Goal: Check status: Check status

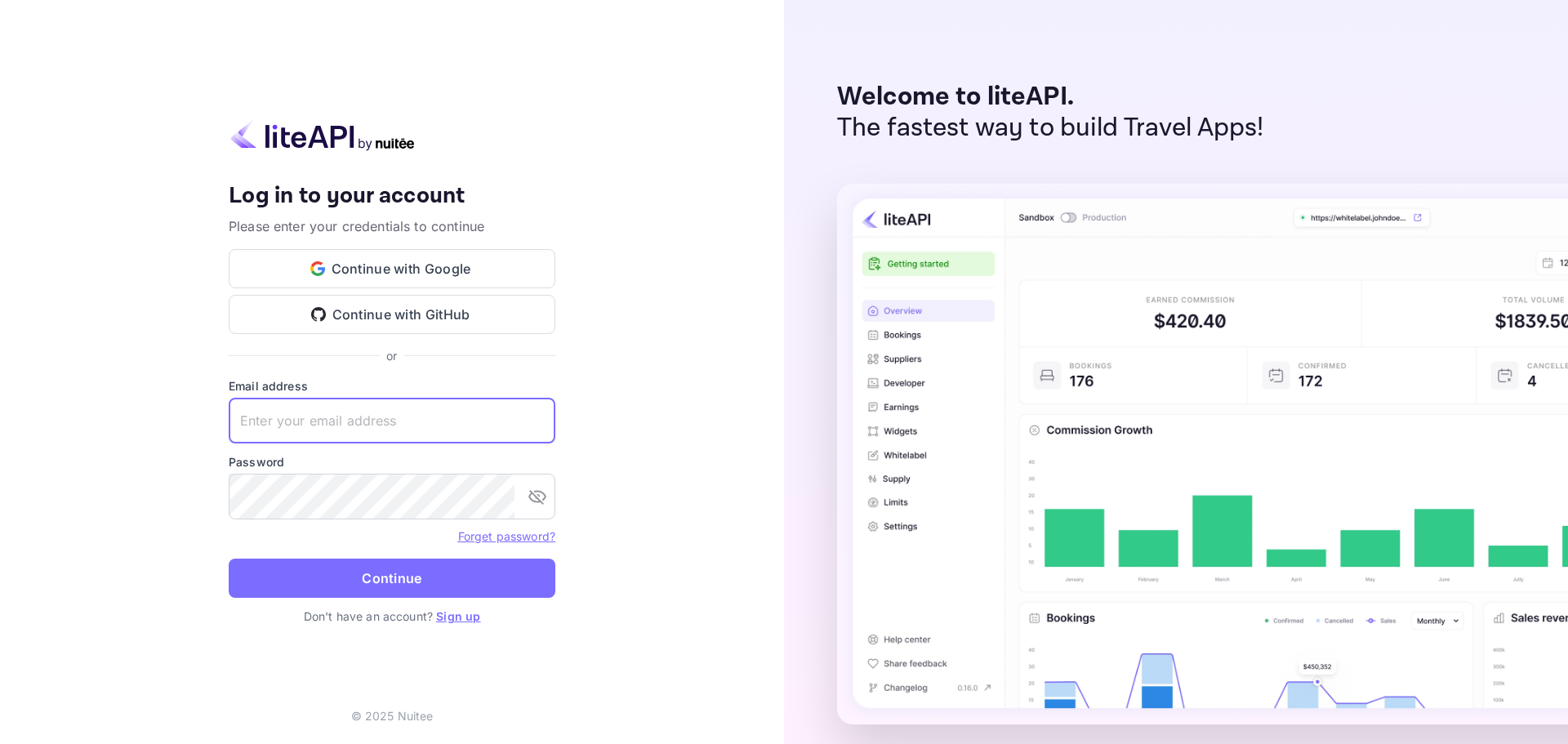
click at [412, 414] on input "text" at bounding box center [392, 420] width 327 height 45
paste input "portas@allbeds.travel"
type input "portas@allbeds.travel"
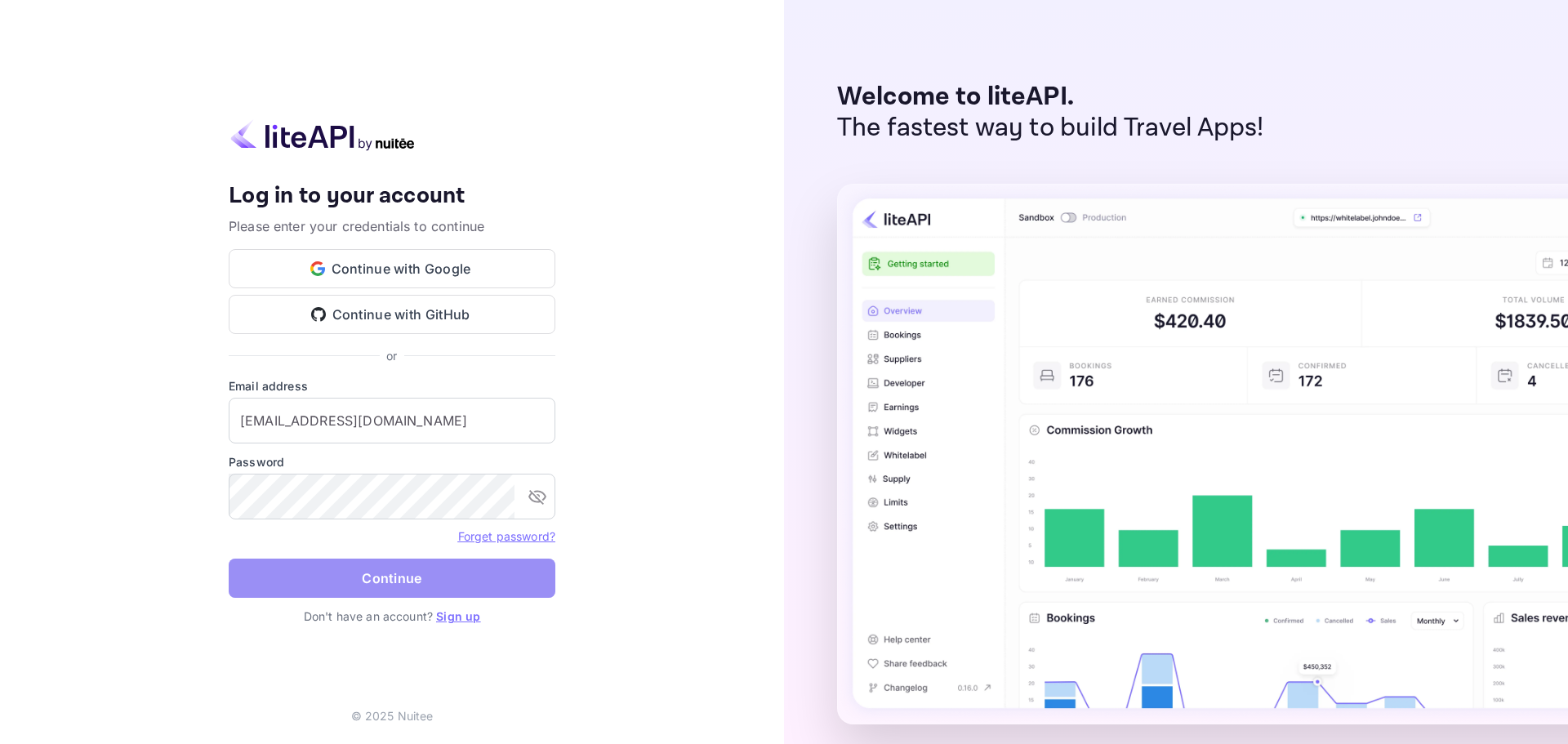
click at [342, 569] on button "Continue" at bounding box center [392, 577] width 327 height 39
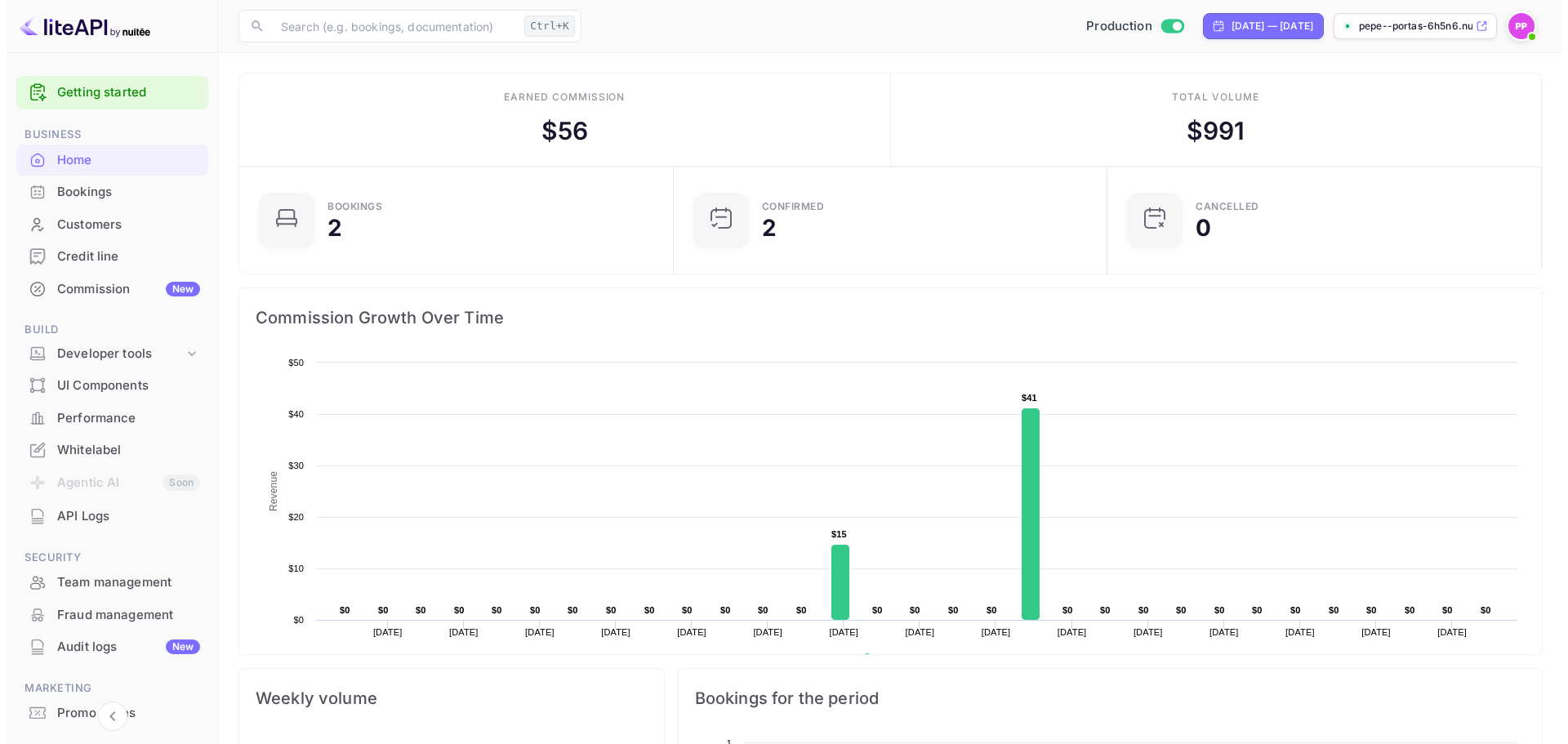
scroll to position [13, 13]
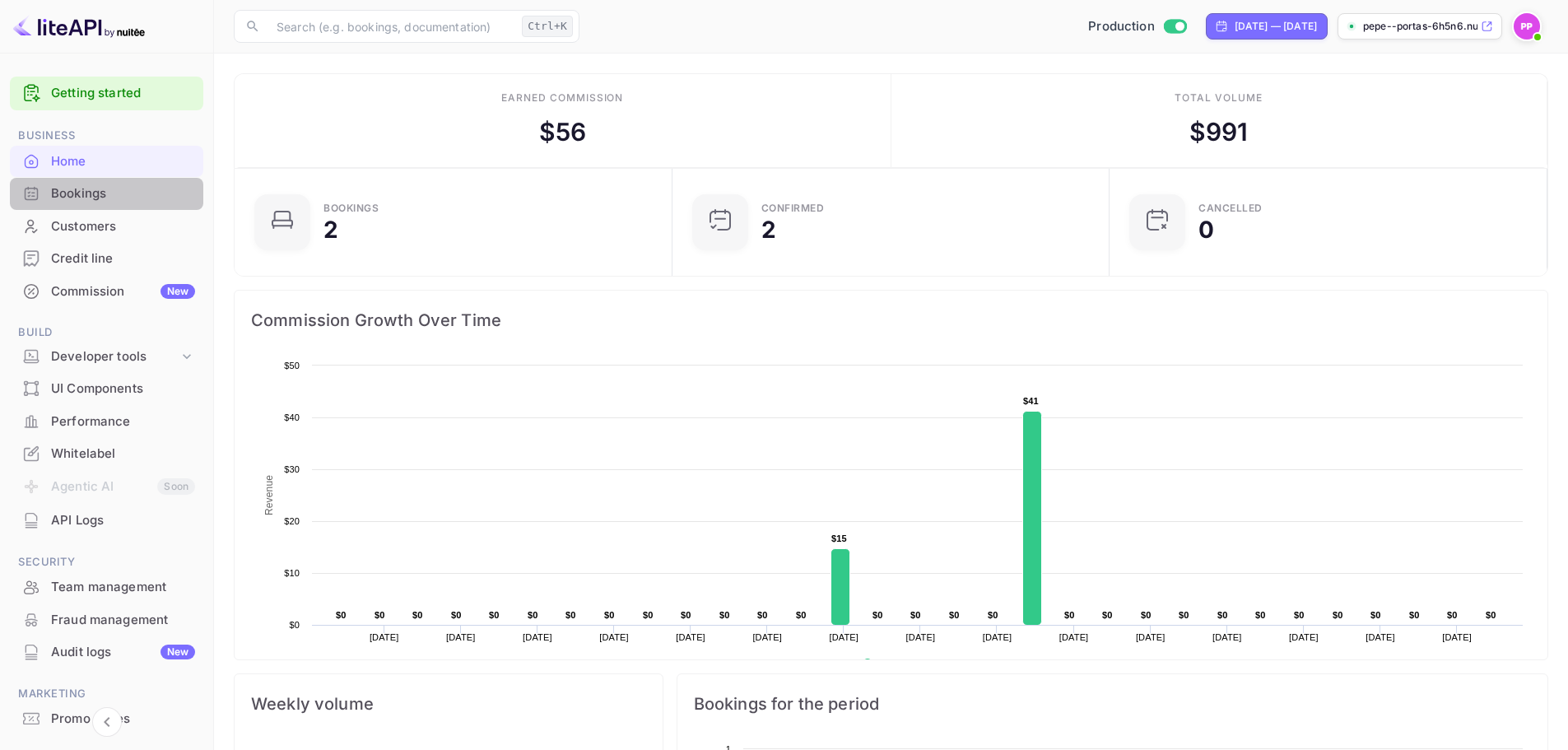
click at [127, 191] on div "Bookings" at bounding box center [123, 194] width 144 height 19
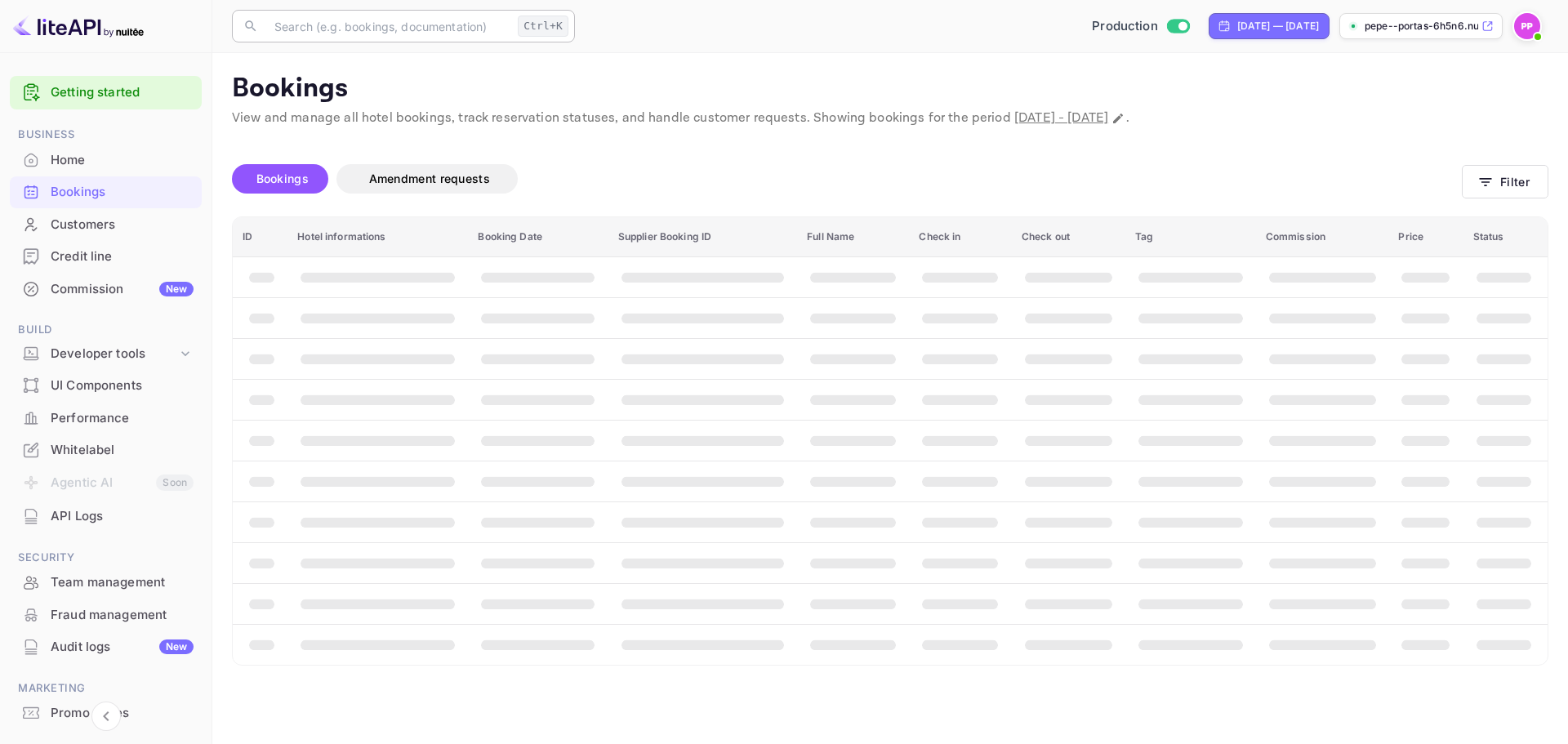
click at [416, 24] on input "text" at bounding box center [388, 26] width 246 height 32
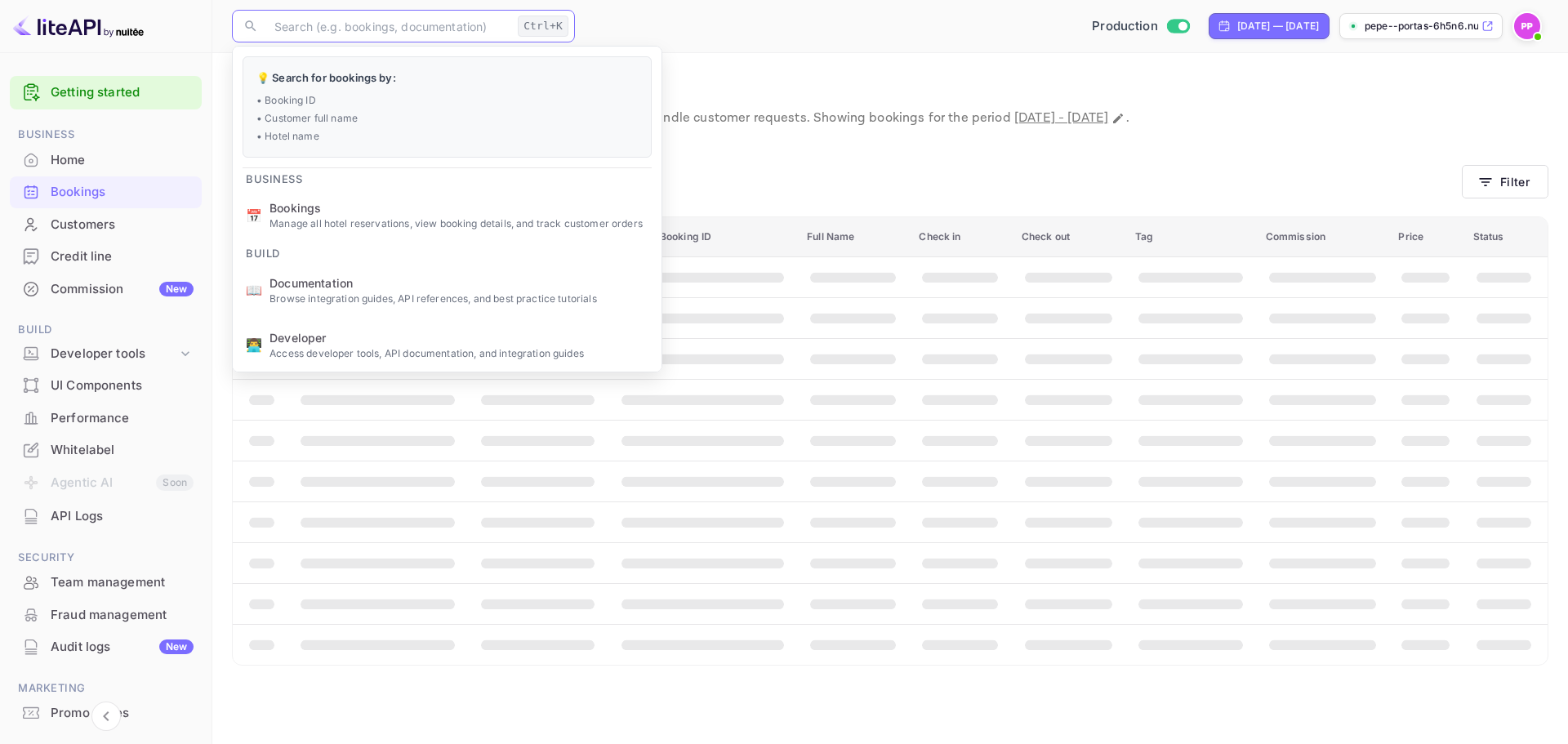
paste input "5545053"
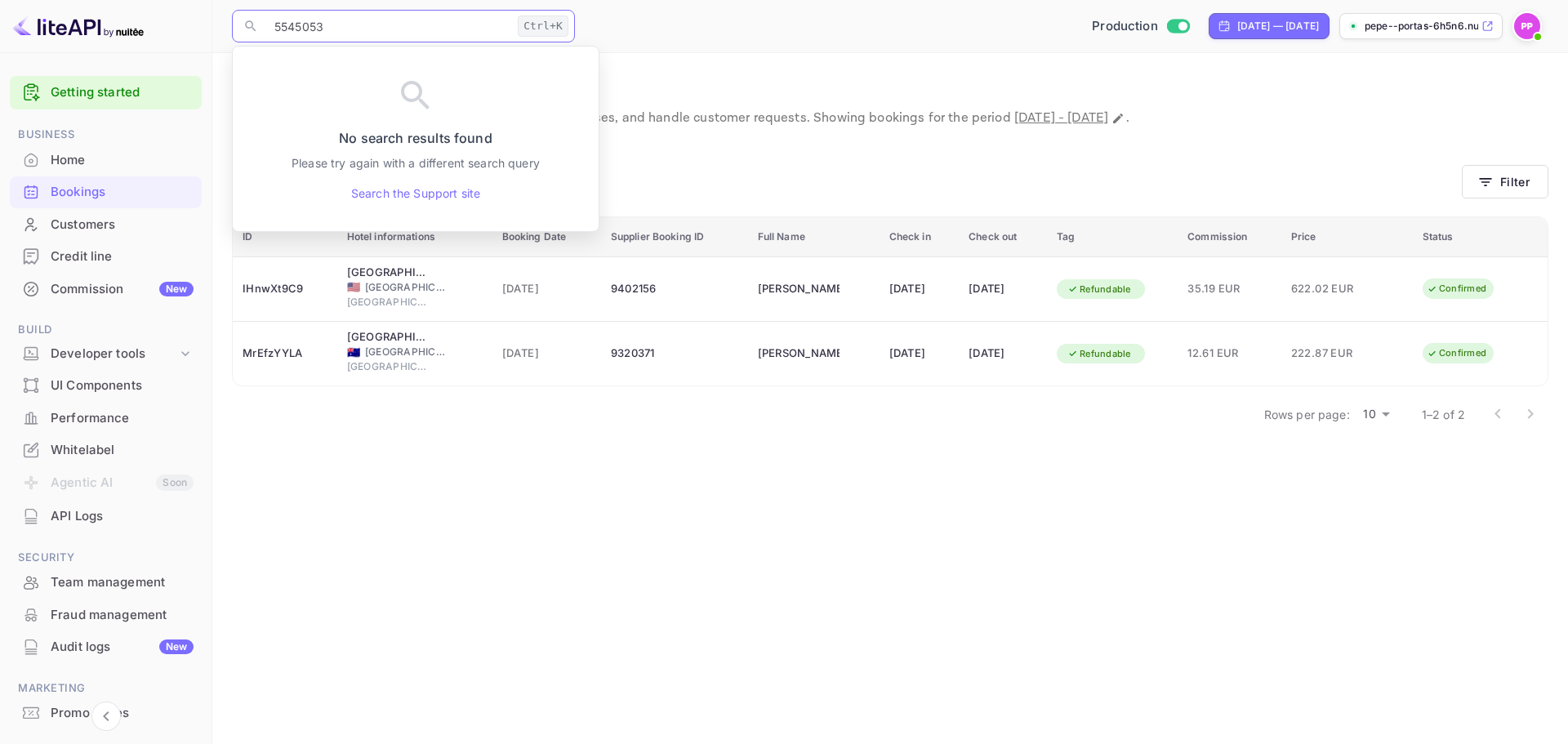
type input "5545053"
click at [987, 167] on div "Bookings Amendment requests" at bounding box center [847, 179] width 1230 height 30
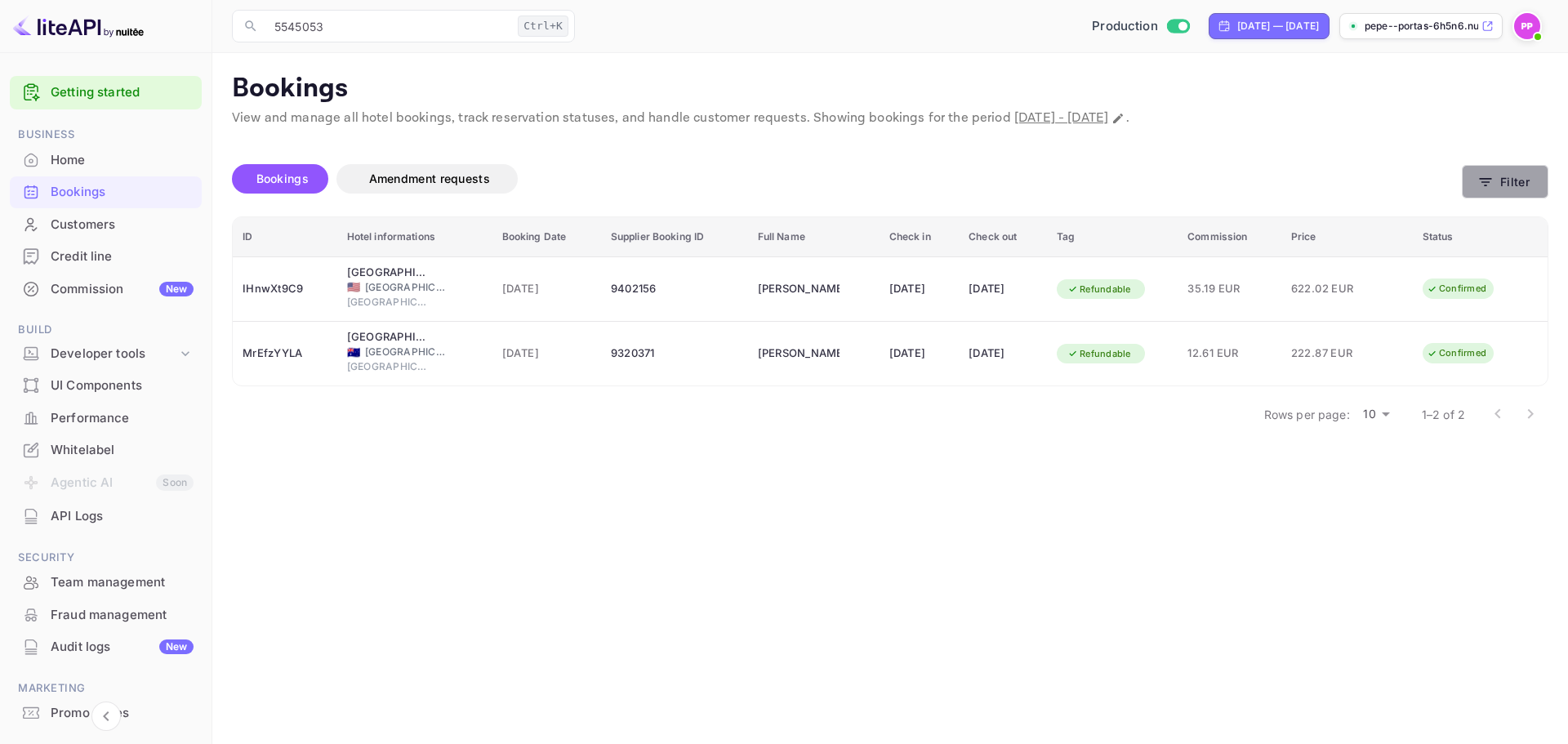
click at [1490, 180] on icon "button" at bounding box center [1486, 182] width 17 height 17
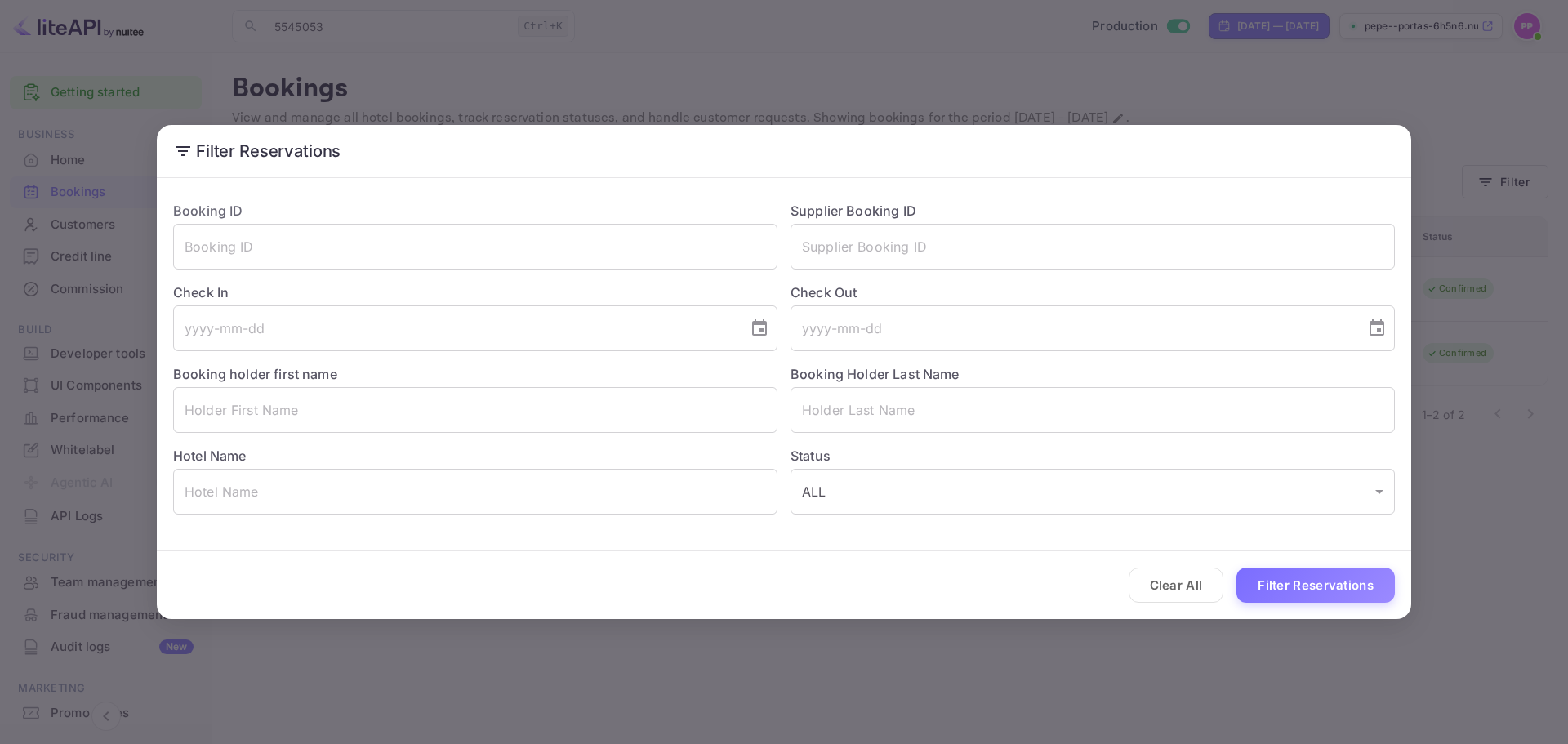
click at [454, 274] on div "Check In ​" at bounding box center [468, 310] width 617 height 81
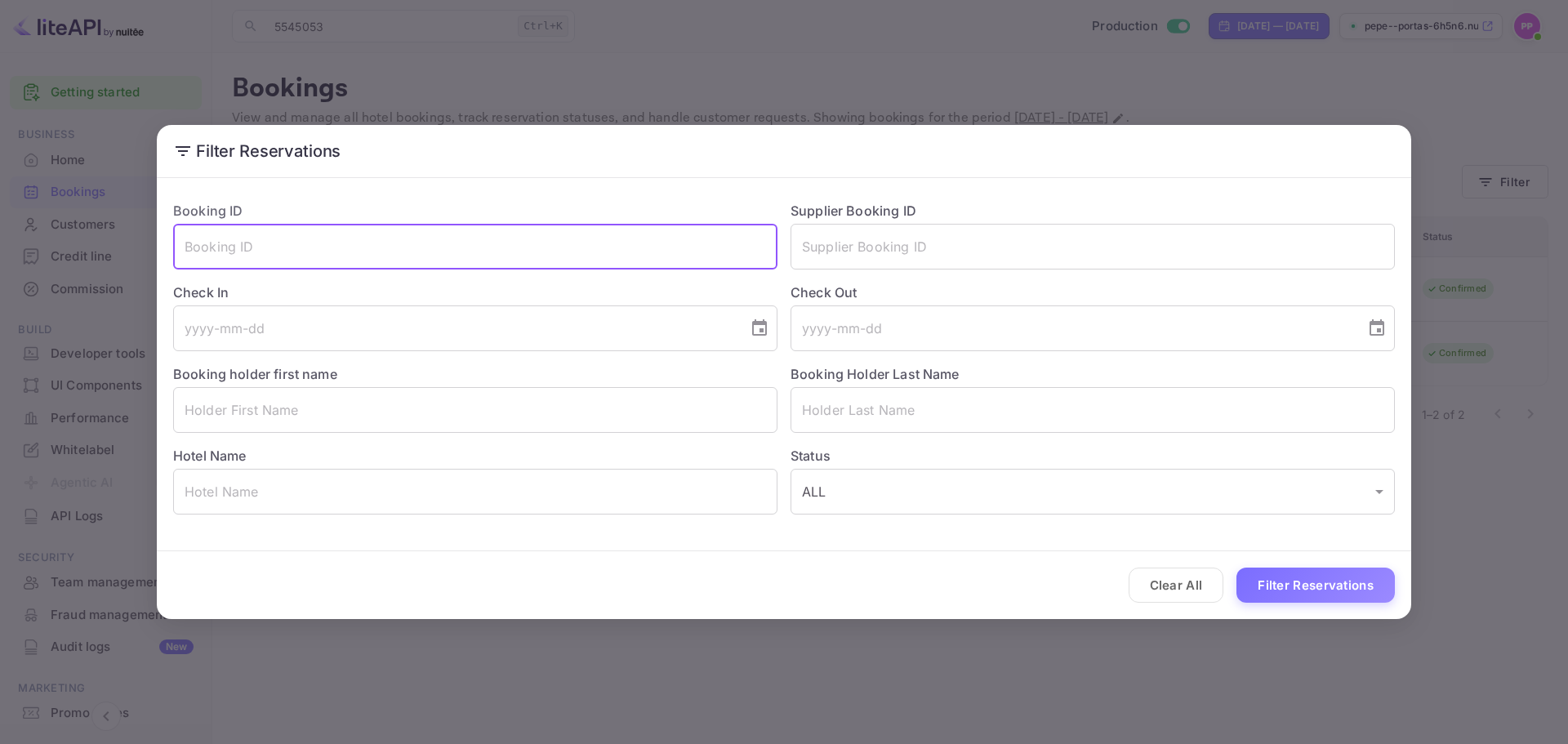
drag, startPoint x: 440, startPoint y: 253, endPoint x: 438, endPoint y: 261, distance: 8.2
click at [438, 253] on input "text" at bounding box center [475, 246] width 604 height 45
paste input "5545053"
type input "5545053"
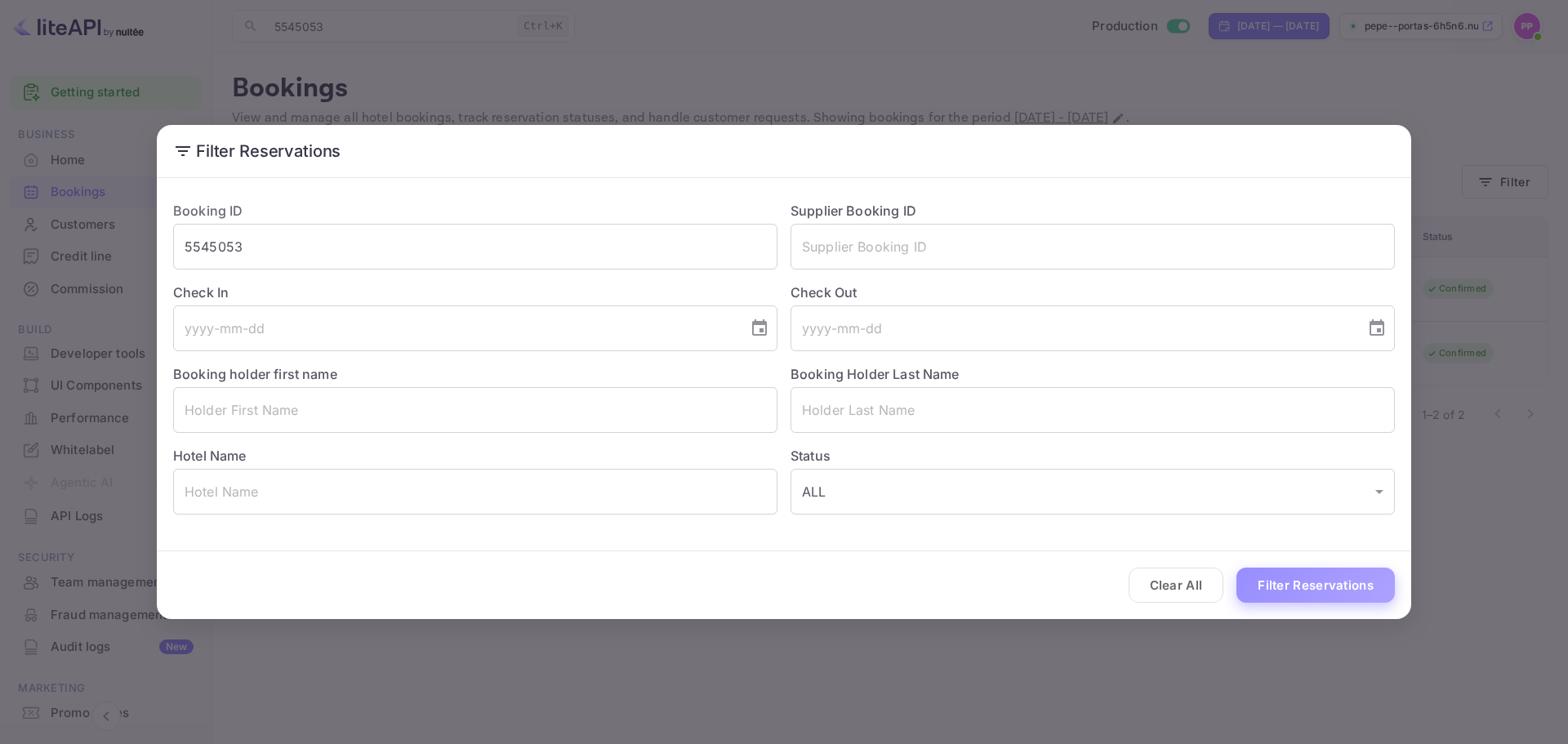
click at [1329, 596] on button "Filter Reservations" at bounding box center [1315, 585] width 158 height 35
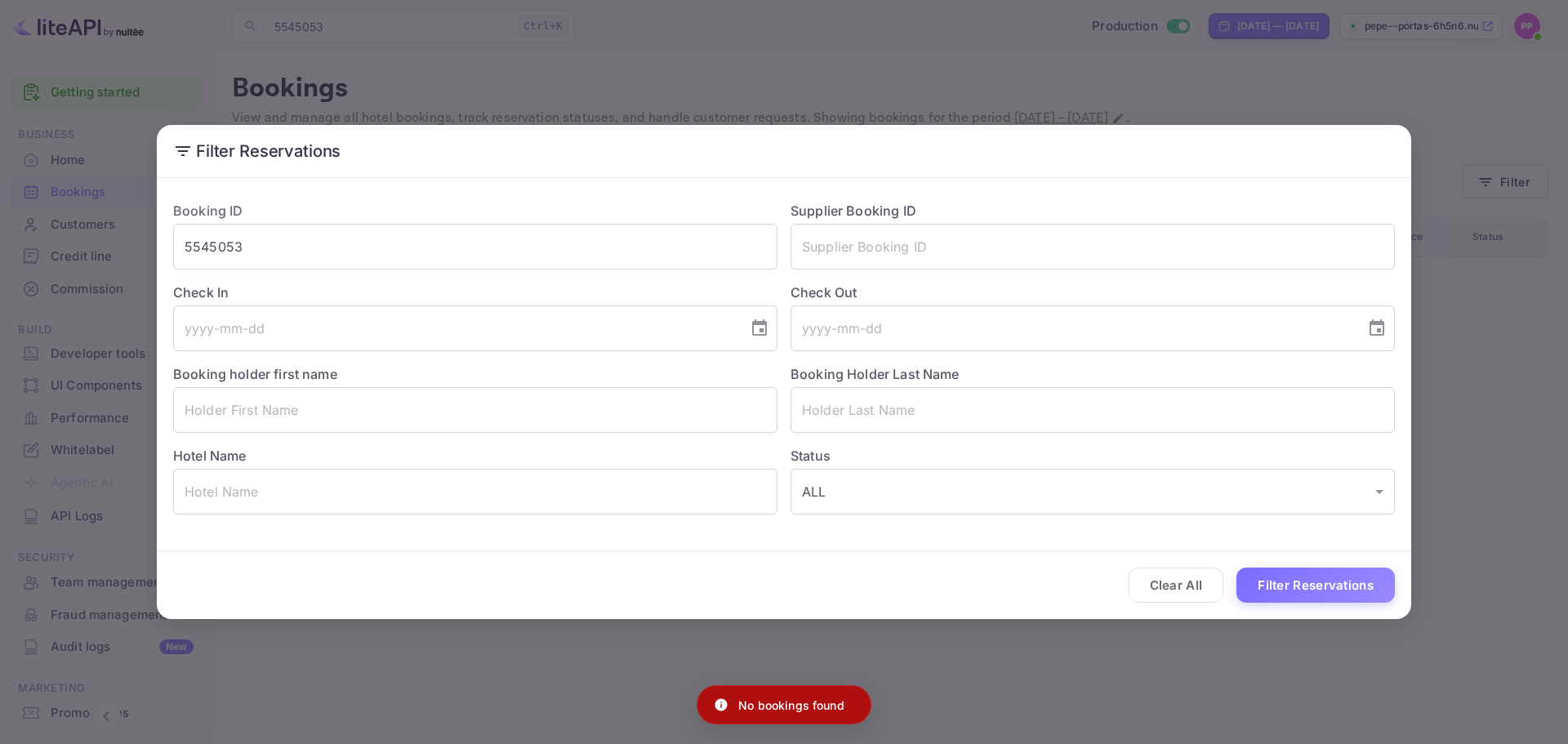
click at [910, 215] on label "Supplier Booking ID" at bounding box center [853, 211] width 126 height 17
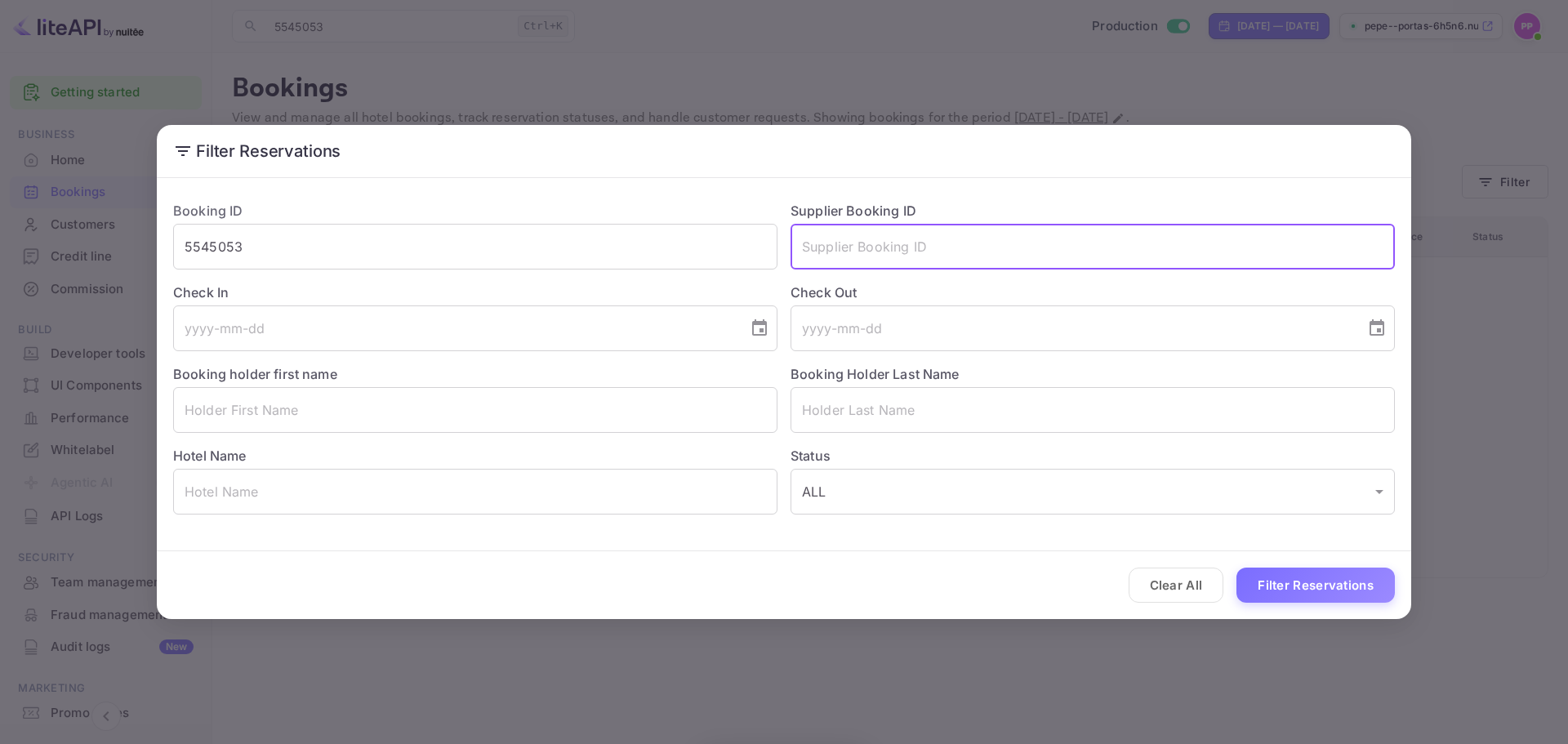
click at [891, 242] on input "text" at bounding box center [1092, 246] width 604 height 45
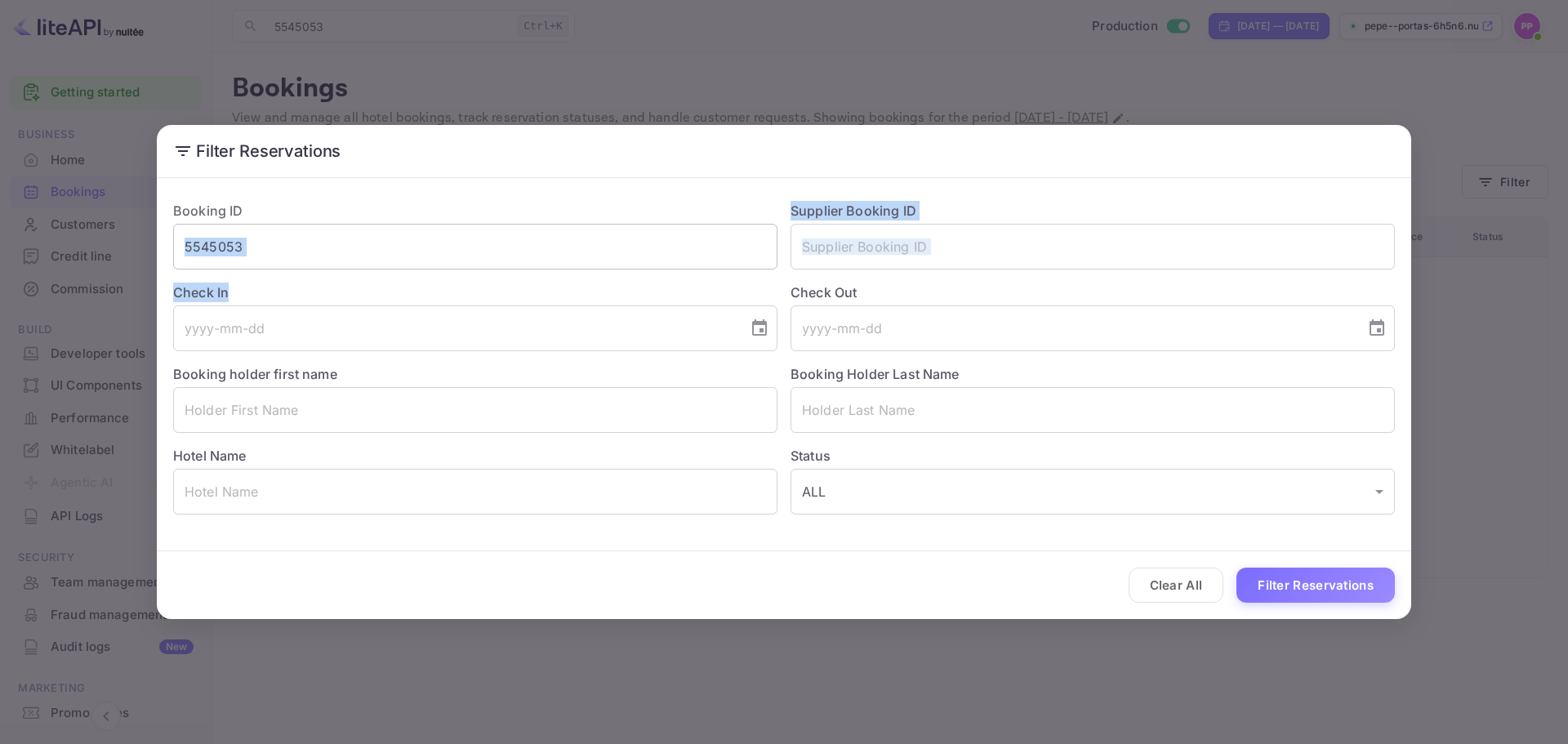
drag, startPoint x: 471, startPoint y: 270, endPoint x: 427, endPoint y: 258, distance: 45.6
click at [428, 258] on div "Booking ID 5545053 ​ Supplier Booking ID ​ Check In ​ Check Out ​ Booking holde…" at bounding box center [778, 351] width 1235 height 327
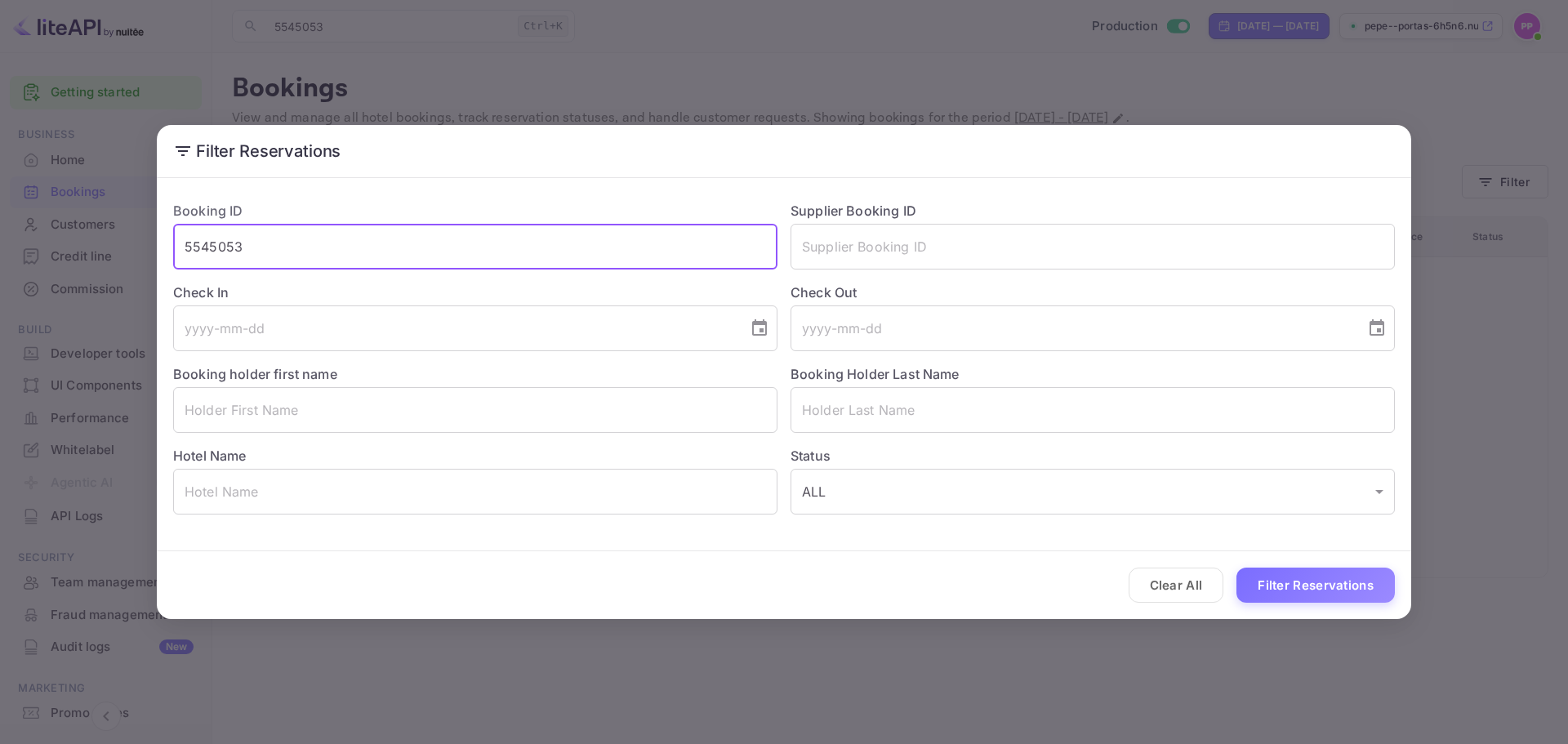
drag, startPoint x: 409, startPoint y: 249, endPoint x: 0, endPoint y: 322, distance: 415.5
click at [0, 317] on div "Filter Reservations Booking ID 5545053 ​ Supplier Booking ID ​ Check In ​ Check…" at bounding box center [784, 372] width 1568 height 744
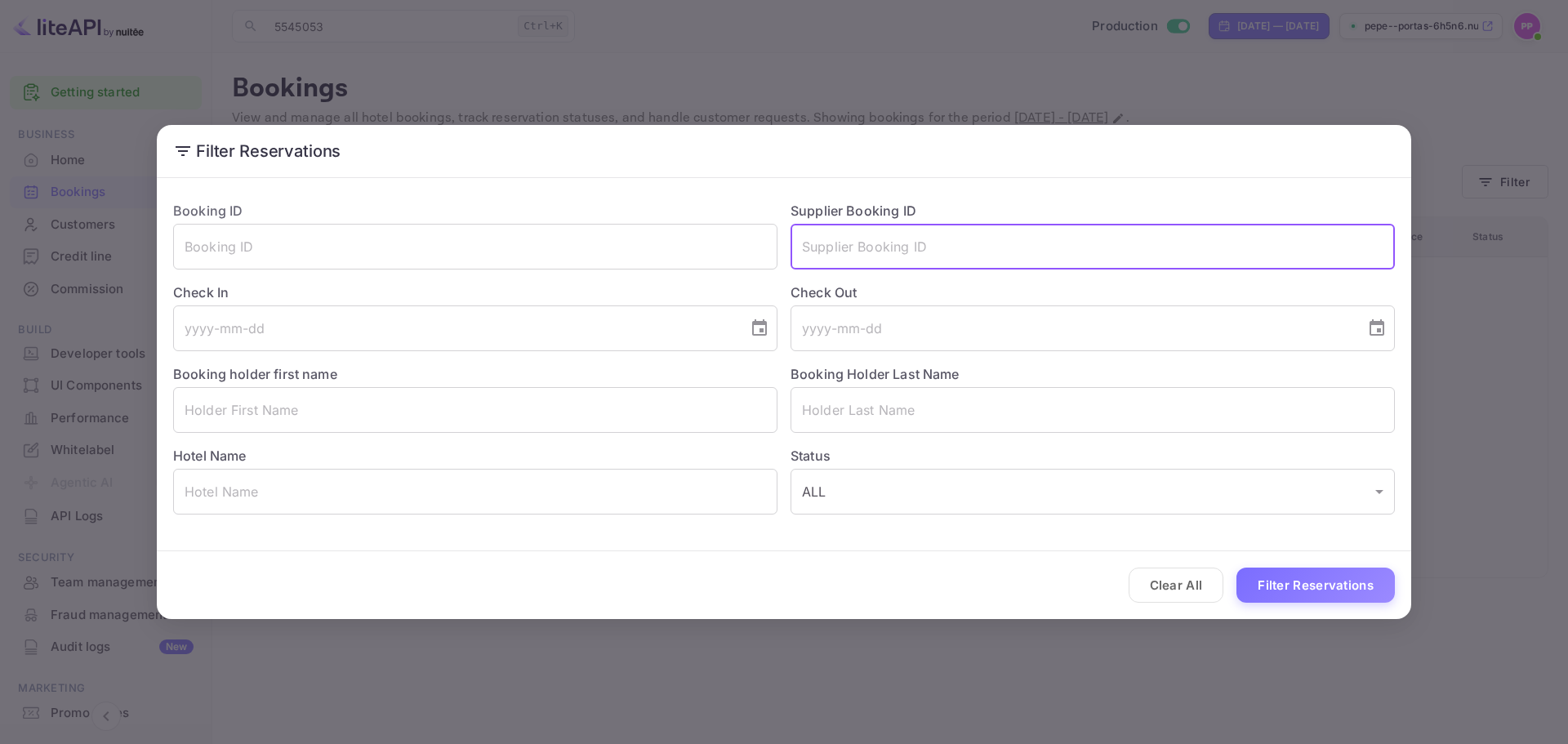
paste input "5545053"
type input "5545053"
click at [1338, 571] on button "Filter Reservations" at bounding box center [1315, 585] width 158 height 35
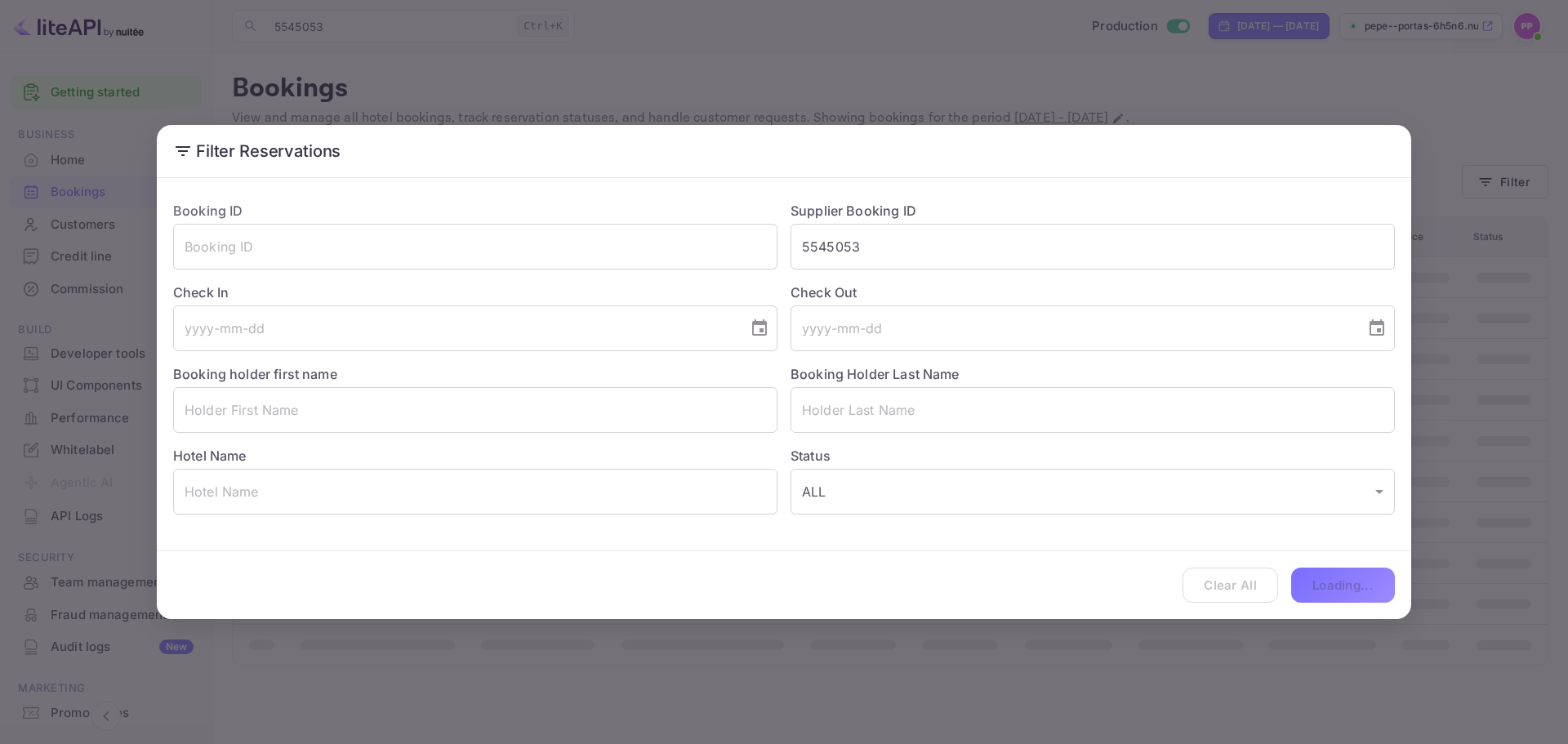
click at [1337, 572] on div "Clear All Loading..." at bounding box center [783, 585] width 1254 height 68
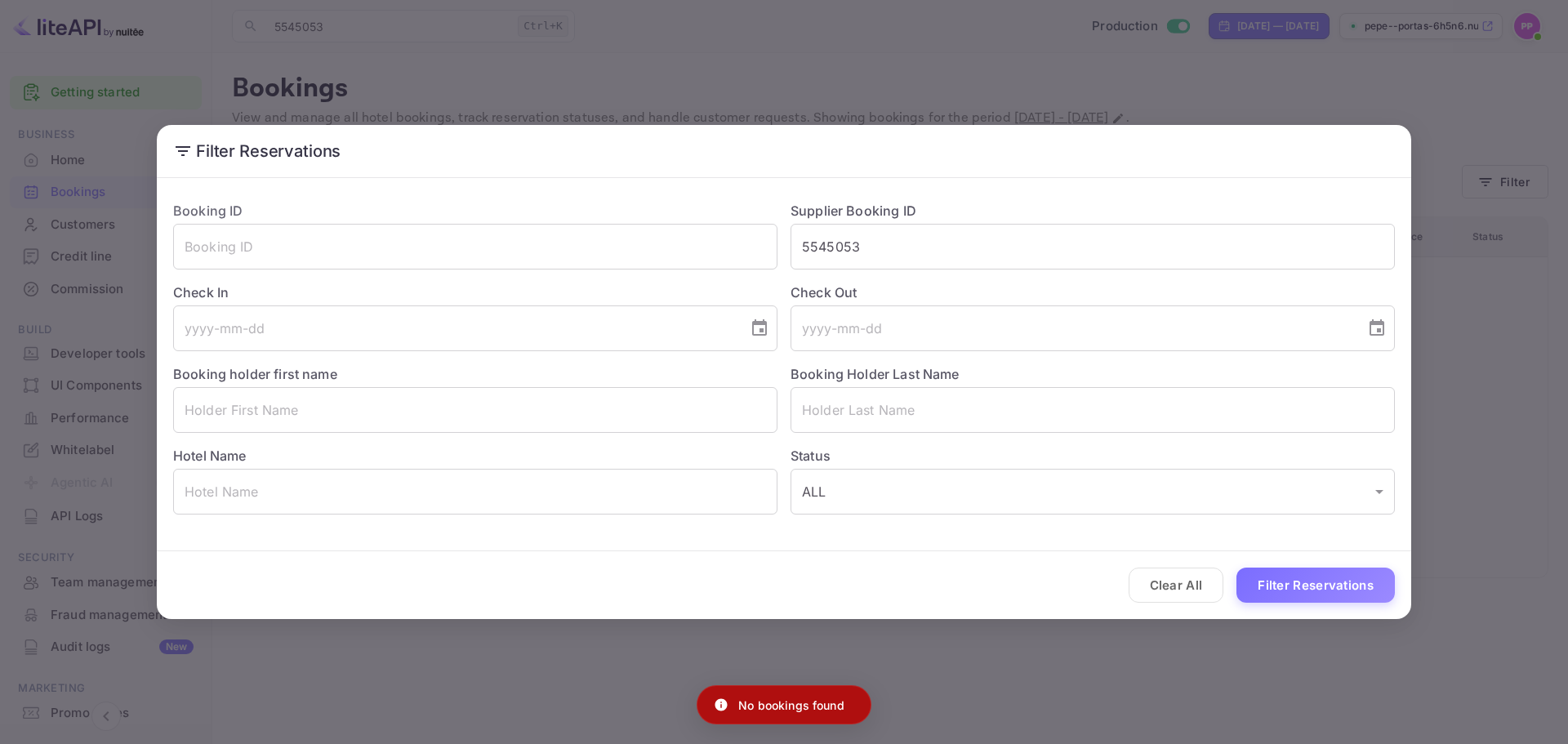
click at [1076, 649] on div "Filter Reservations Booking ID ​ Supplier Booking ID 5545053 ​ Check In ​ Check…" at bounding box center [784, 372] width 1568 height 744
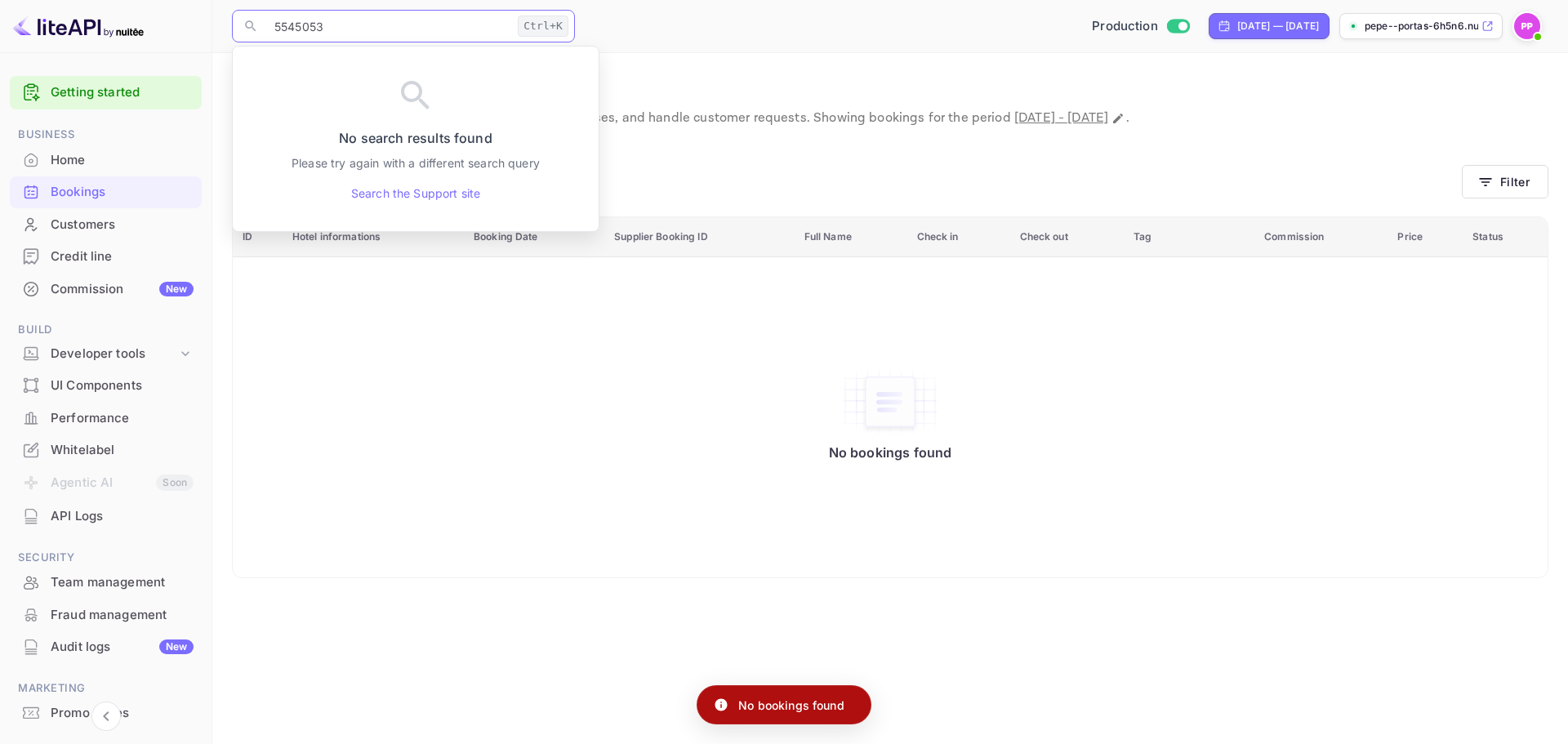
drag, startPoint x: 469, startPoint y: 28, endPoint x: 83, endPoint y: 33, distance: 386.0
click at [95, 24] on div "Getting started Business Home Bookings Customers Credit line Commission New Bui…" at bounding box center [784, 372] width 1568 height 744
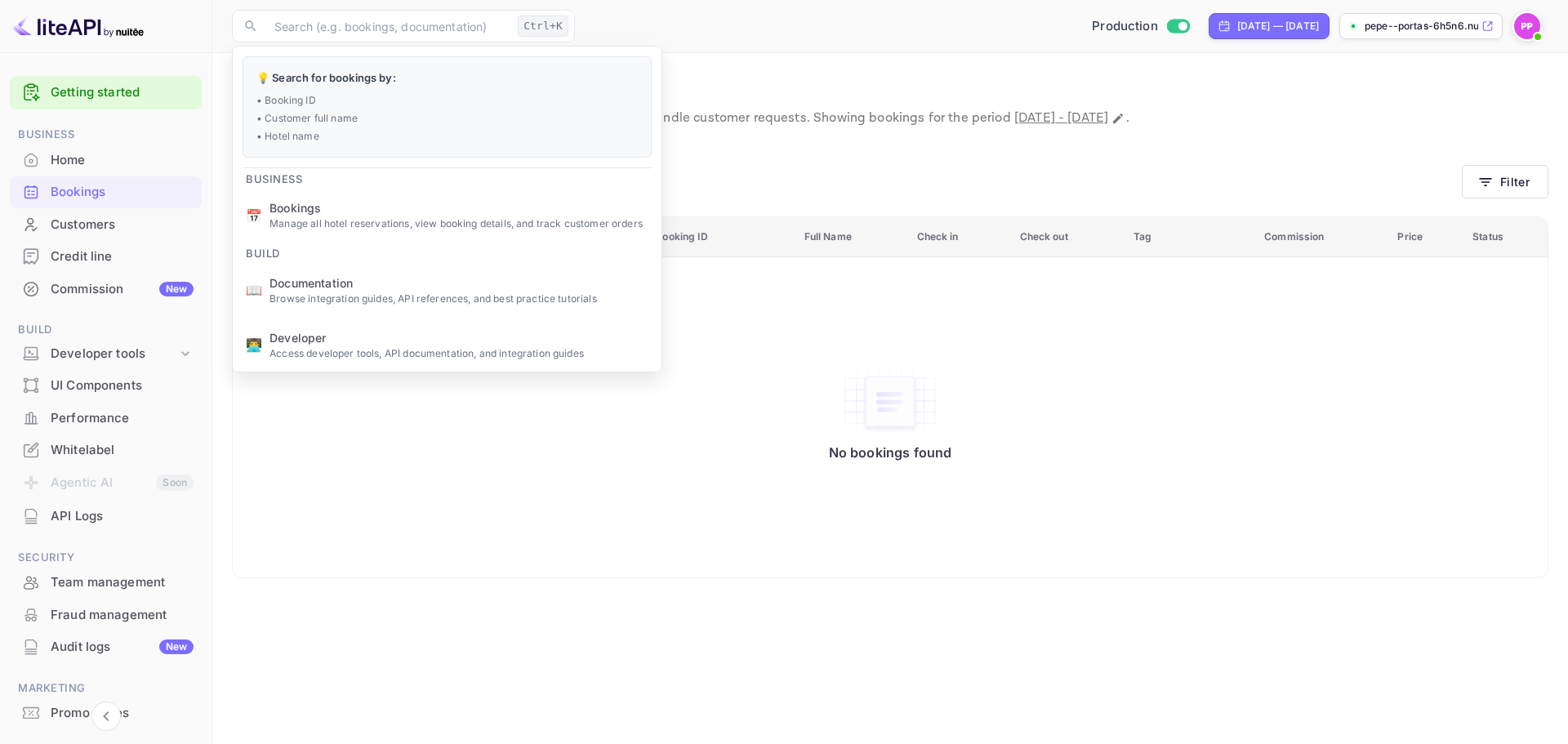
click at [925, 264] on td "No bookings found" at bounding box center [890, 416] width 1314 height 321
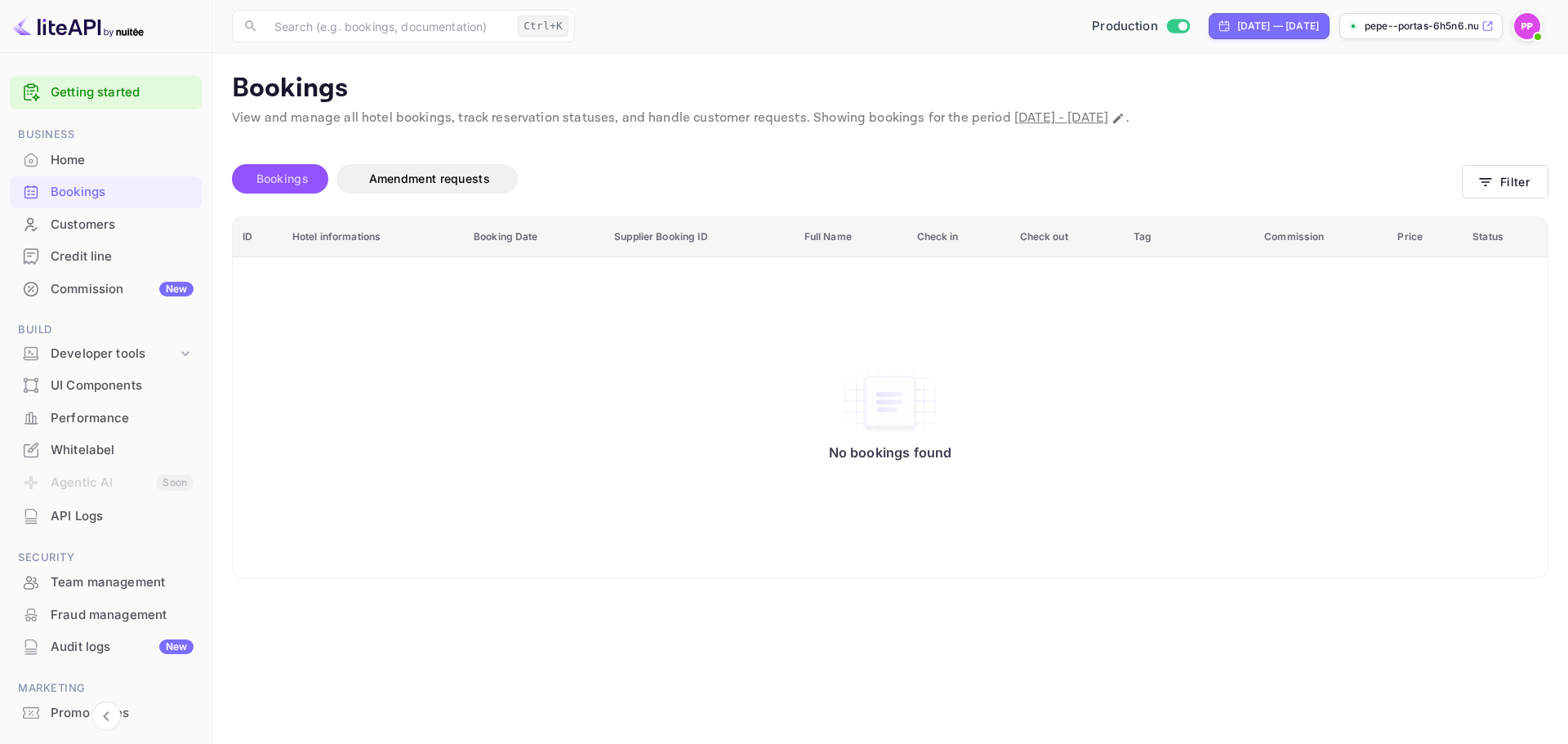
click at [291, 171] on span "Bookings" at bounding box center [282, 178] width 52 height 14
click at [296, 177] on span "Bookings" at bounding box center [282, 178] width 52 height 14
click at [425, 24] on input "text" at bounding box center [388, 26] width 246 height 32
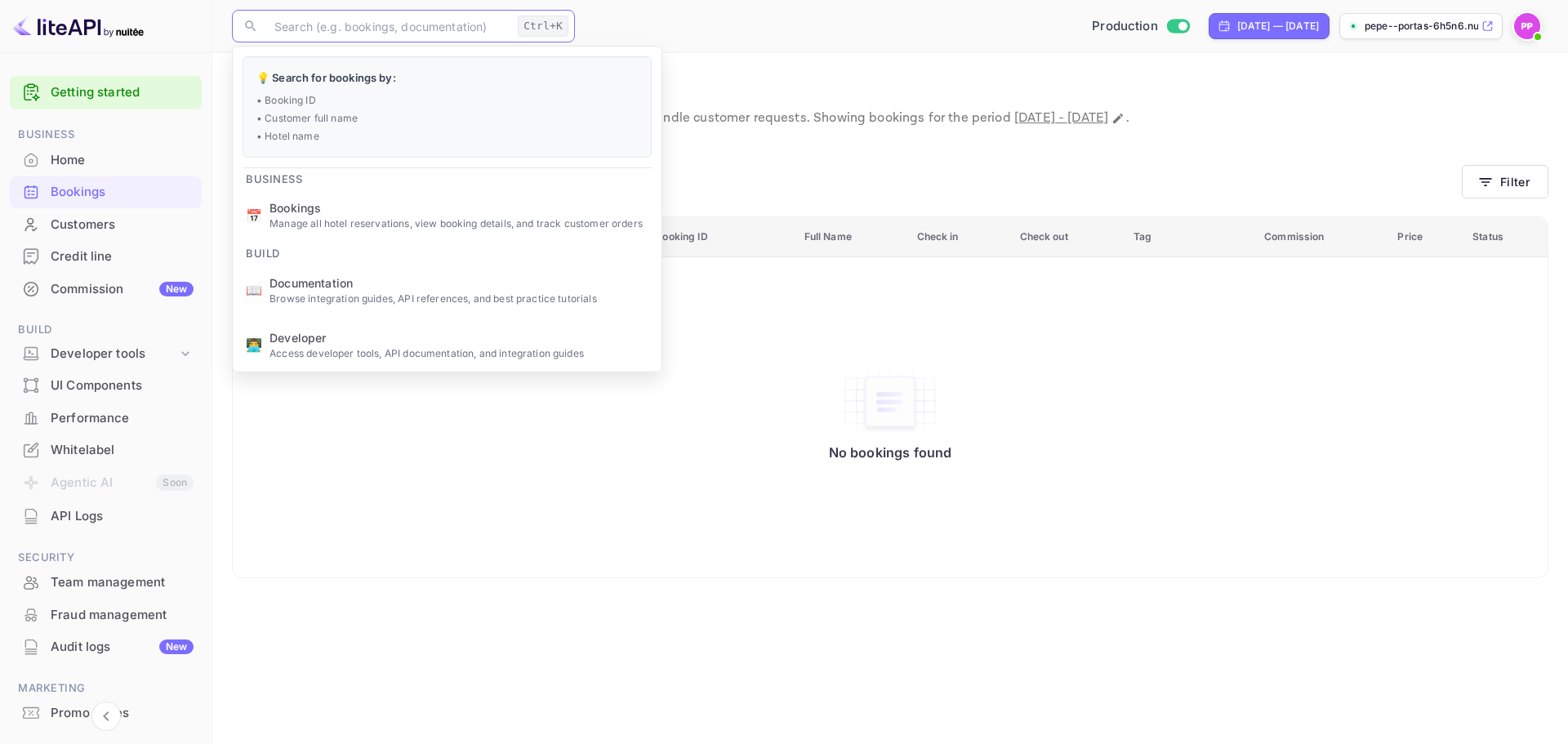
paste input "5545053"
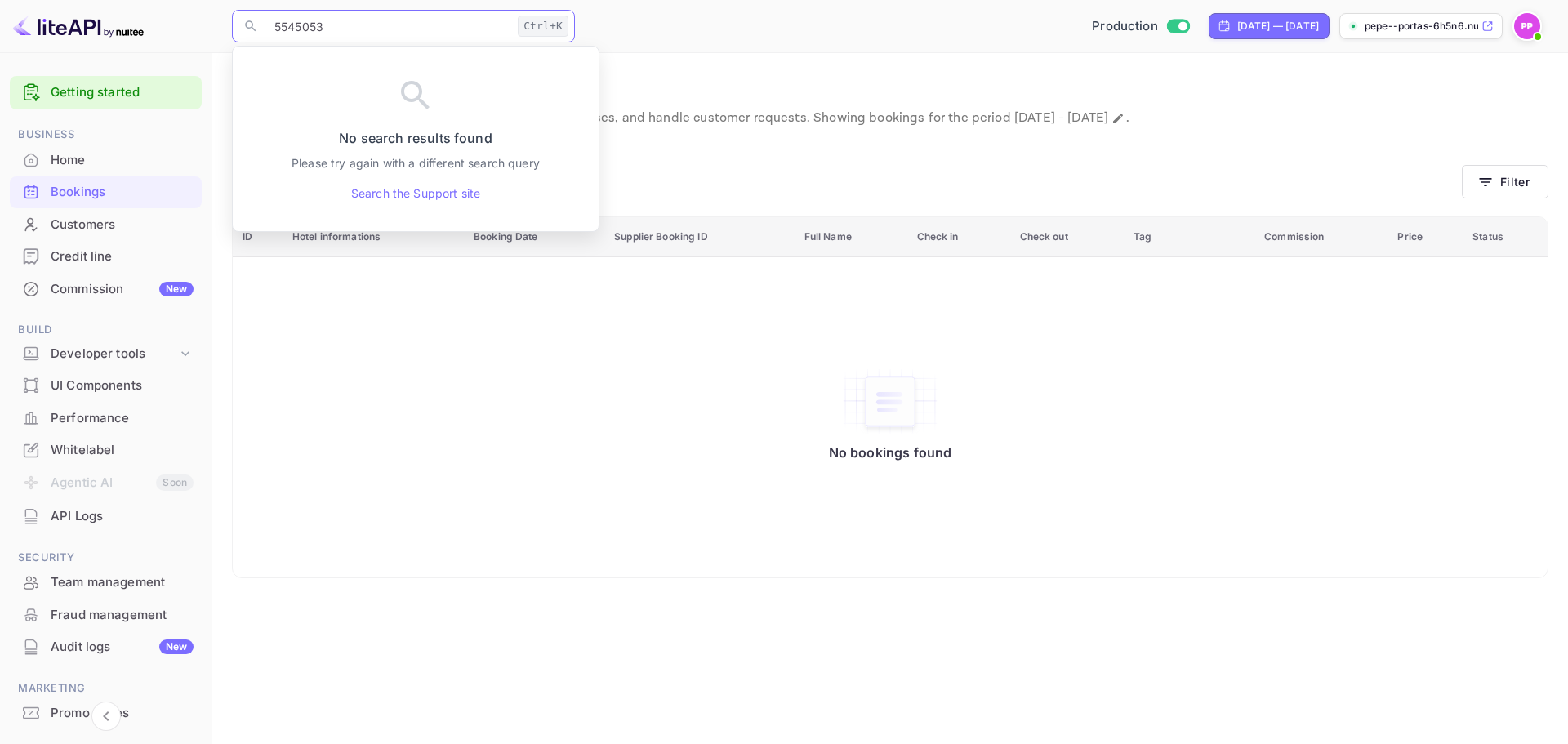
type input "5545053"
drag, startPoint x: 275, startPoint y: 18, endPoint x: 244, endPoint y: 20, distance: 31.1
click at [244, 20] on div "​ 5545053 Ctrl+K ​" at bounding box center [404, 26] width 343 height 32
click at [703, 77] on p "Bookings" at bounding box center [890, 89] width 1316 height 32
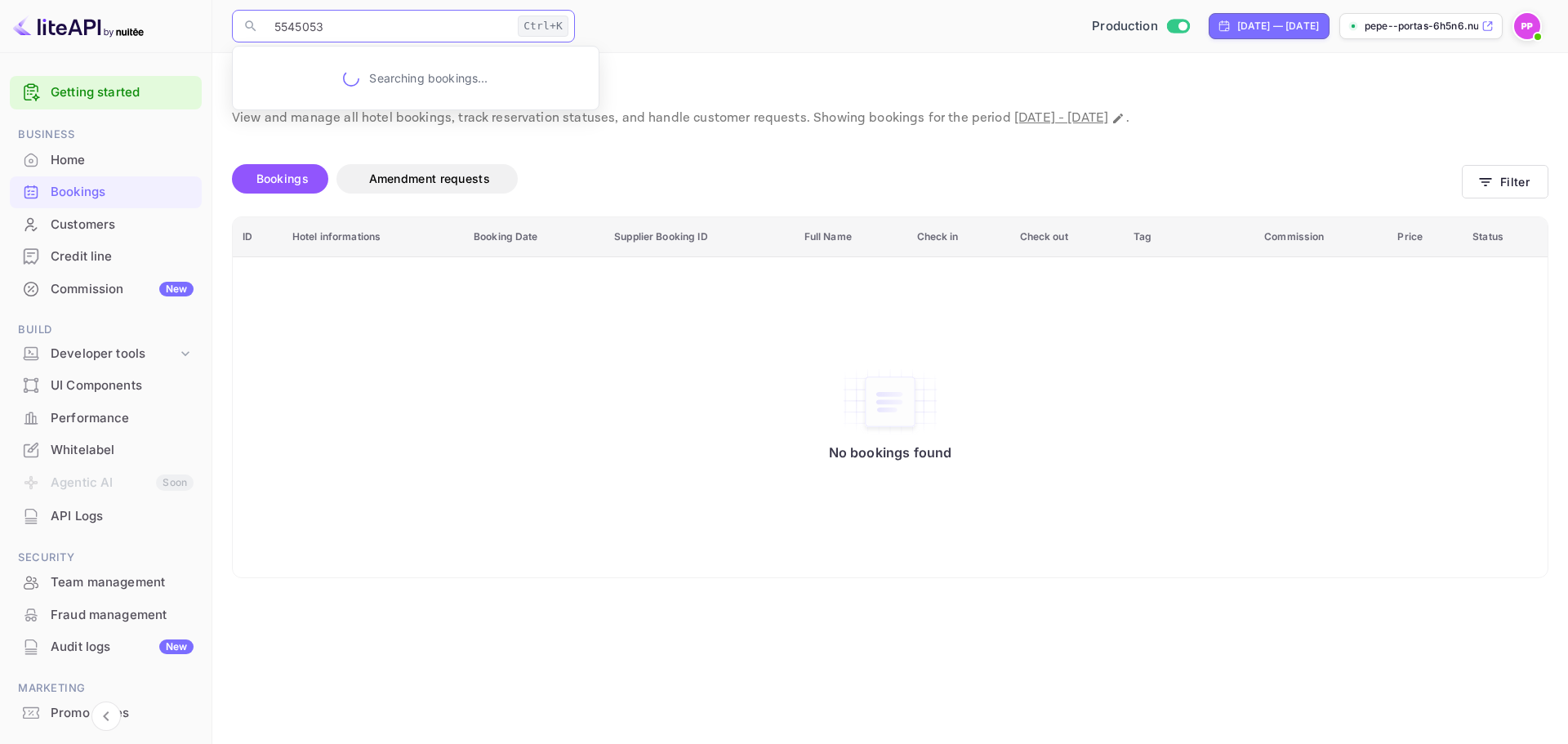
click at [432, 25] on input "5545053" at bounding box center [388, 26] width 246 height 32
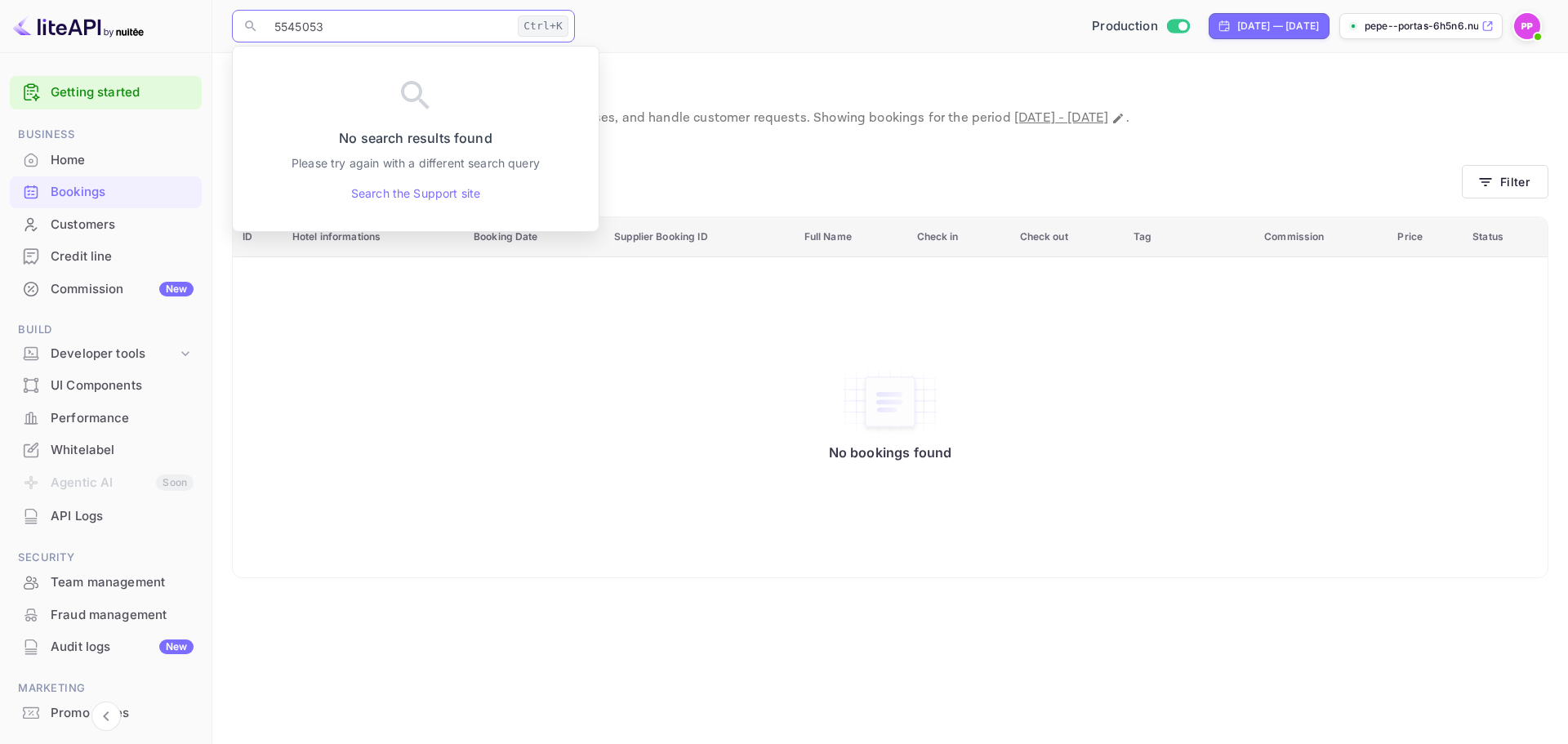
click at [431, 24] on input "5545053" at bounding box center [388, 26] width 246 height 32
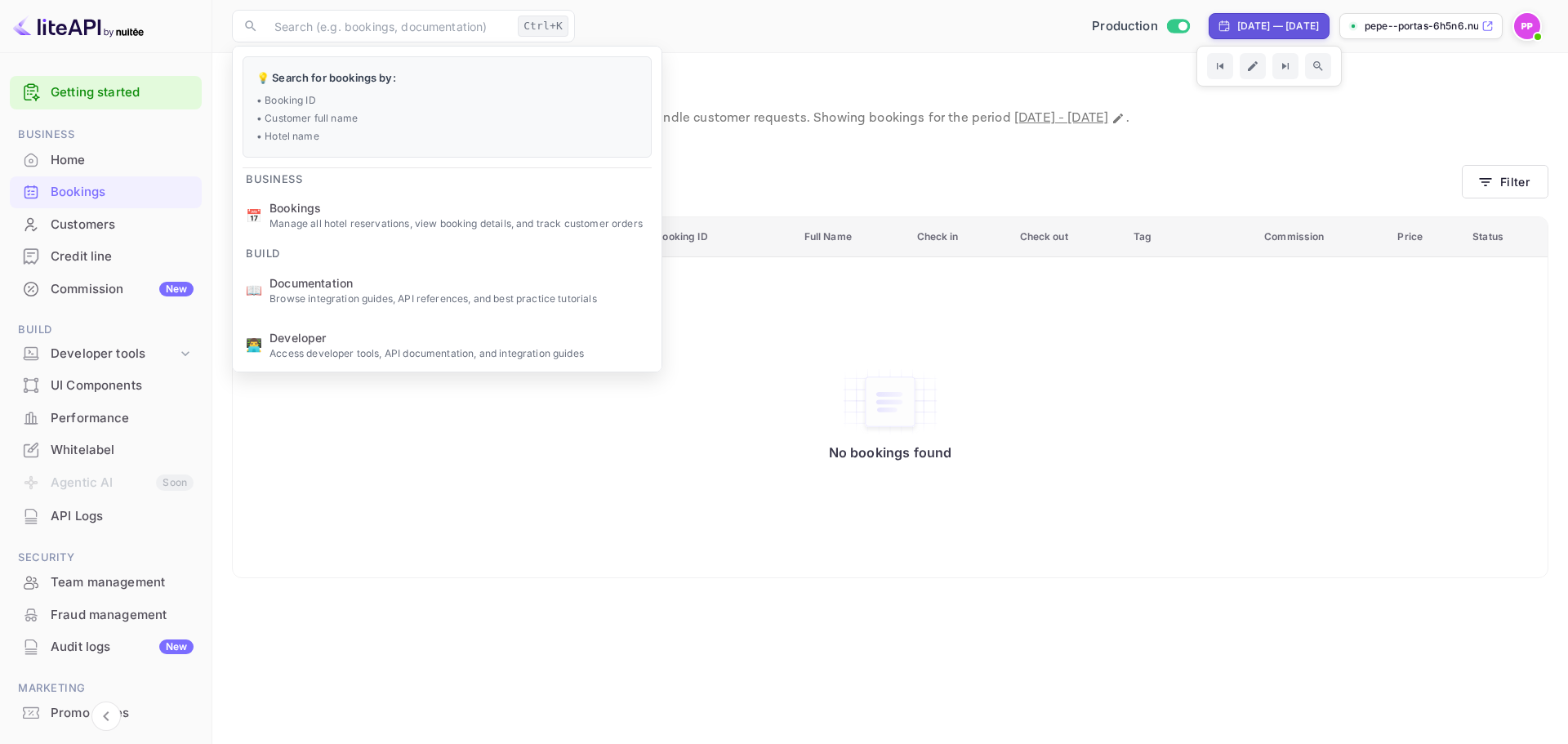
click at [1271, 28] on div "Aug 25, 2025 — Sep 24, 2025" at bounding box center [1278, 26] width 81 height 15
select select "7"
select select "2025"
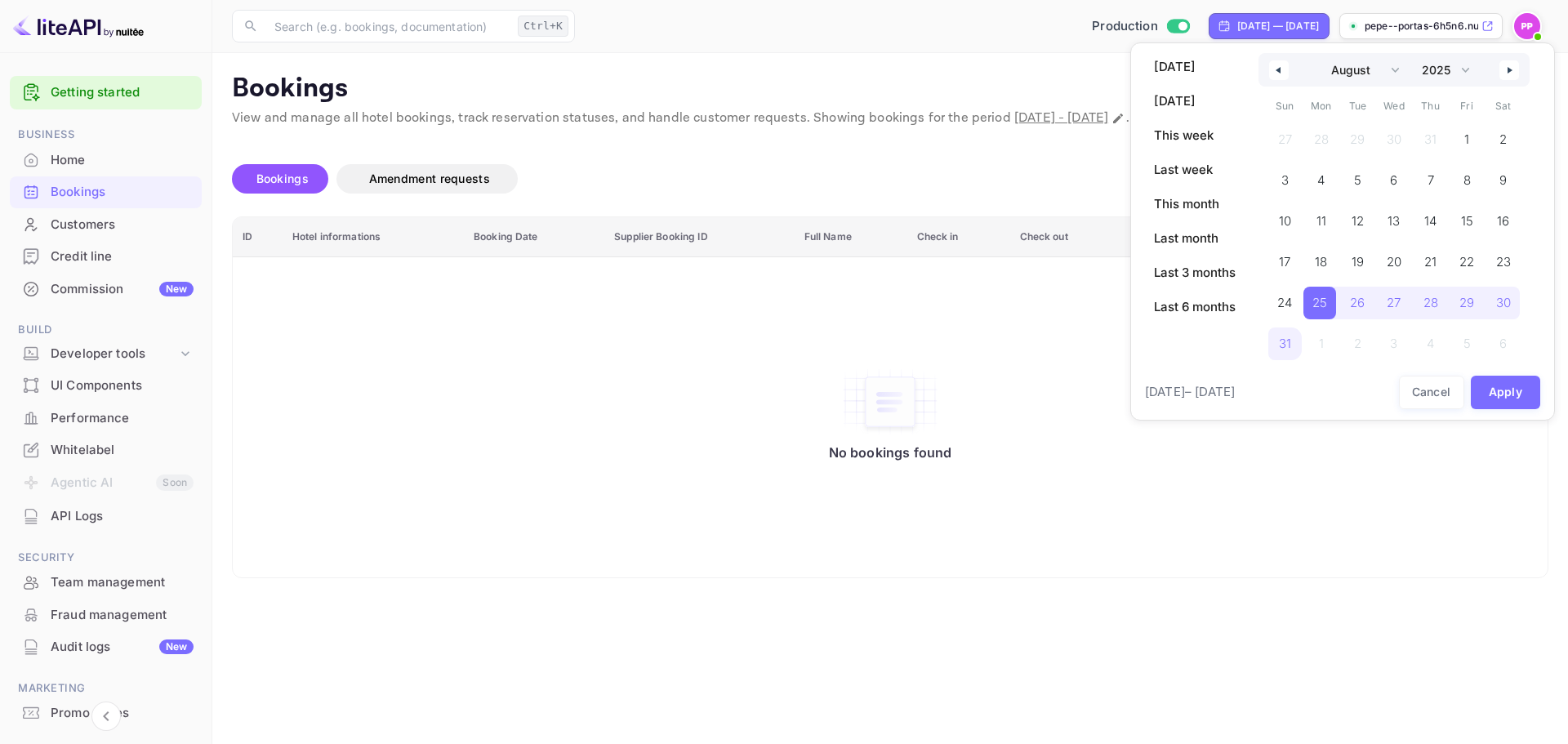
click at [1287, 70] on button "button" at bounding box center [1278, 69] width 19 height 19
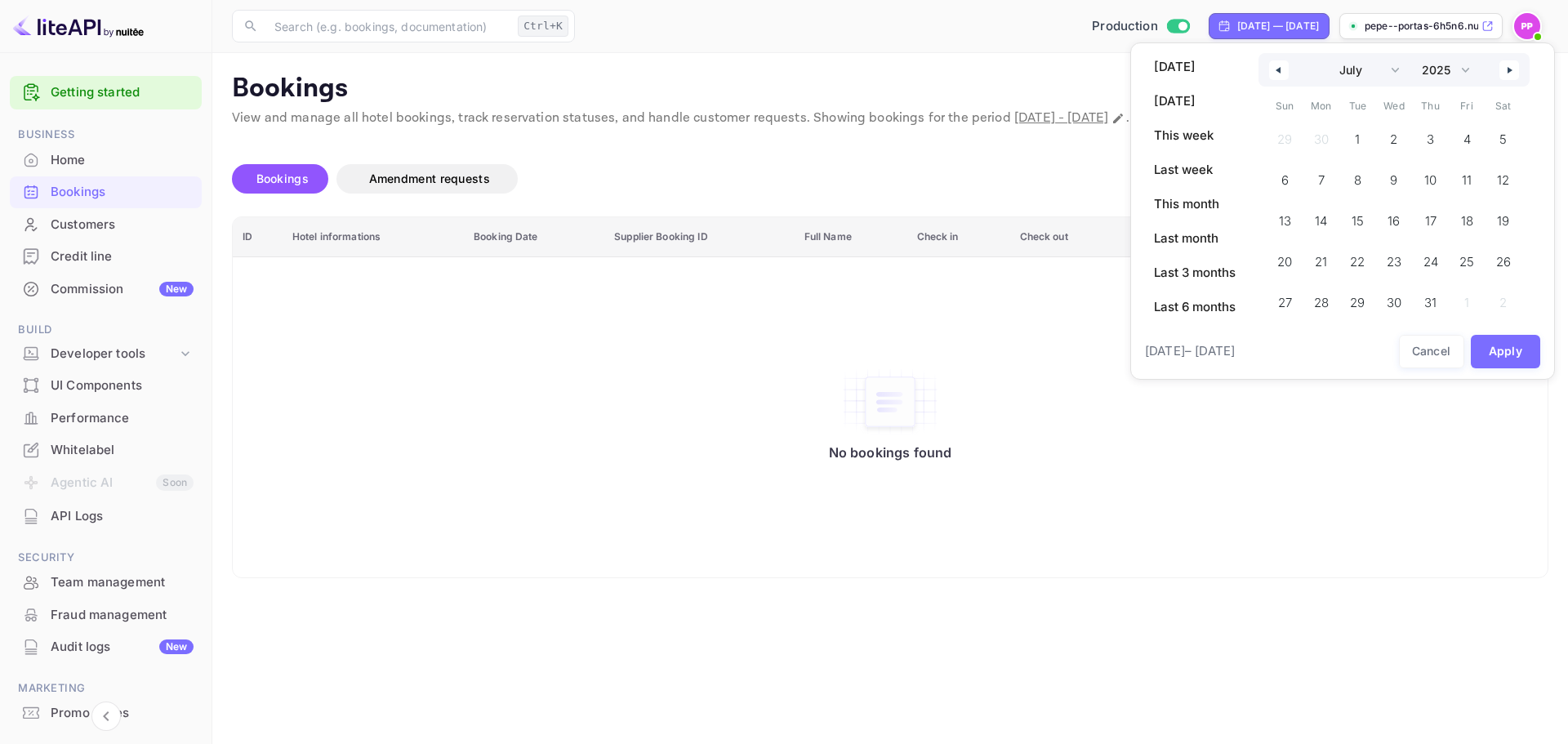
click at [1287, 70] on button "button" at bounding box center [1278, 69] width 19 height 19
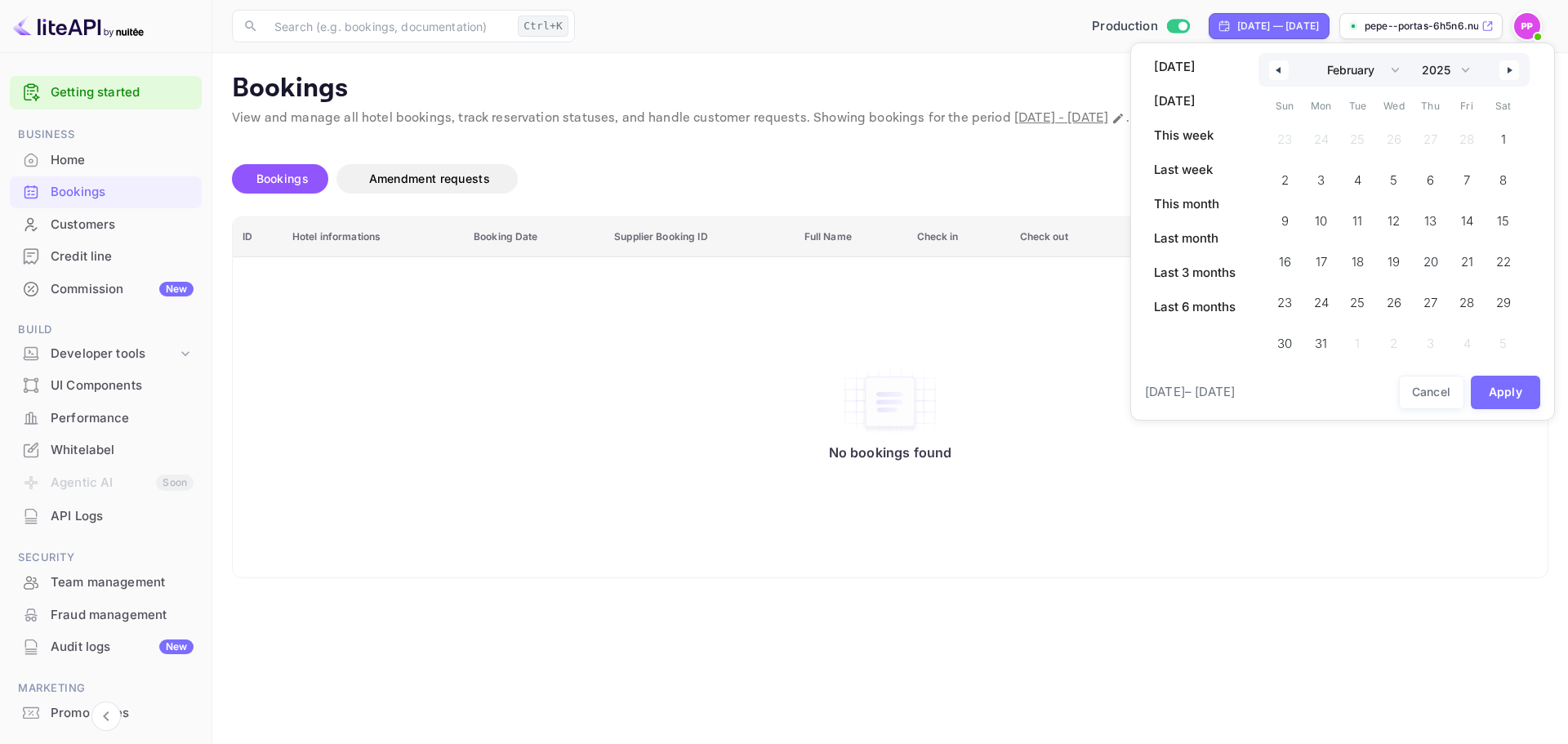
click at [1287, 70] on button "button" at bounding box center [1278, 69] width 19 height 19
select select "11"
select select "2024"
click at [1287, 70] on button "button" at bounding box center [1278, 69] width 19 height 19
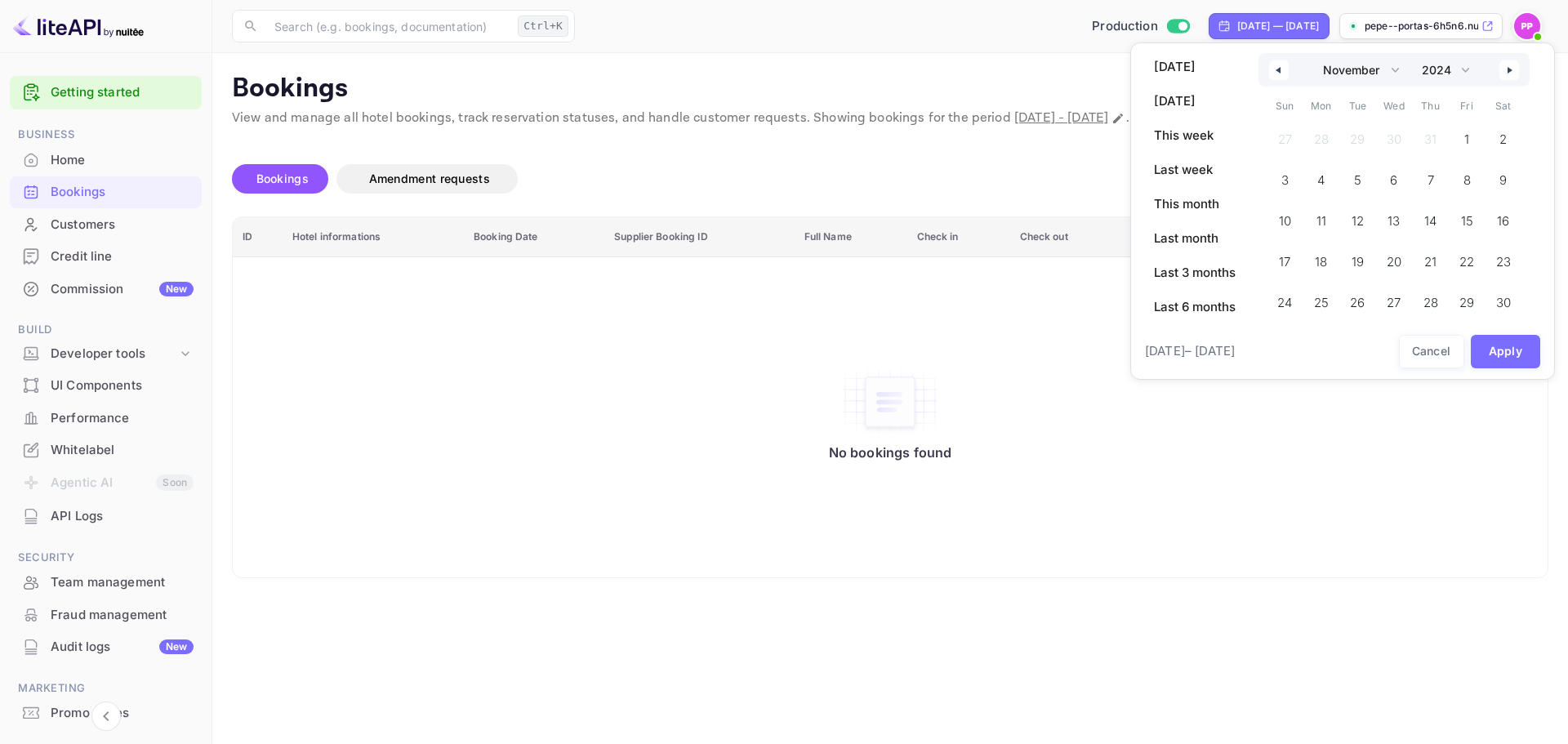
click at [1287, 70] on button "button" at bounding box center [1278, 69] width 19 height 19
click at [1287, 135] on span "1" at bounding box center [1284, 140] width 5 height 30
click at [1515, 69] on button "button" at bounding box center [1509, 69] width 19 height 19
click at [1515, 69] on icon "button" at bounding box center [1512, 69] width 8 height 6
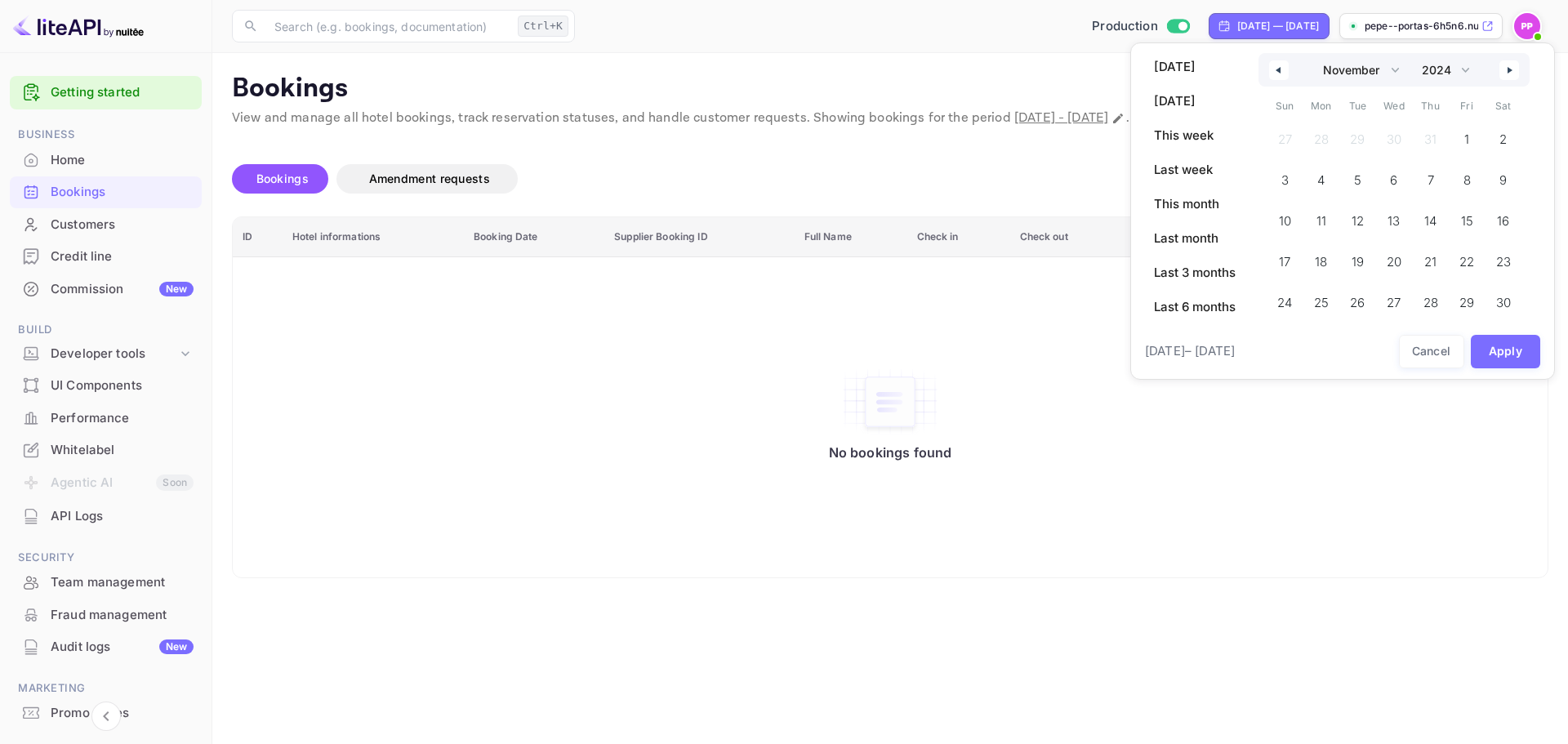
click at [1515, 69] on icon "button" at bounding box center [1512, 69] width 8 height 6
select select "0"
select select "2025"
click at [1515, 69] on icon "button" at bounding box center [1512, 69] width 8 height 6
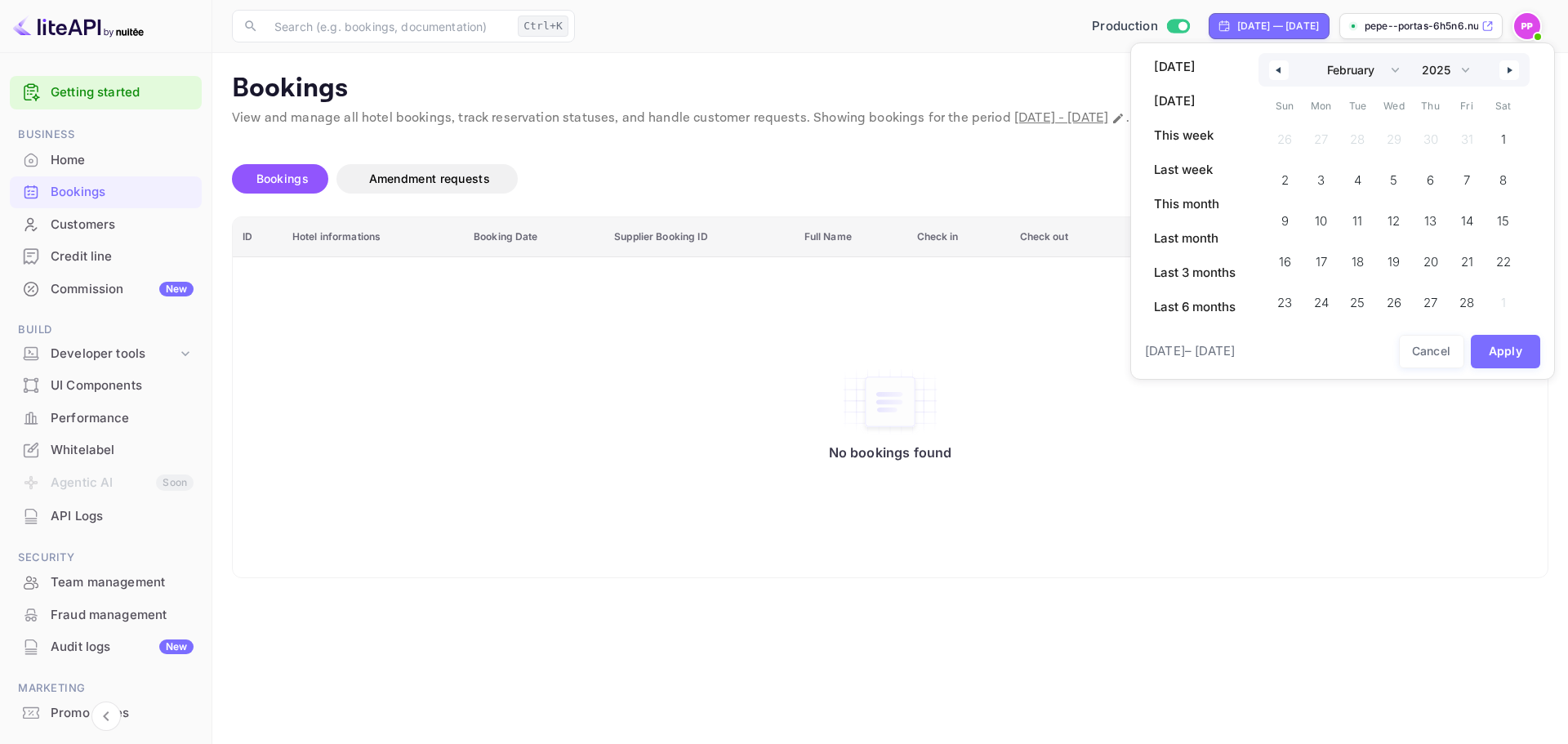
click at [1515, 69] on icon "button" at bounding box center [1512, 69] width 8 height 6
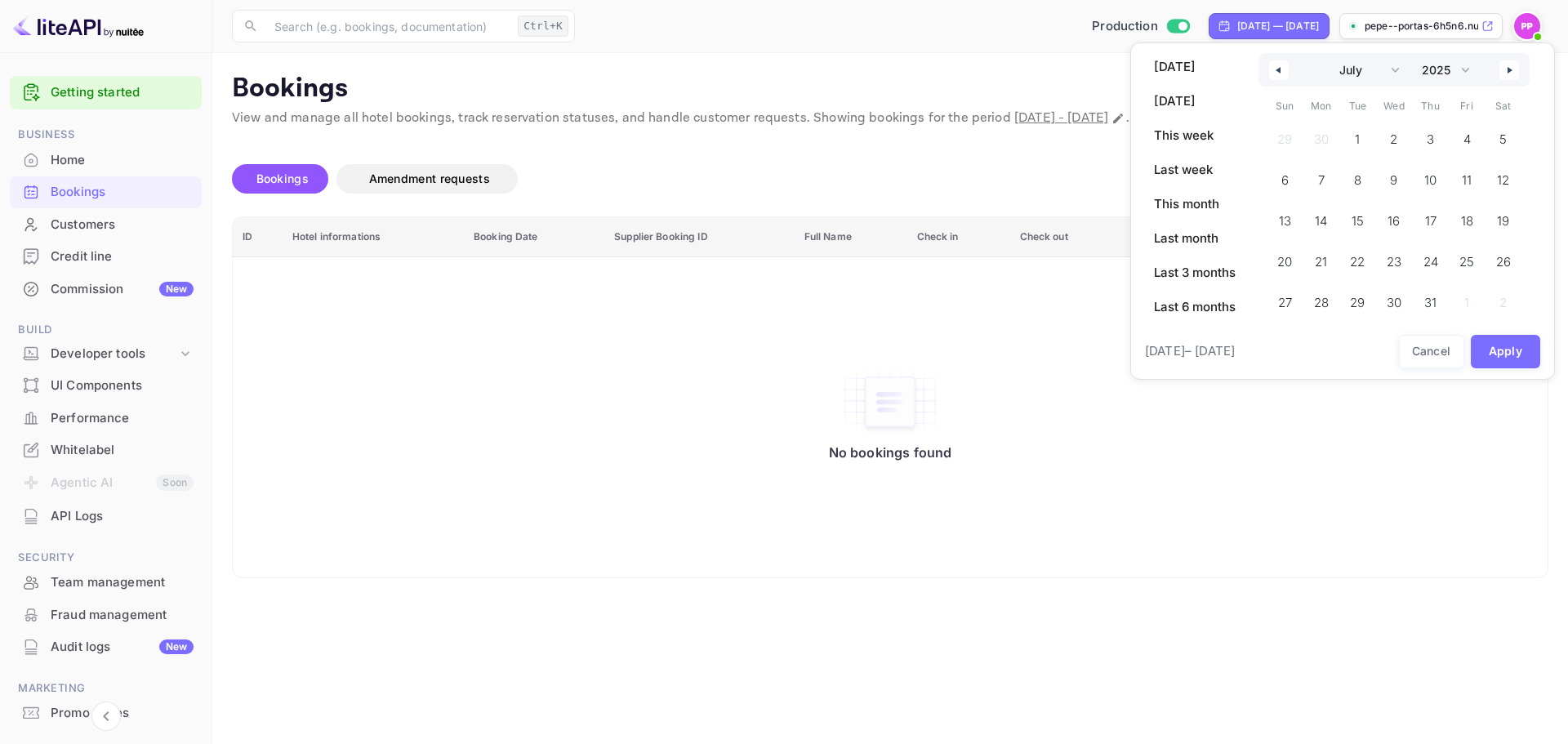
click at [1515, 69] on icon "button" at bounding box center [1512, 69] width 8 height 6
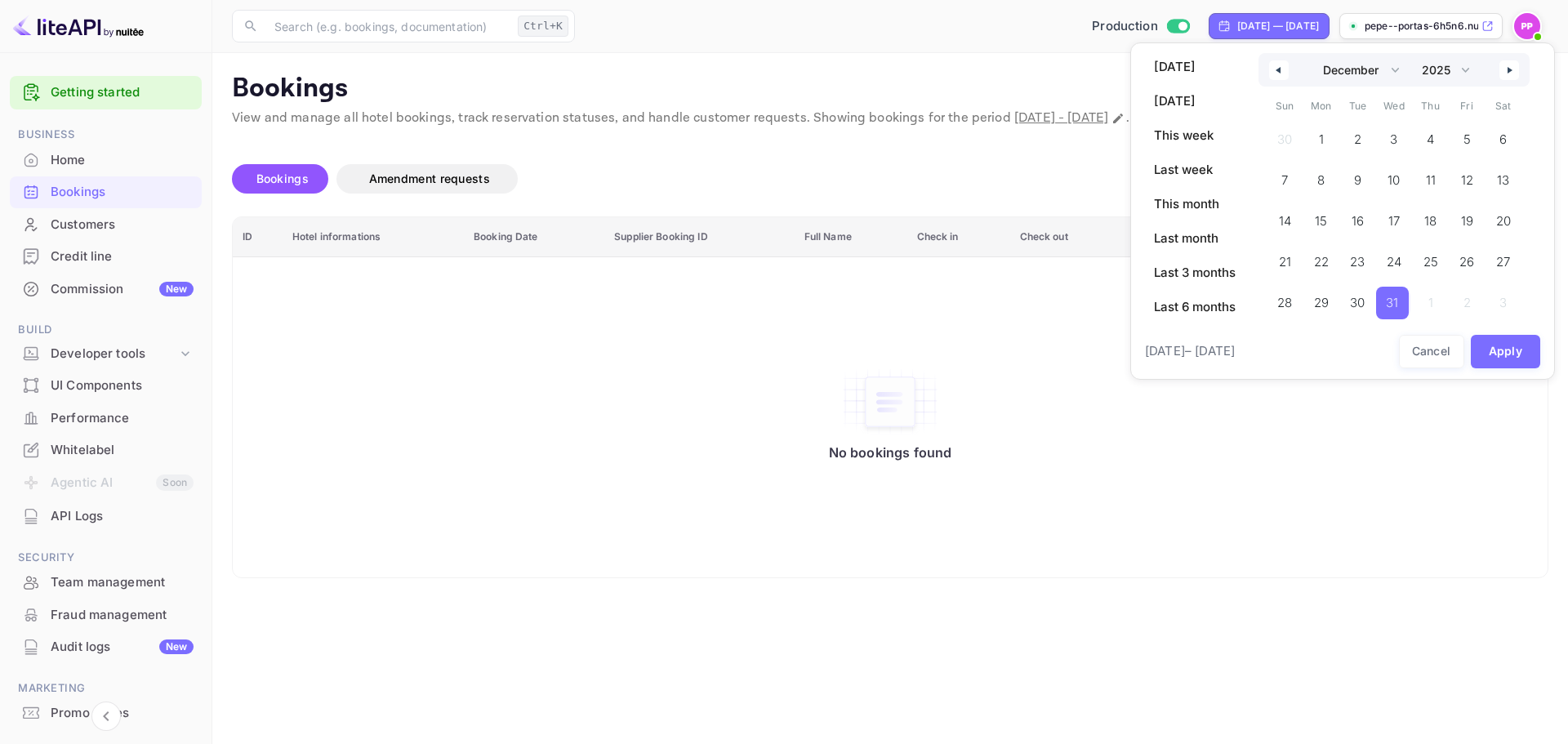
click at [1398, 301] on span "31" at bounding box center [1391, 303] width 12 height 30
select select "8"
select select "2024"
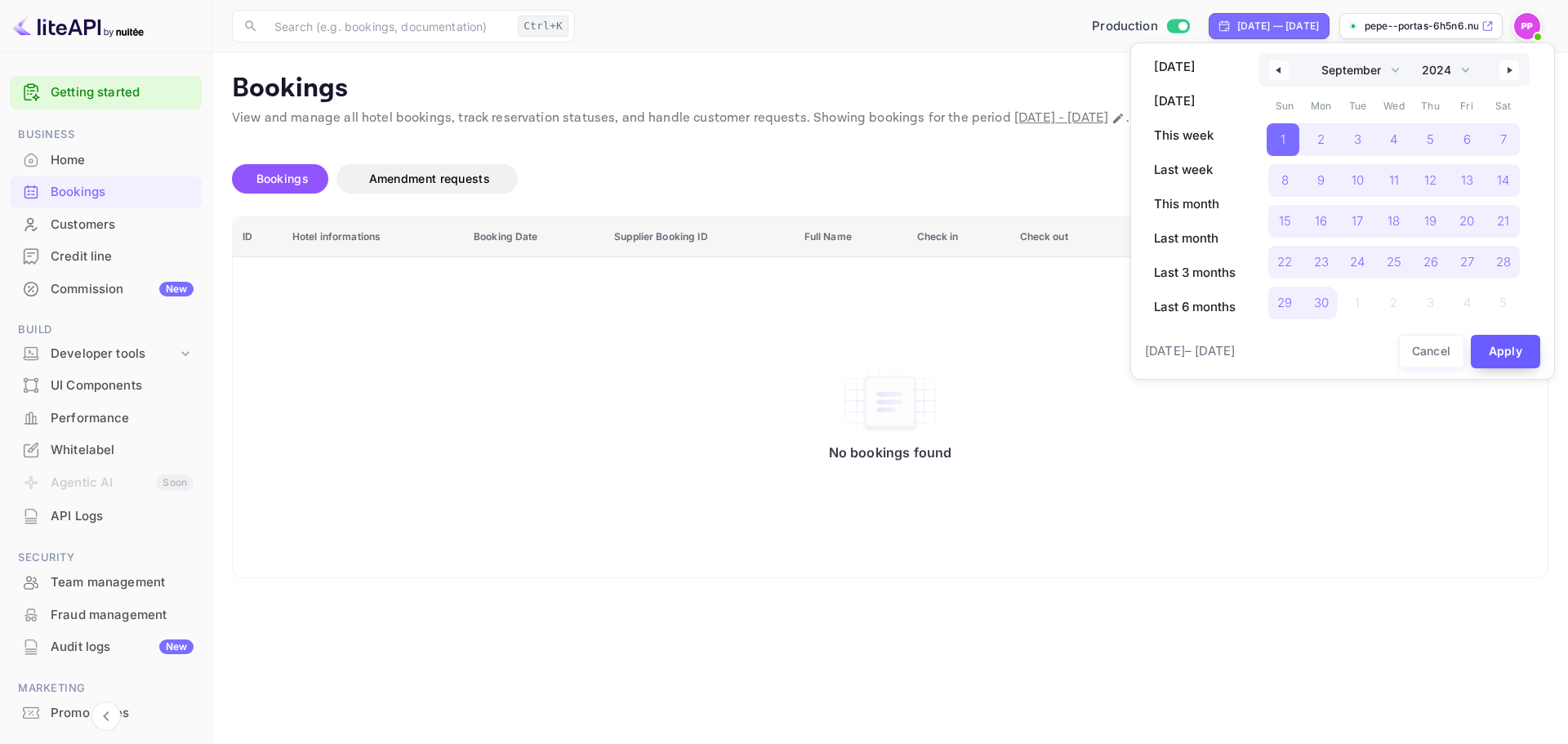
drag, startPoint x: 1508, startPoint y: 359, endPoint x: 1495, endPoint y: 353, distance: 14.3
click at [1508, 358] on button "Apply" at bounding box center [1506, 352] width 70 height 33
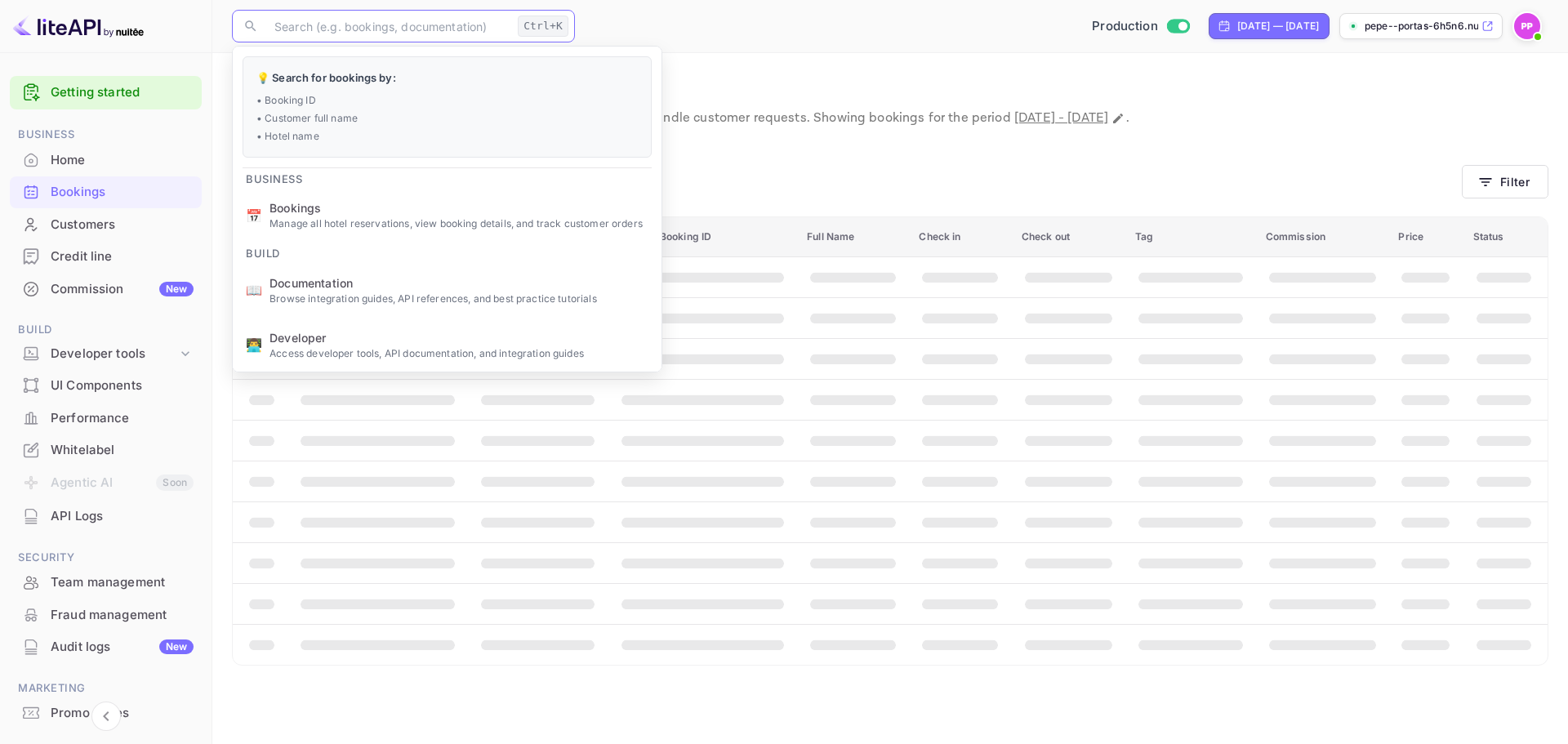
click at [414, 29] on input "text" at bounding box center [388, 26] width 246 height 32
paste input "5545053"
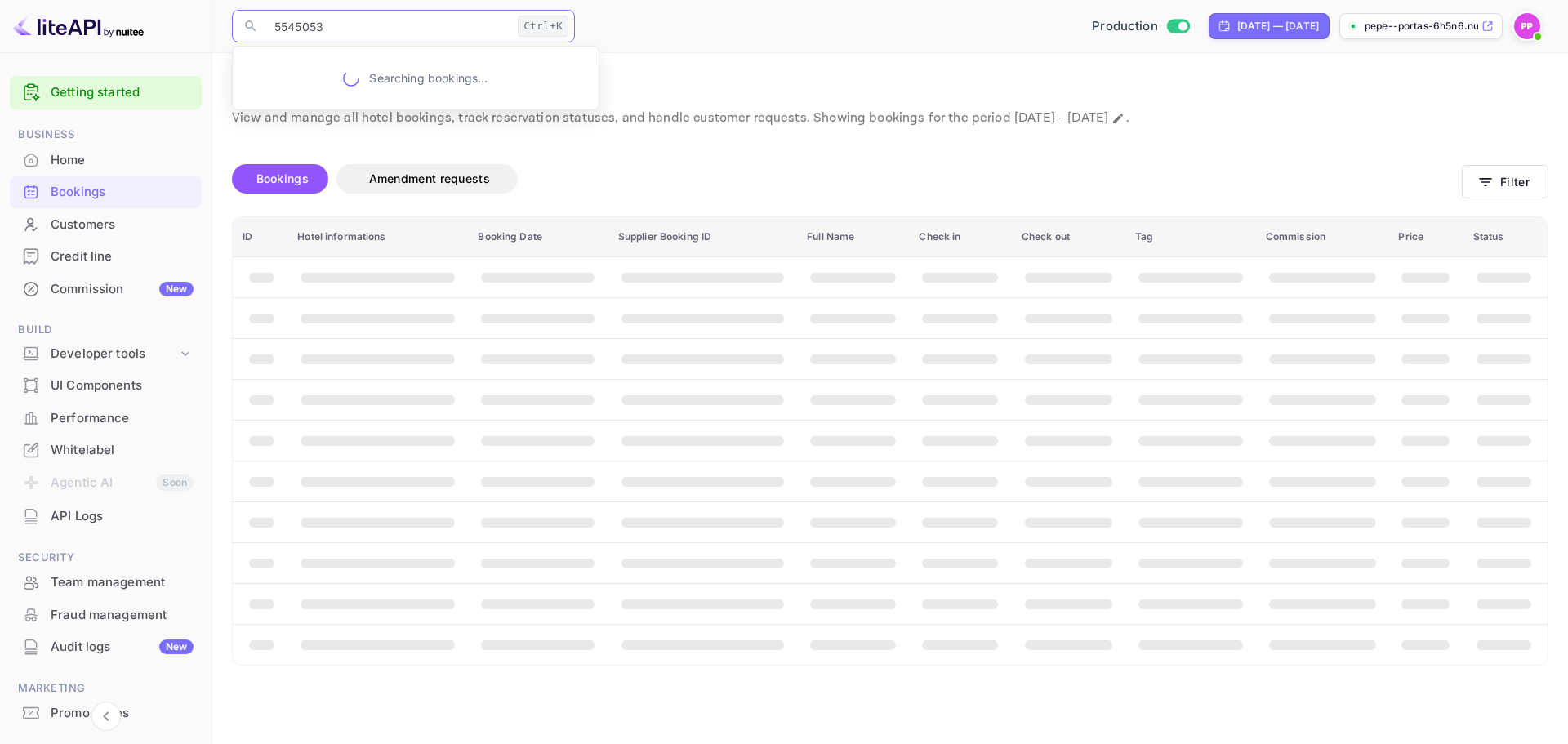
type input "5545053"
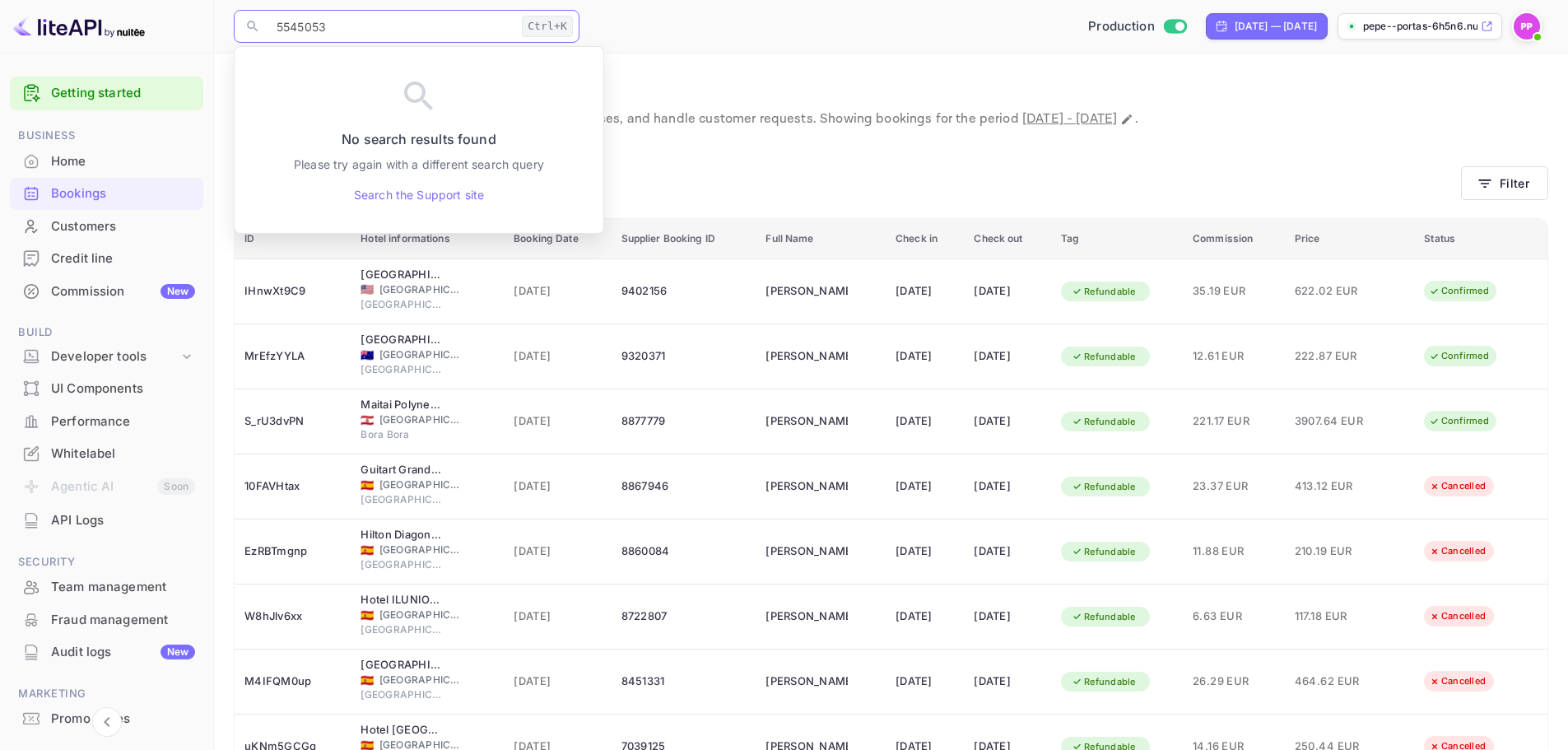
click at [416, 30] on input "5545053" at bounding box center [391, 26] width 248 height 33
click at [666, 49] on div "​ 5545053 Ctrl+K ​ Production Sep 1, 2024 — Dec 31, 2025 pepe--portas-6h5n6.nui…" at bounding box center [890, 26] width 1353 height 52
drag, startPoint x: 426, startPoint y: 36, endPoint x: 289, endPoint y: 60, distance: 139.1
click at [290, 59] on body "Getting started Business Home Bookings Customers Credit line Commission New Bui…" at bounding box center [784, 489] width 1568 height 979
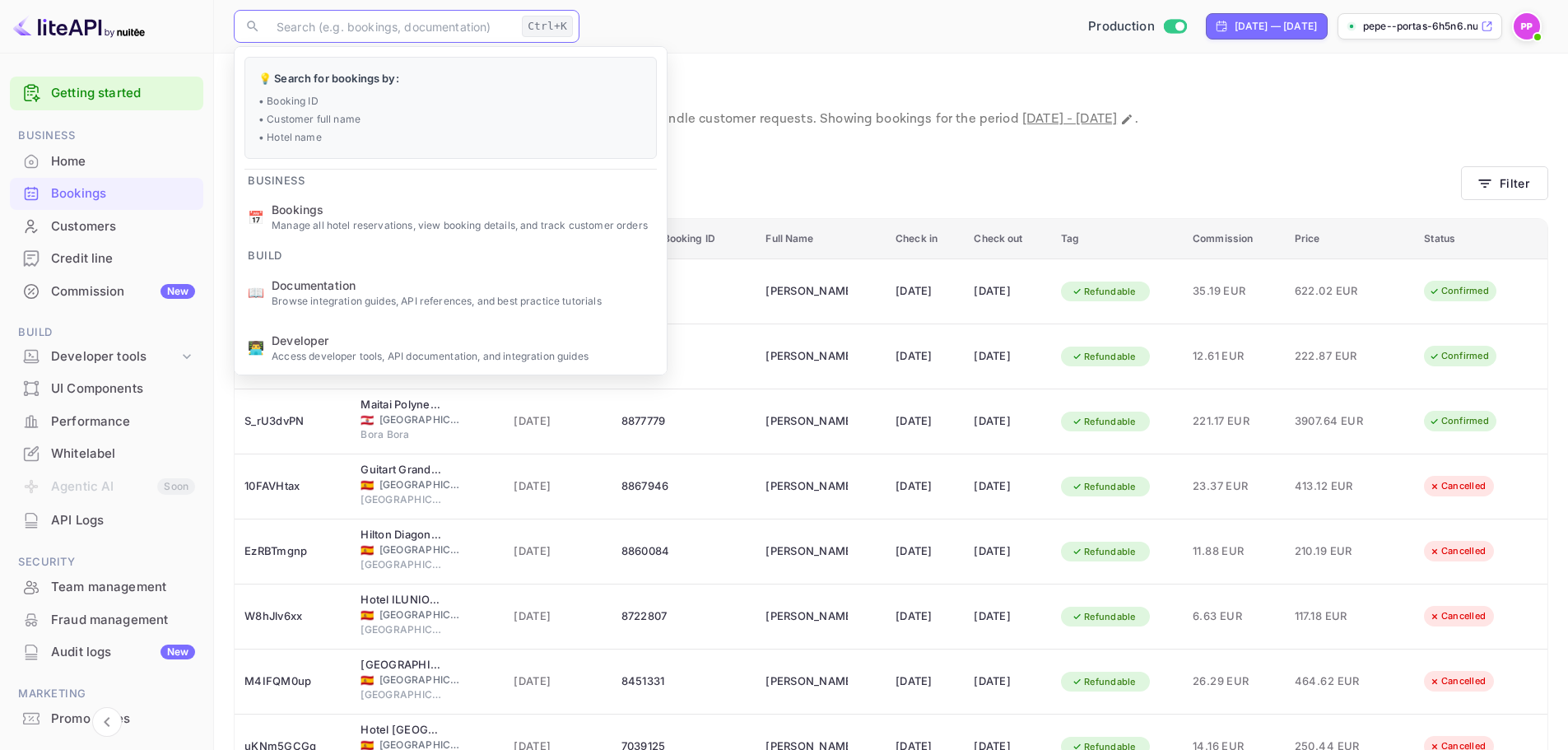
click at [723, 152] on div "Bookings Amendment requests" at bounding box center [847, 184] width 1227 height 69
click at [493, 30] on input "text" at bounding box center [391, 26] width 248 height 33
paste input "337182"
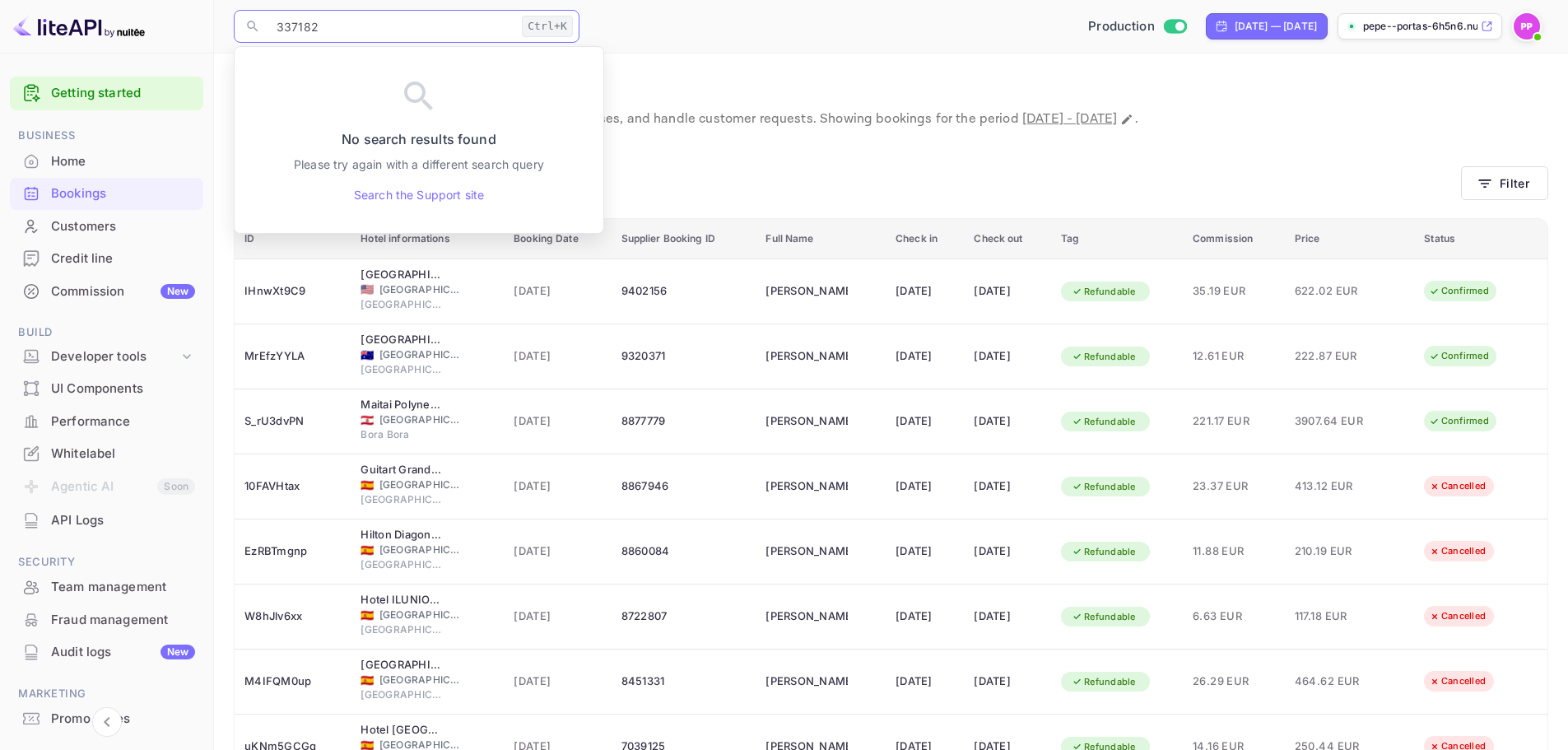
type input "337182"
click at [1270, 20] on div "Sep 1, 2024 — Dec 31, 2025" at bounding box center [1275, 26] width 82 height 15
select select "8"
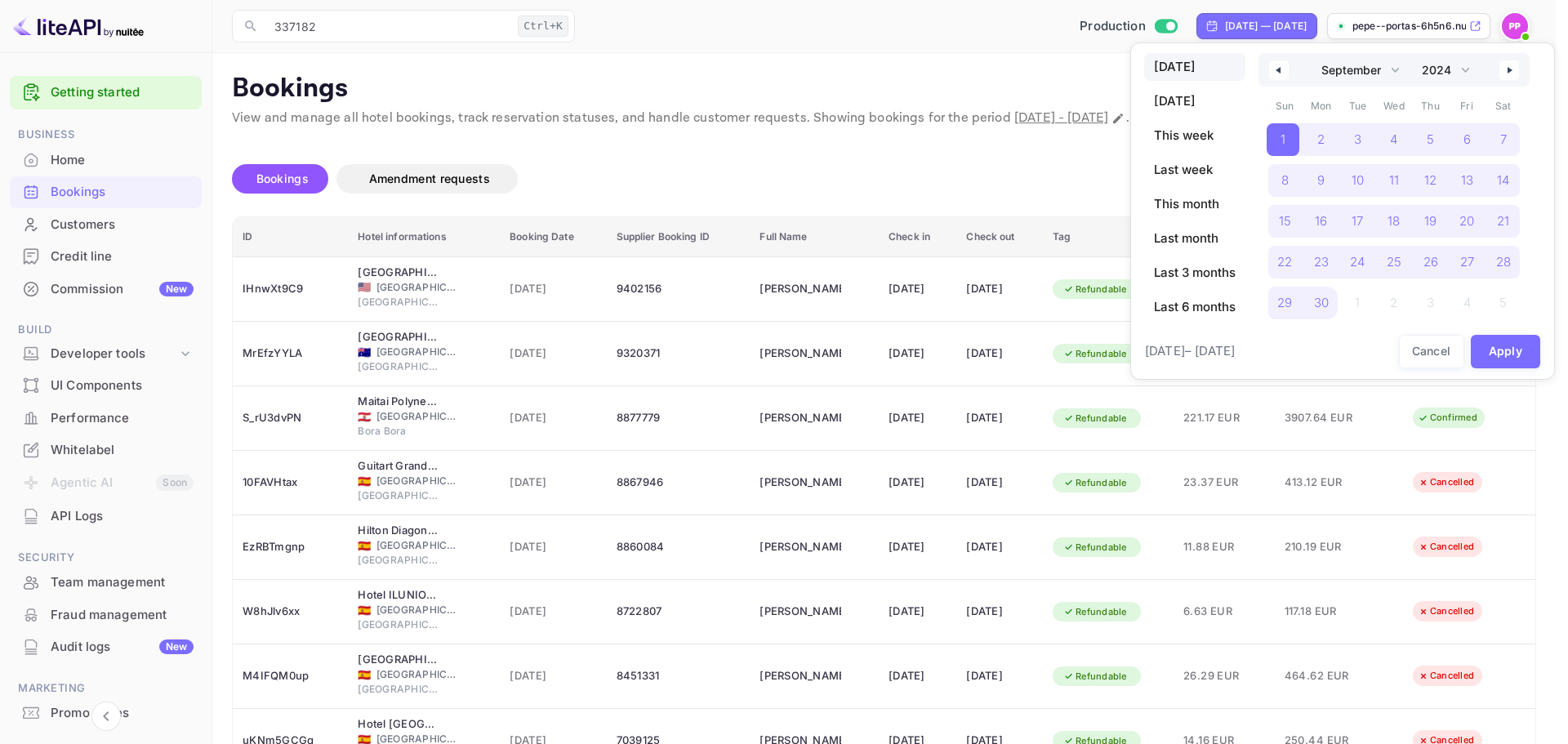
click at [1204, 68] on span "[DATE]" at bounding box center [1194, 67] width 101 height 28
select select "2025"
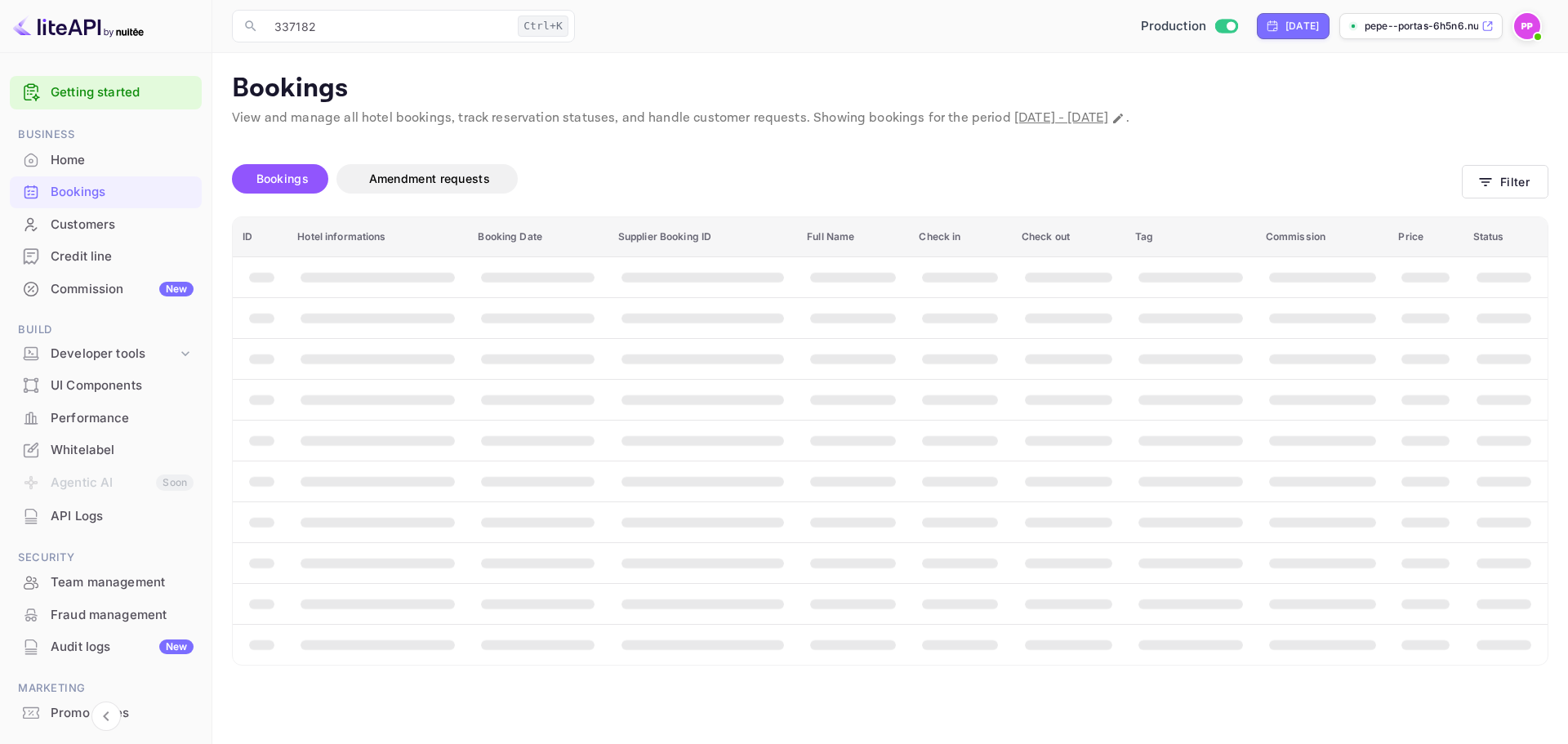
click at [1052, 81] on p "Bookings" at bounding box center [890, 89] width 1316 height 32
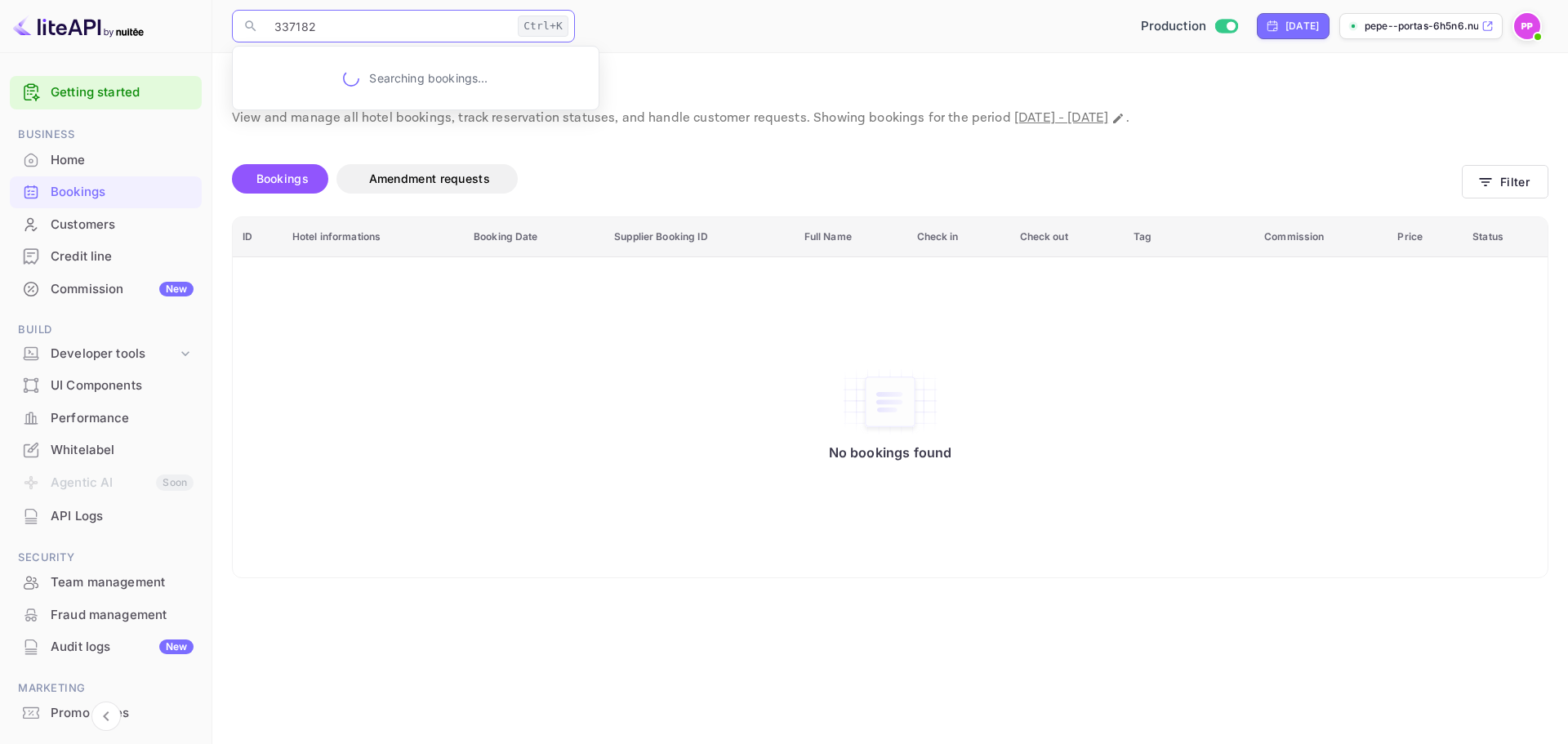
click at [350, 32] on input "337182" at bounding box center [388, 26] width 246 height 32
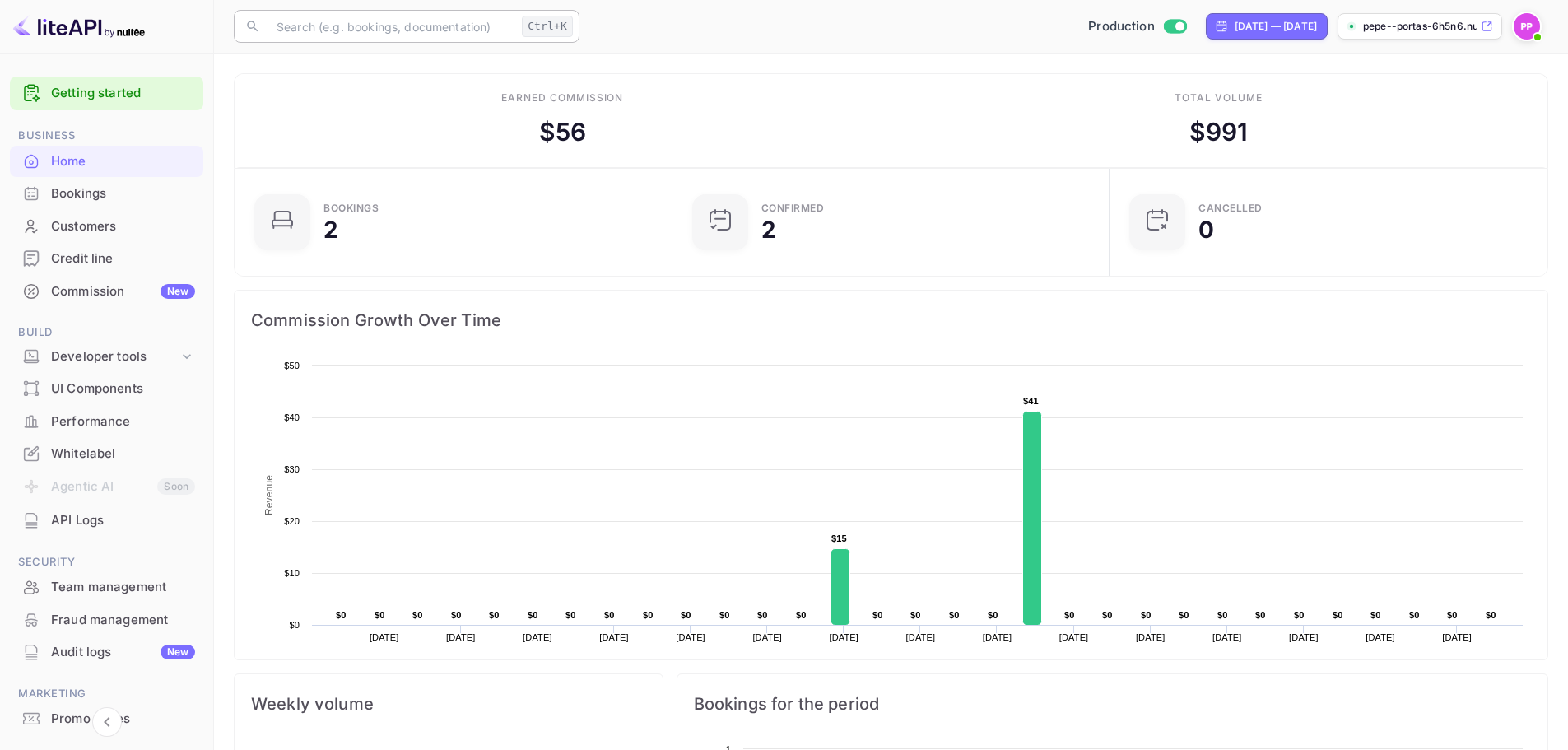
click at [365, 24] on input "text" at bounding box center [391, 26] width 248 height 33
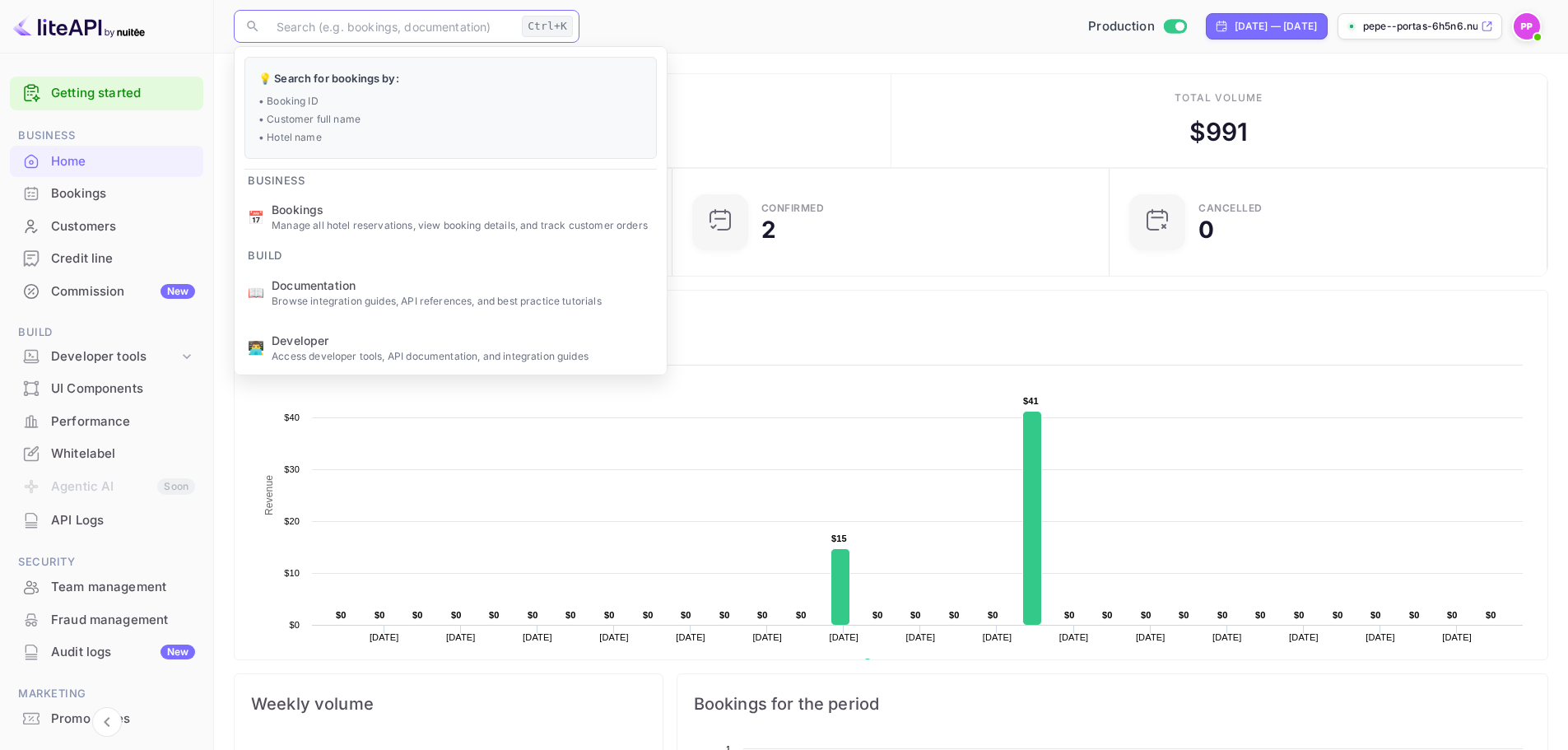
paste input "337182"
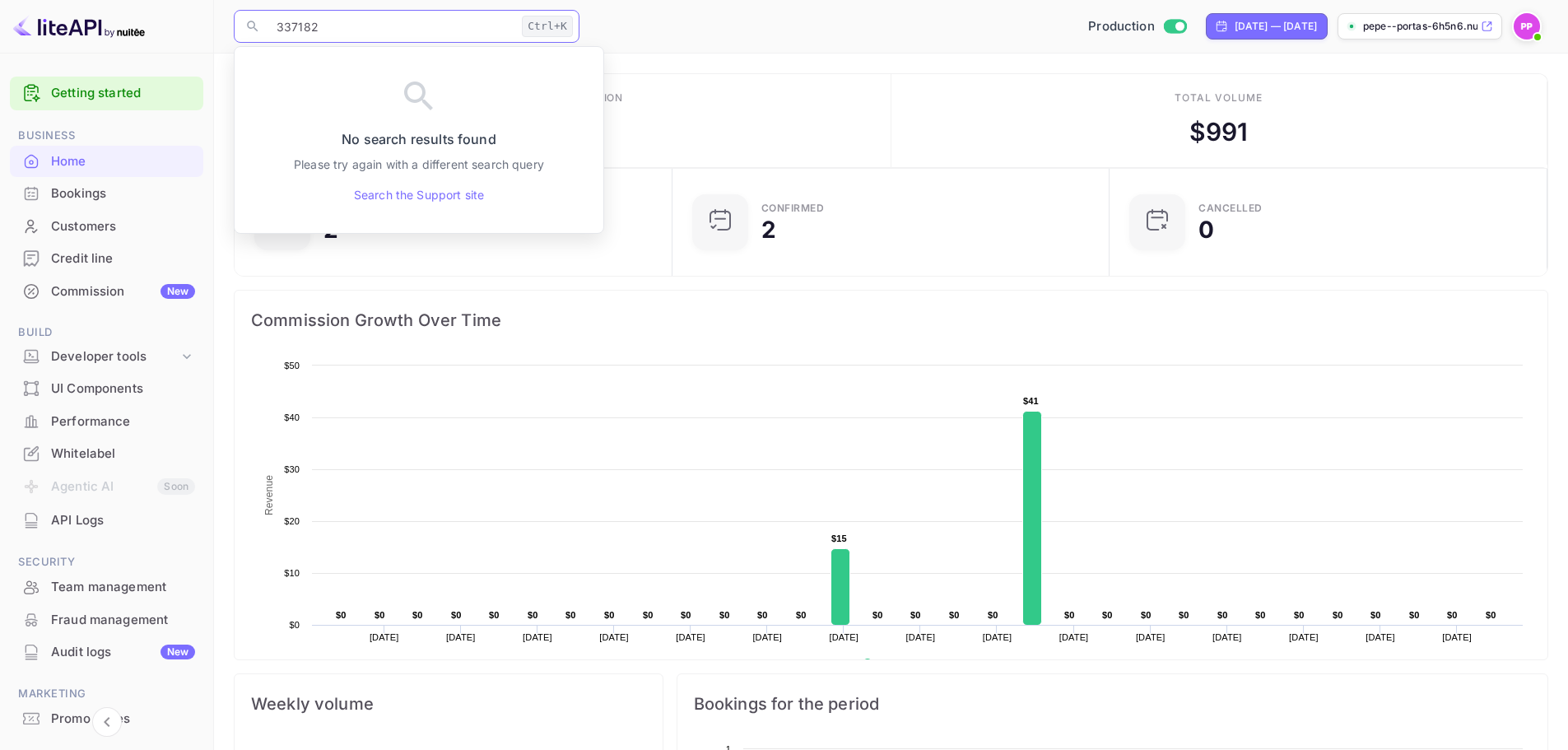
type input "337182"
click at [150, 205] on div "Bookings" at bounding box center [106, 194] width 193 height 32
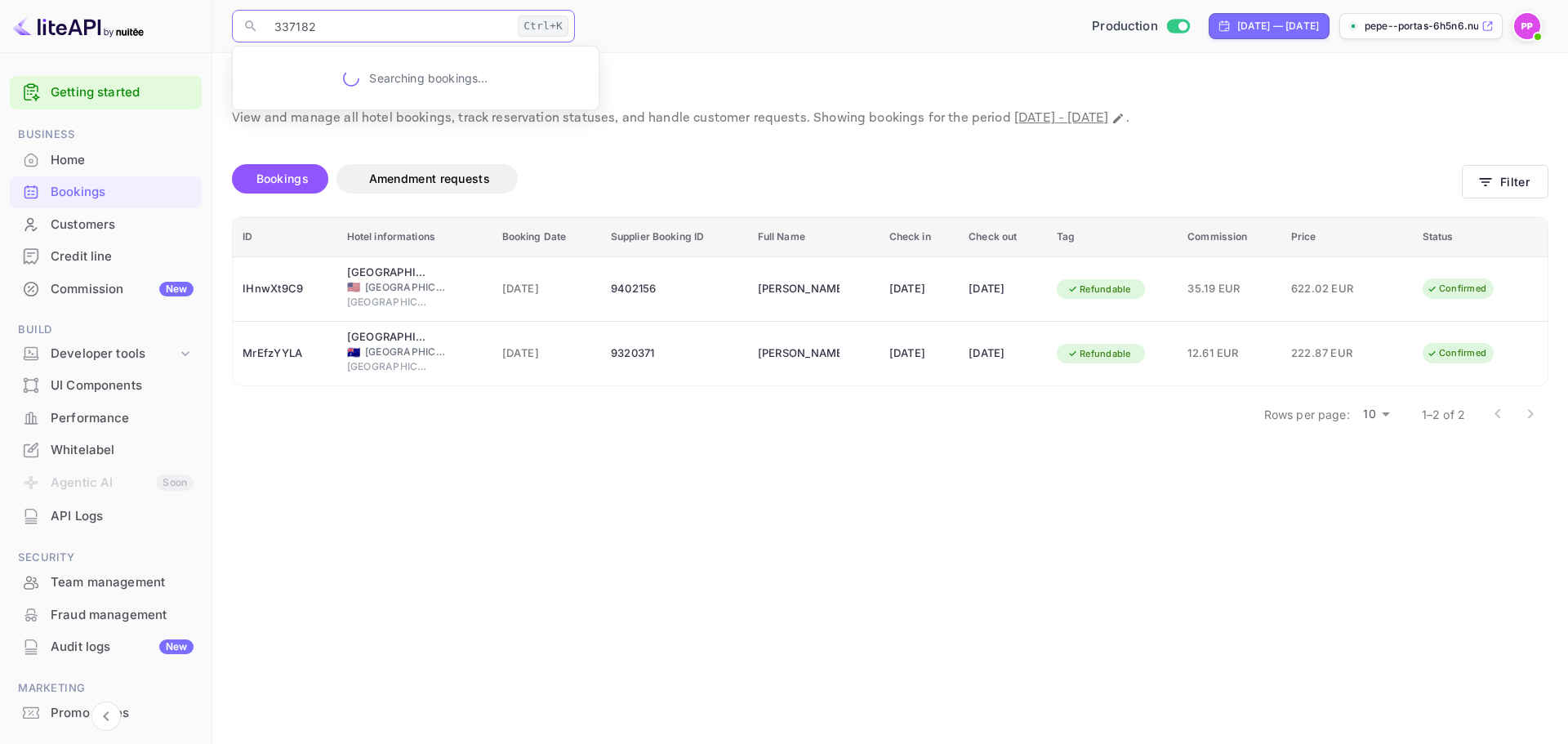
click at [467, 21] on input "337182" at bounding box center [388, 26] width 246 height 32
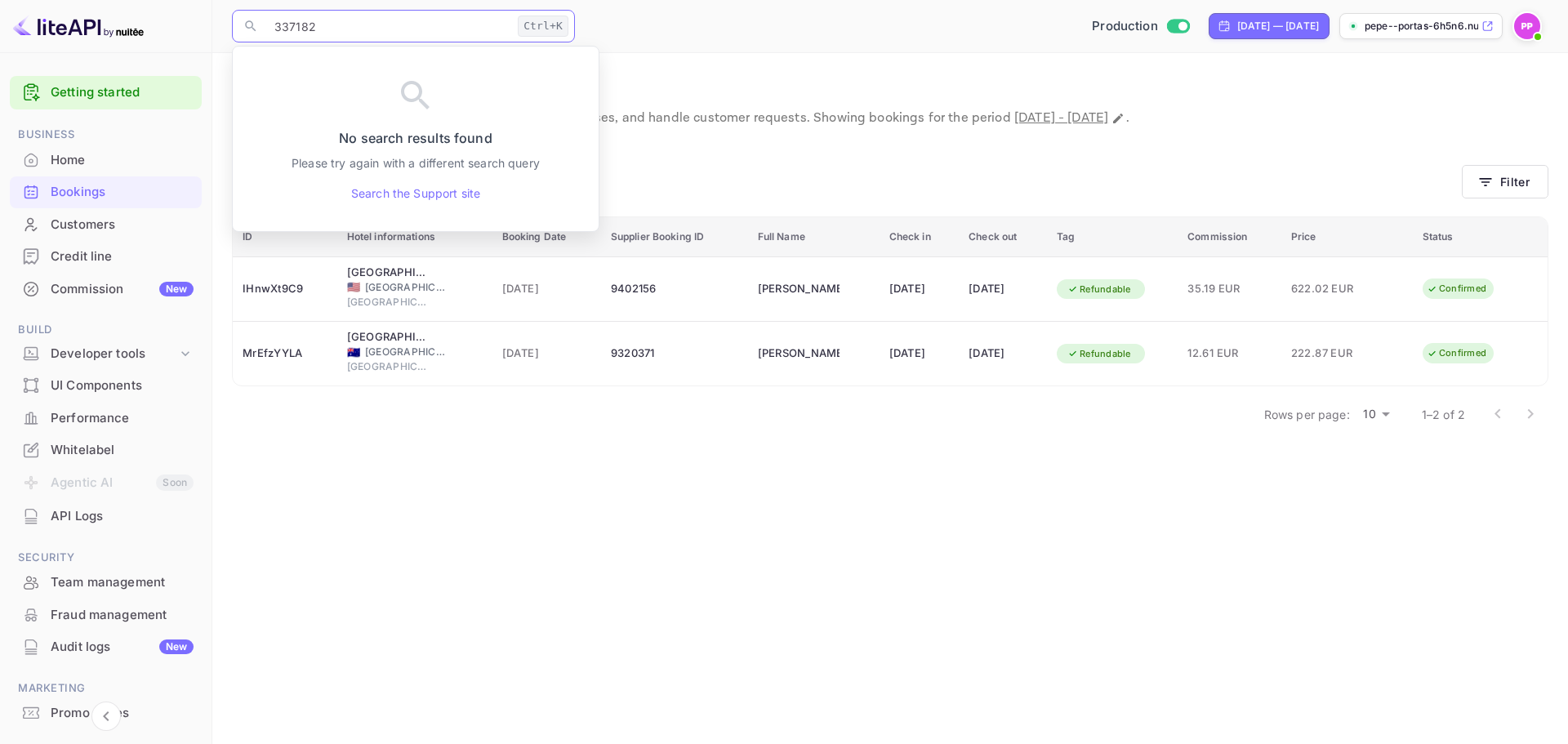
click at [467, 21] on input "337182" at bounding box center [388, 26] width 246 height 32
drag, startPoint x: 1459, startPoint y: 167, endPoint x: 1467, endPoint y: 167, distance: 8.0
click at [1465, 167] on div "Bookings Amendment requests Filter" at bounding box center [890, 182] width 1316 height 68
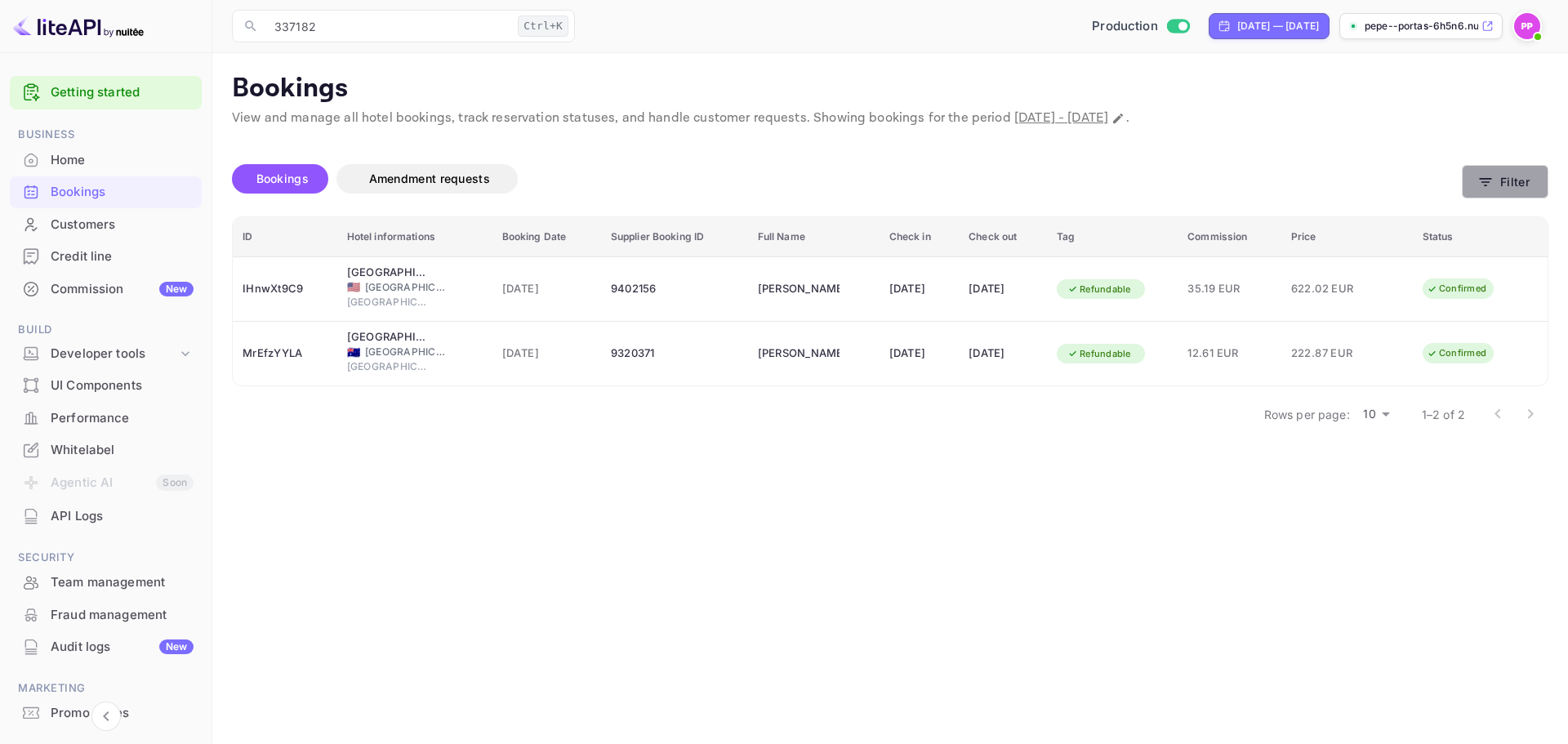
click at [1483, 172] on button "Filter" at bounding box center [1505, 181] width 87 height 33
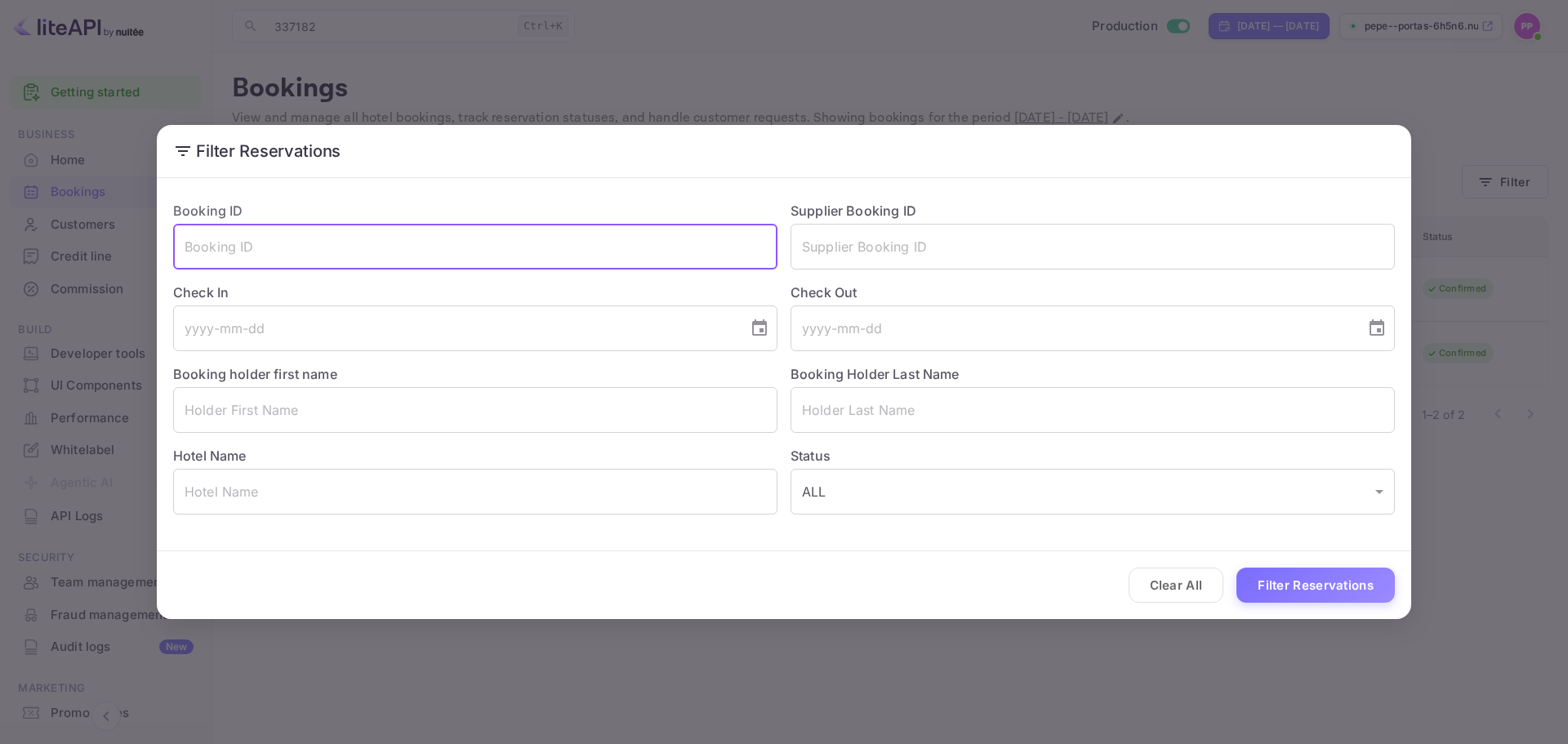
click at [337, 232] on input "text" at bounding box center [475, 246] width 604 height 45
paste input "337182"
click at [1237, 567] on button "Filter Reservations" at bounding box center [1315, 585] width 158 height 35
type input "3"
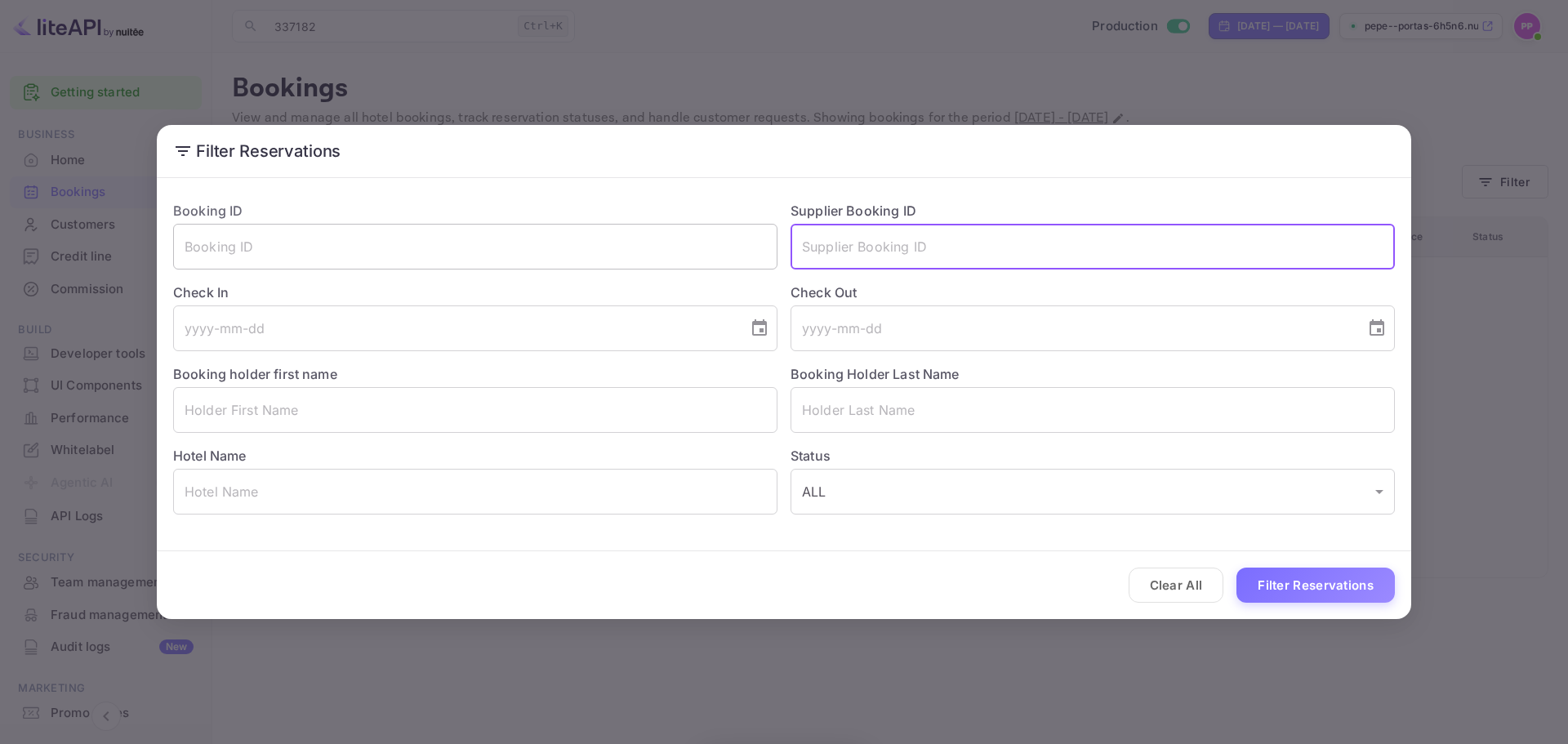
paste input "337182"
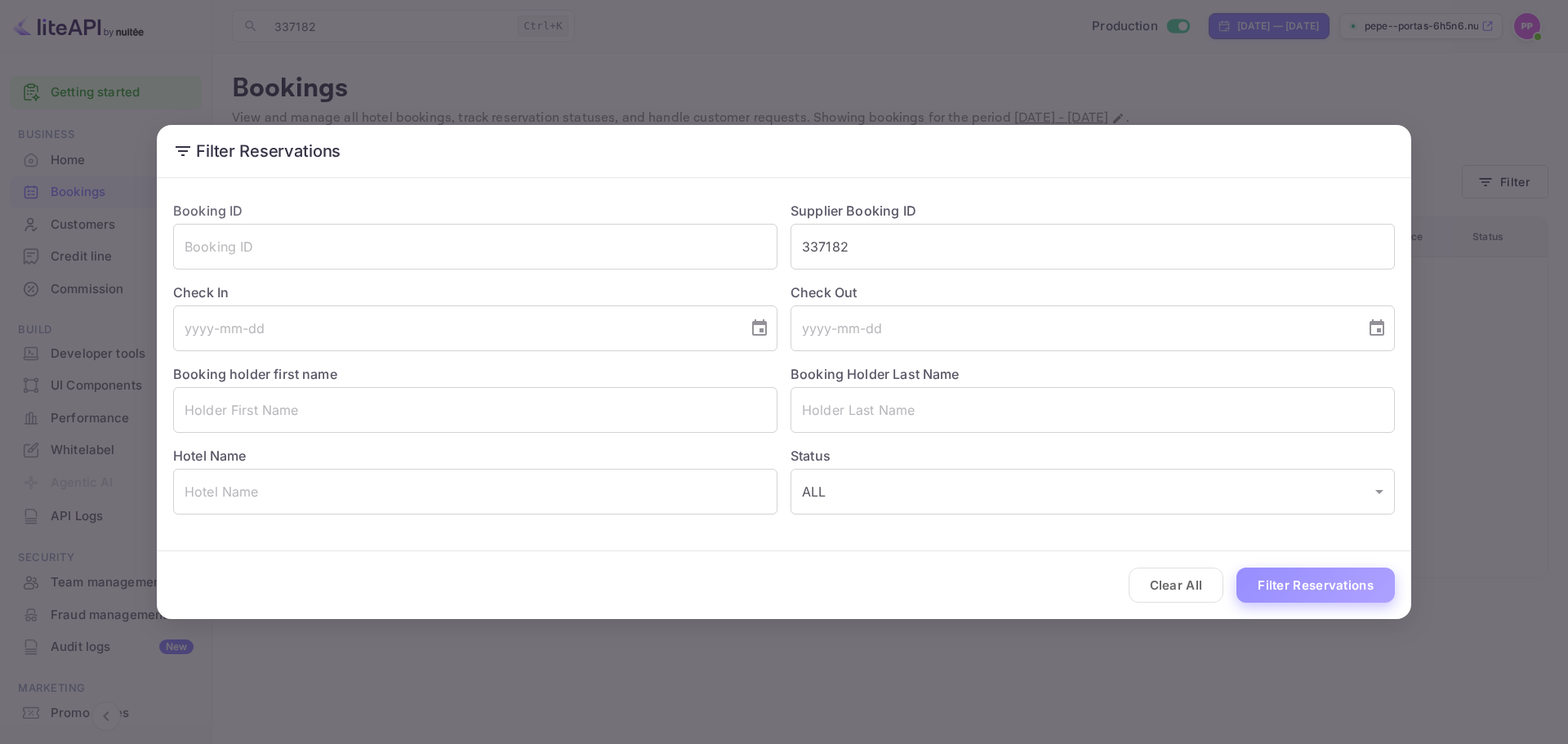
click at [1337, 577] on button "Filter Reservations" at bounding box center [1315, 585] width 158 height 35
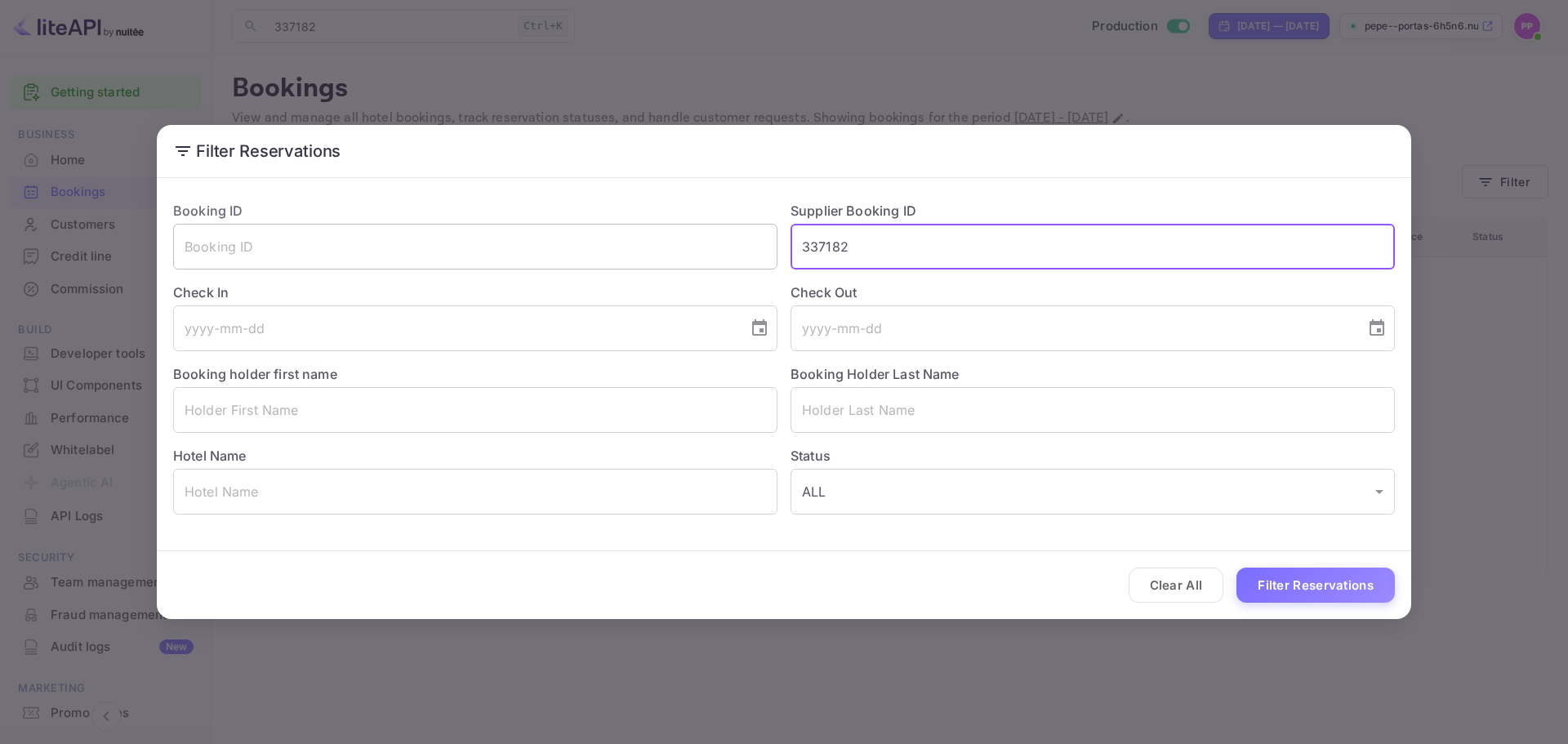
drag, startPoint x: 867, startPoint y: 252, endPoint x: 628, endPoint y: 267, distance: 239.5
click at [628, 267] on div "Booking ID ​ Supplier Booking ID 337182 ​ Check In ​ Check Out ​ Booking holder…" at bounding box center [778, 351] width 1235 height 327
paste input "5545053"
type input "5545053"
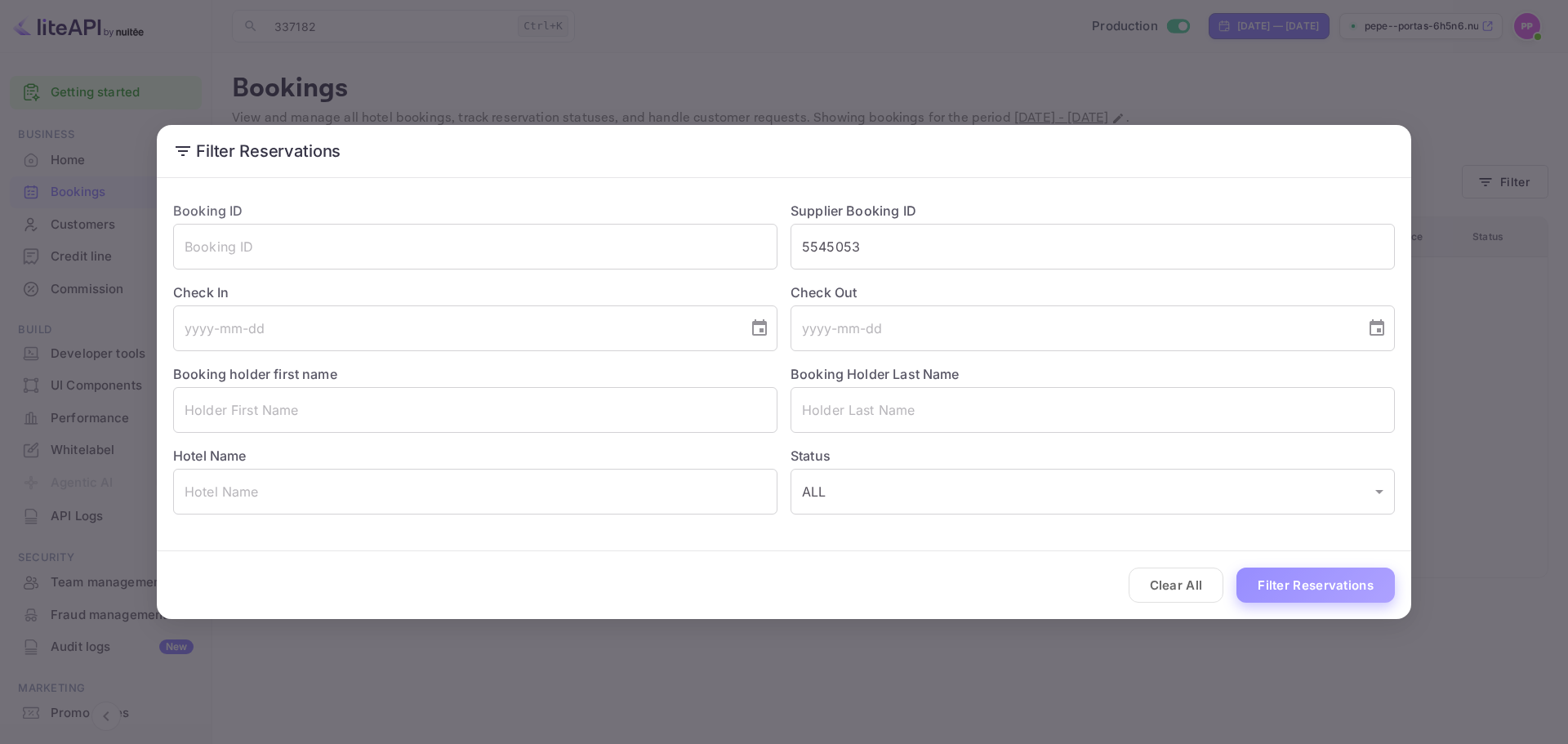
click at [1330, 588] on button "Filter Reservations" at bounding box center [1315, 585] width 158 height 35
click at [932, 257] on input "5545053" at bounding box center [1092, 246] width 604 height 45
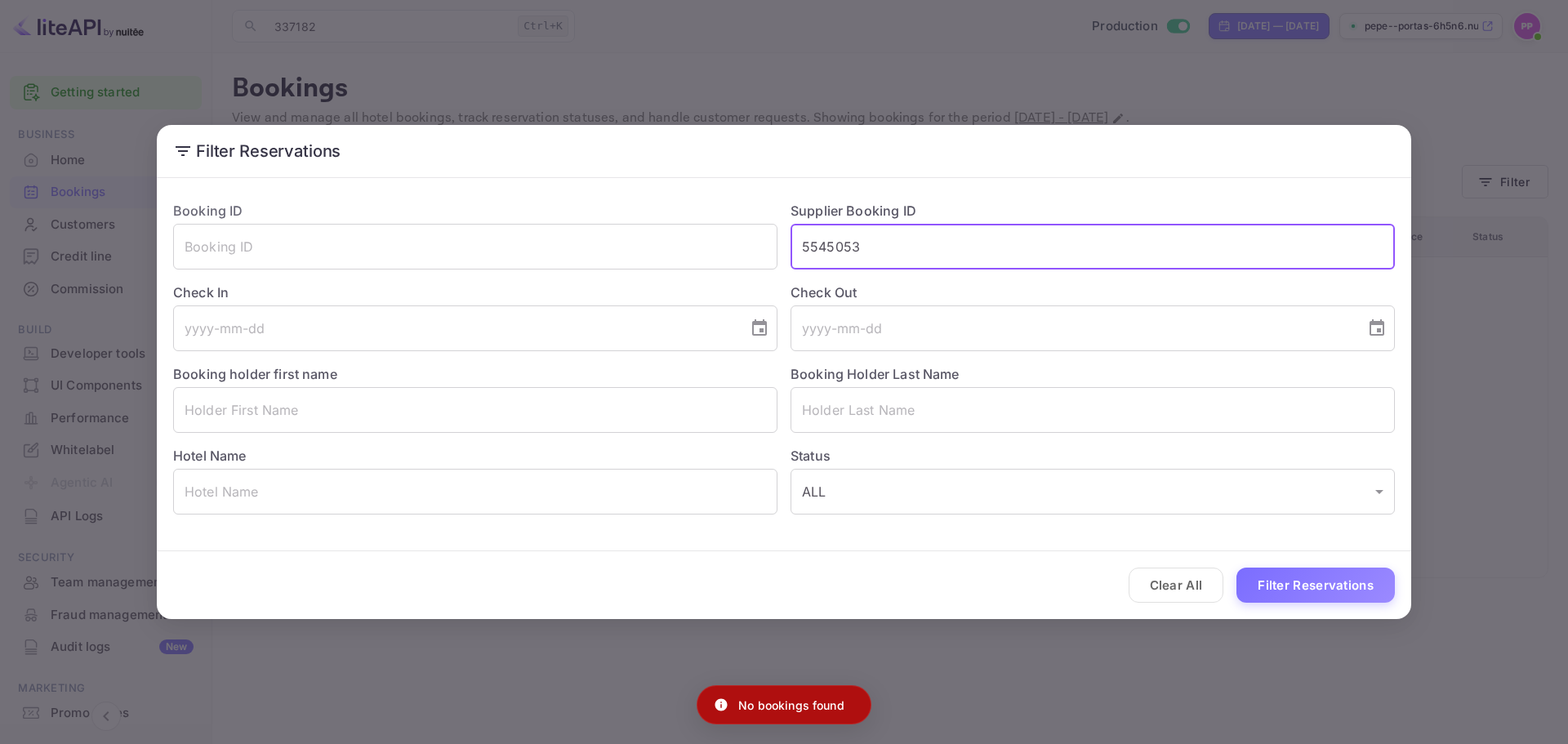
click at [932, 256] on input "5545053" at bounding box center [1092, 246] width 604 height 45
drag, startPoint x: 932, startPoint y: 256, endPoint x: 925, endPoint y: 247, distance: 11.4
click at [926, 248] on input "5545053" at bounding box center [1092, 246] width 604 height 45
click at [742, 260] on input "text" at bounding box center [475, 246] width 604 height 45
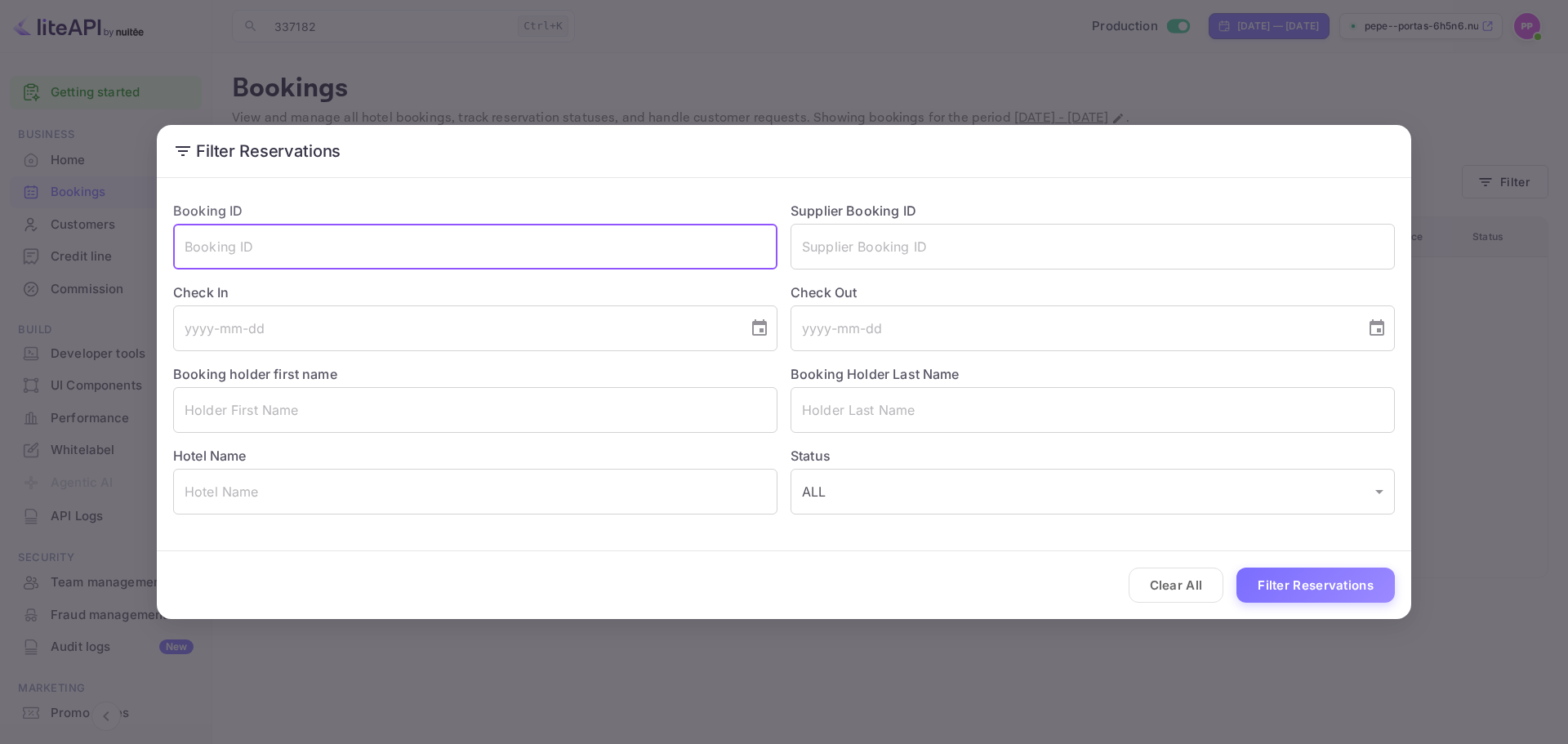
paste input "5545053"
type input "5545053"
click at [1296, 578] on button "Filter Reservations" at bounding box center [1315, 585] width 158 height 35
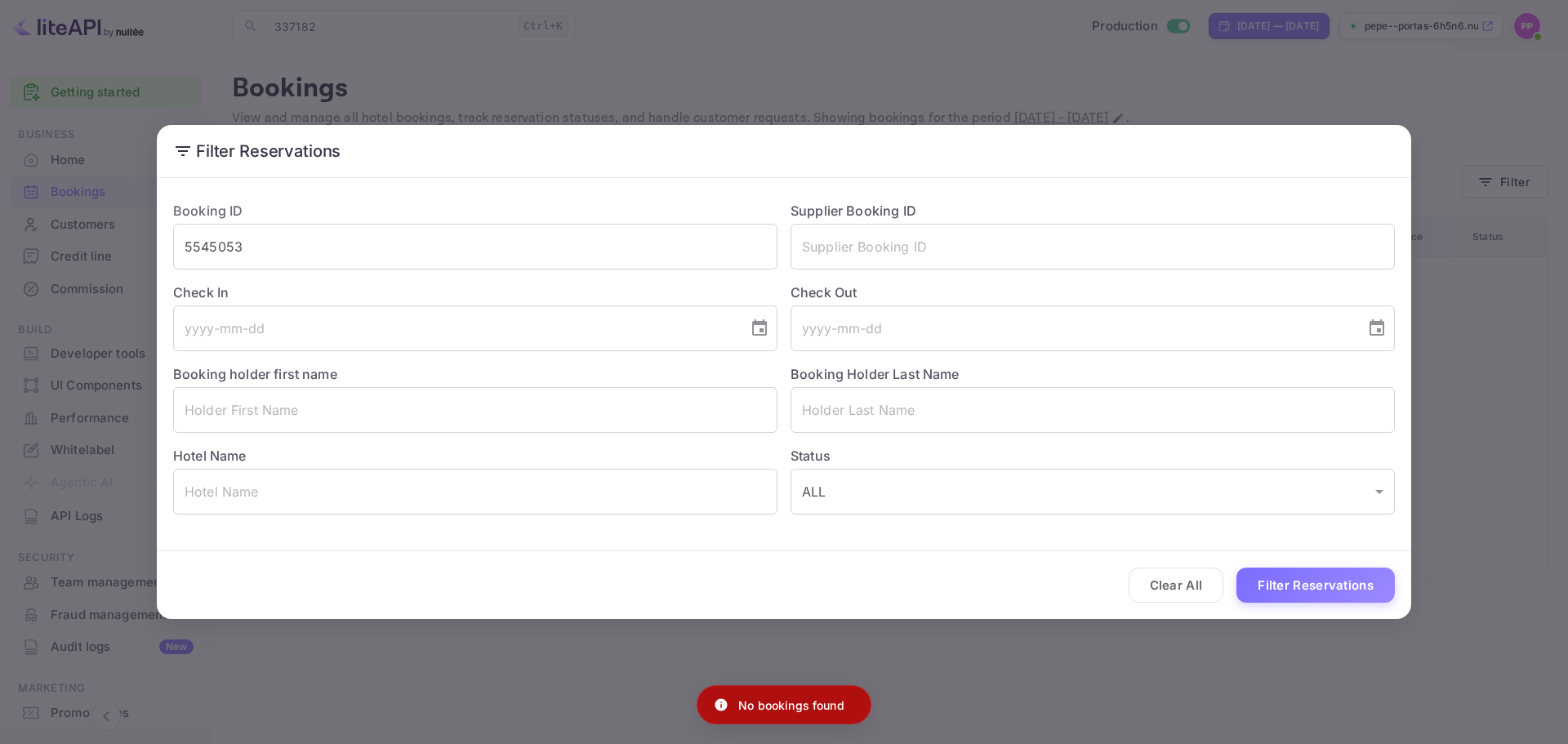
click at [1060, 661] on div "Filter Reservations Booking ID 5545053 ​ Supplier Booking ID ​ Check In ​ Check…" at bounding box center [784, 372] width 1568 height 744
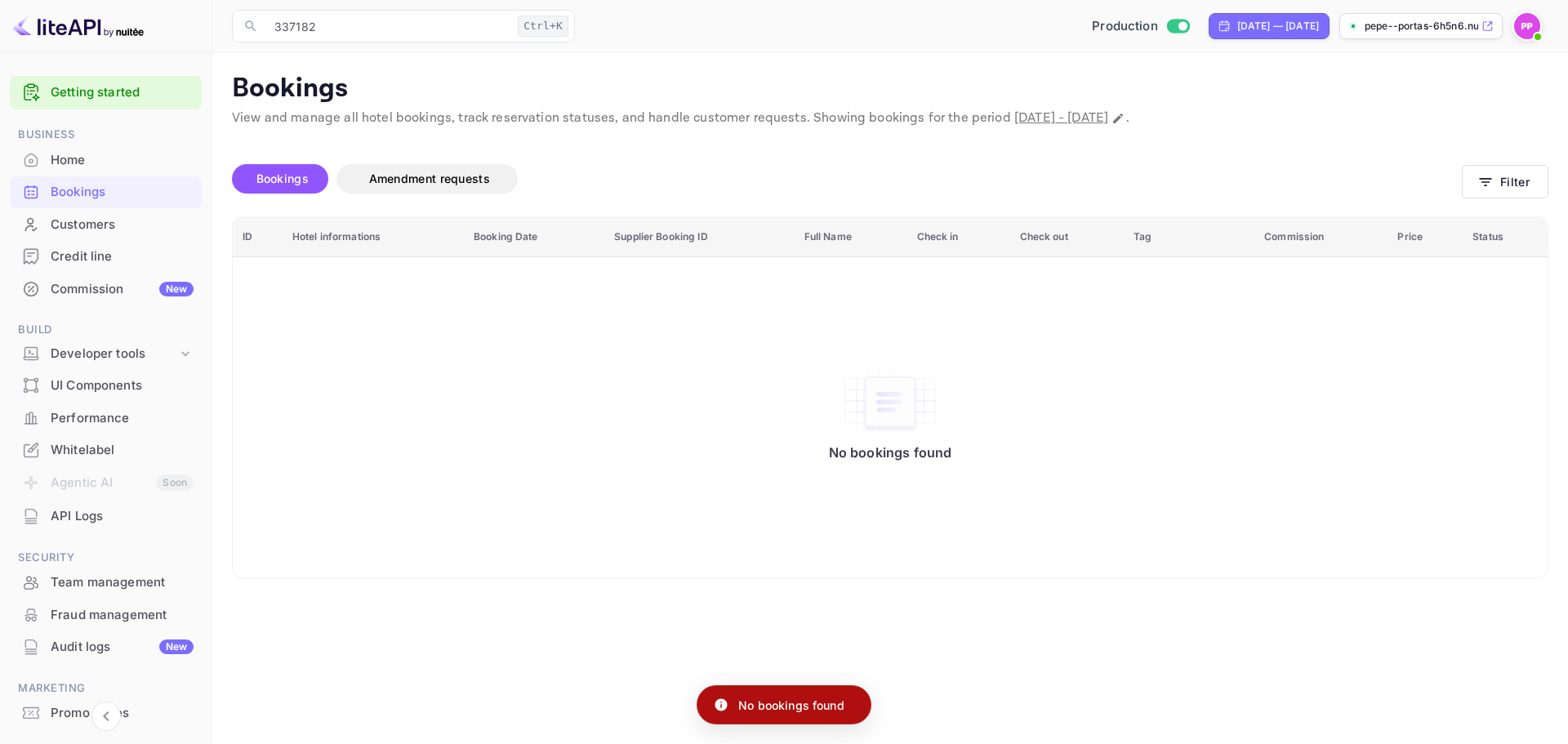
click at [620, 409] on div "No bookings found" at bounding box center [890, 416] width 1282 height 297
click at [619, 411] on div "No bookings found" at bounding box center [890, 416] width 1282 height 297
click at [71, 161] on div "Home" at bounding box center [122, 160] width 143 height 19
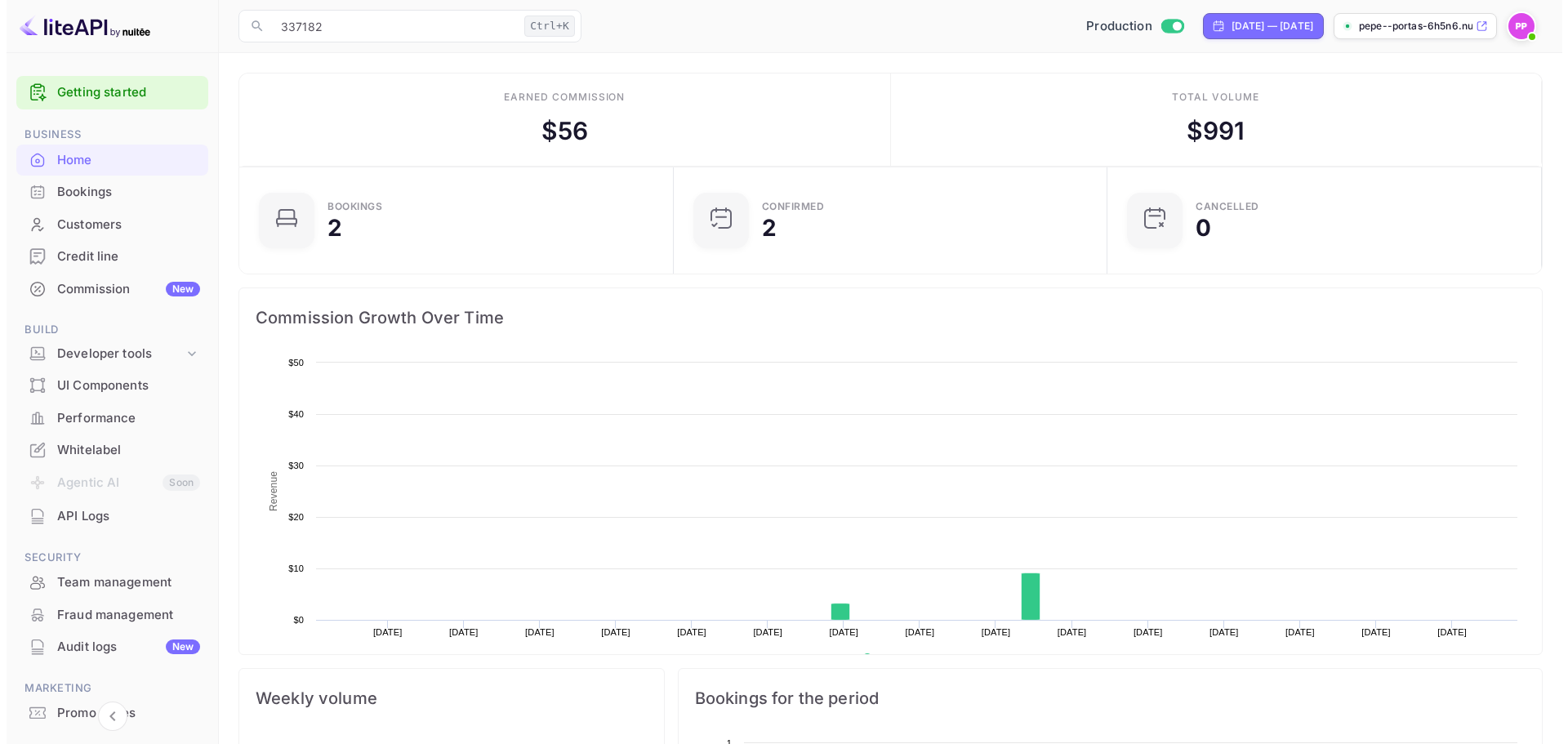
scroll to position [253, 412]
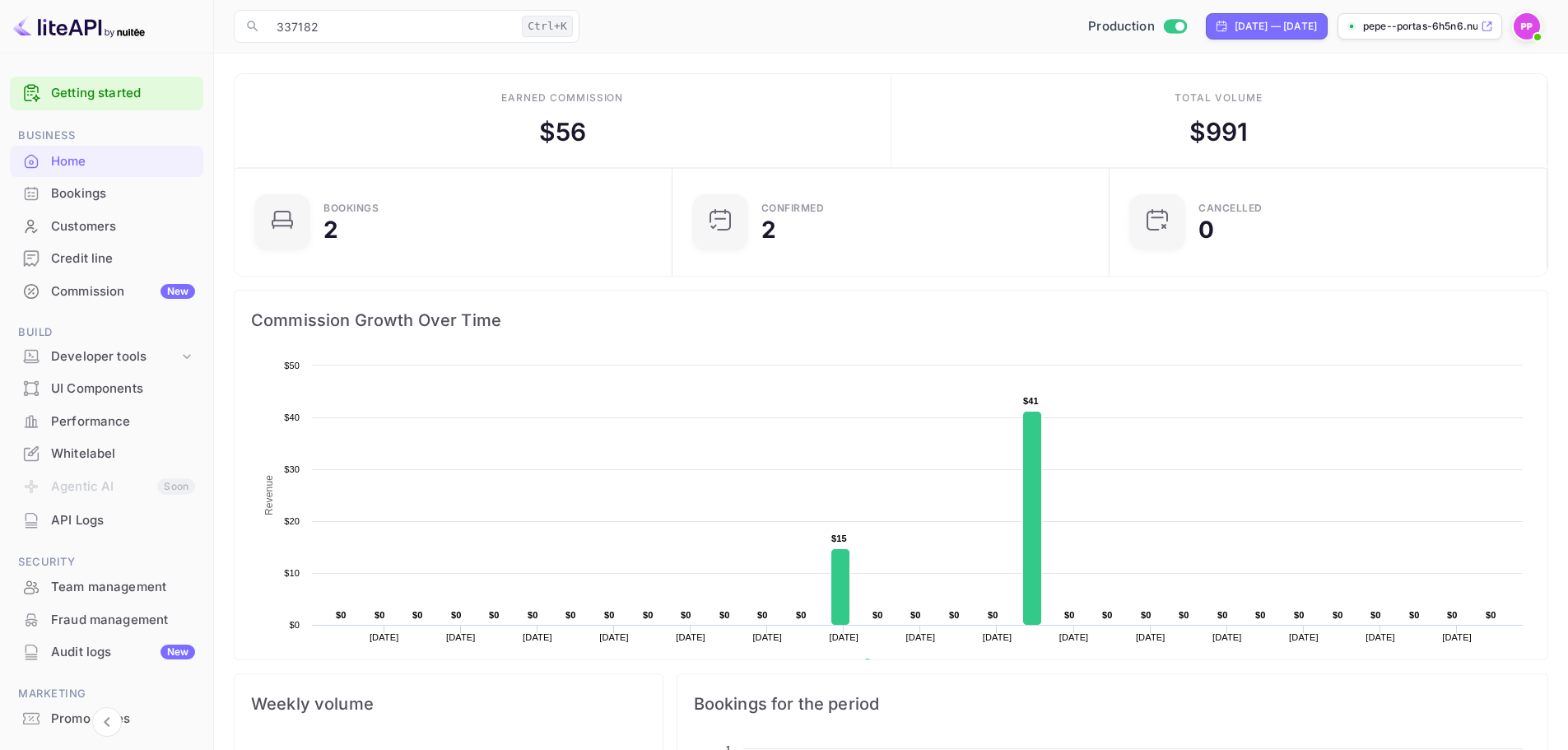
click at [104, 179] on div "Bookings" at bounding box center [106, 194] width 193 height 32
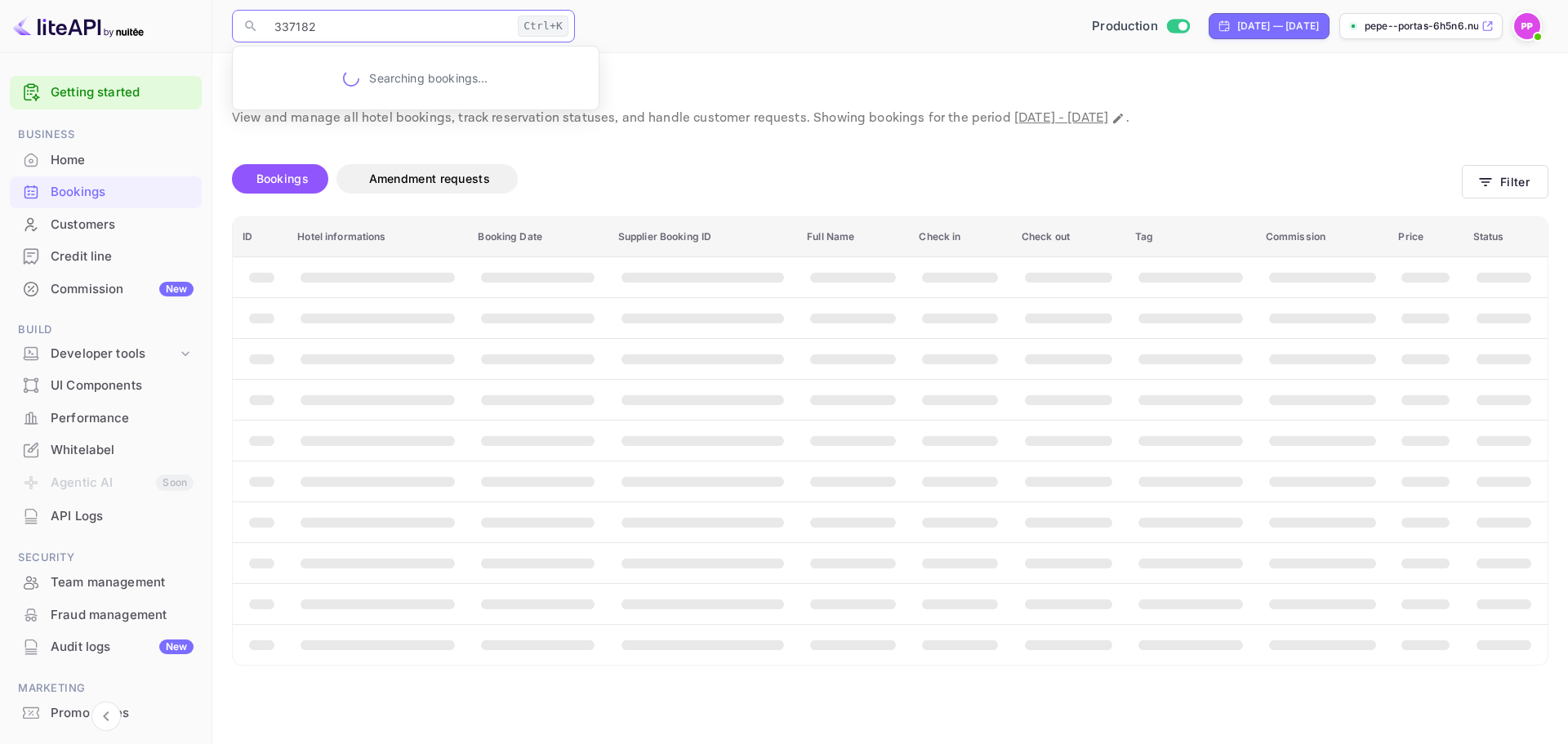
click at [425, 25] on input "337182" at bounding box center [388, 26] width 246 height 32
paste input "5545053"
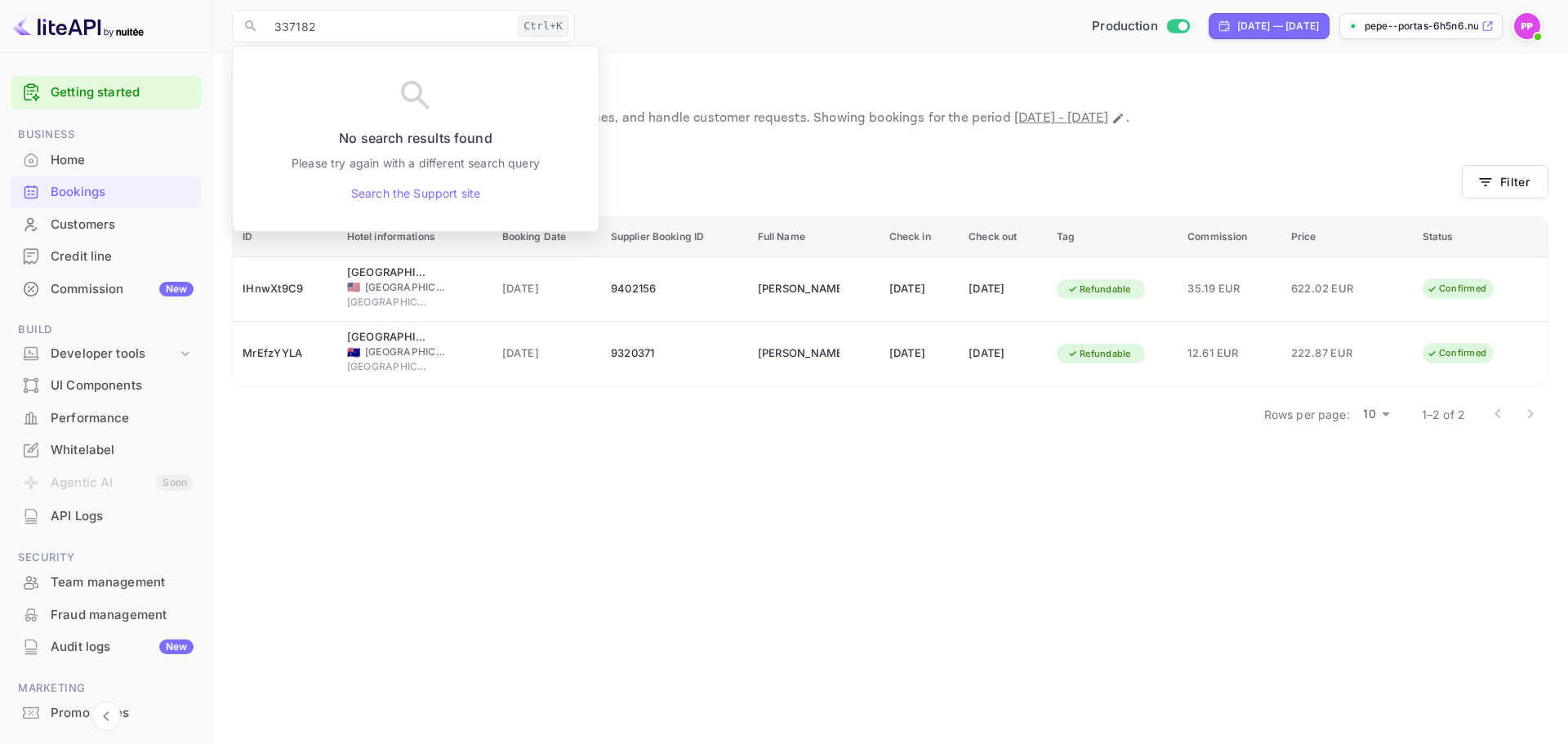
click at [686, 158] on div "Bookings Amendment requests" at bounding box center [847, 182] width 1230 height 68
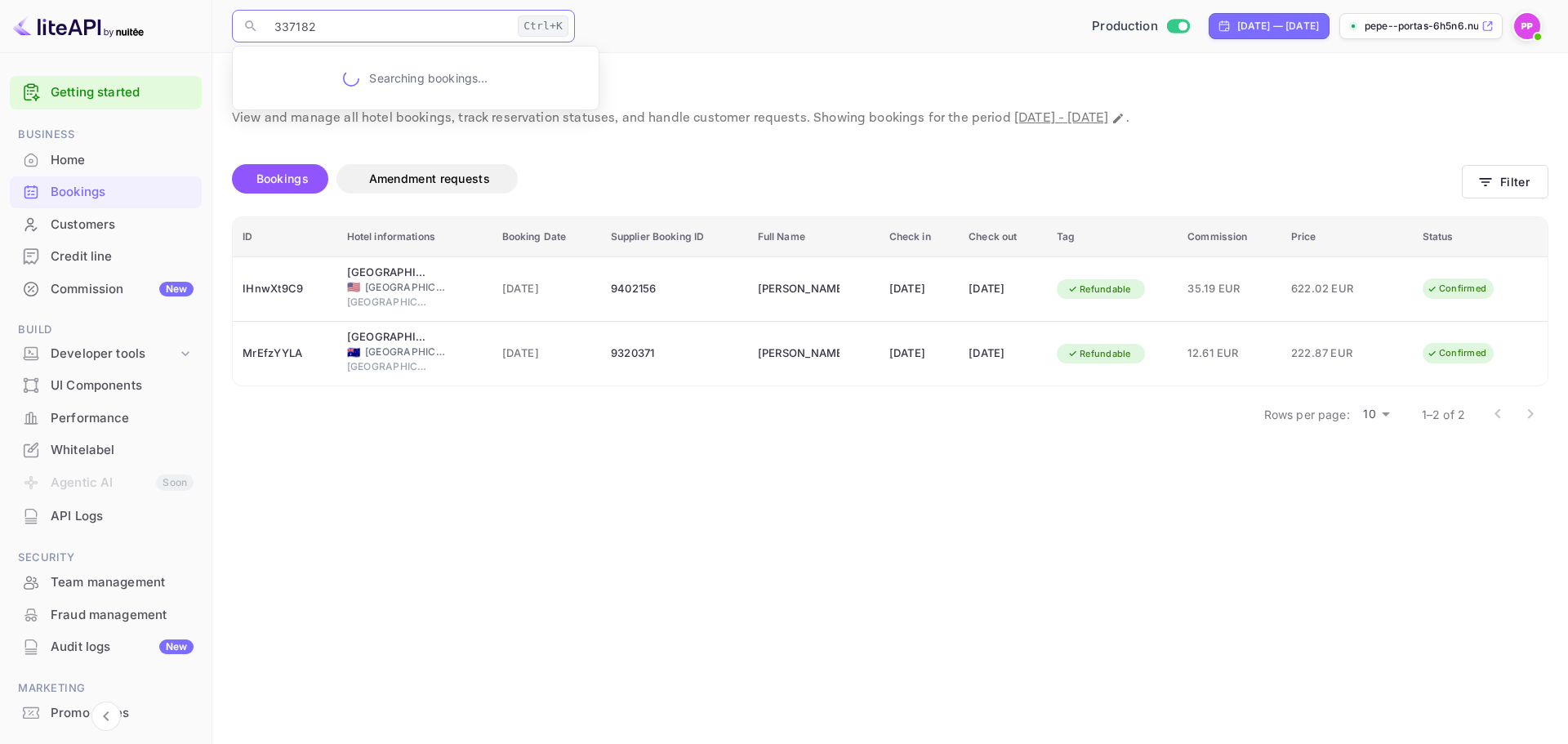
click at [458, 26] on input "337182" at bounding box center [388, 26] width 246 height 32
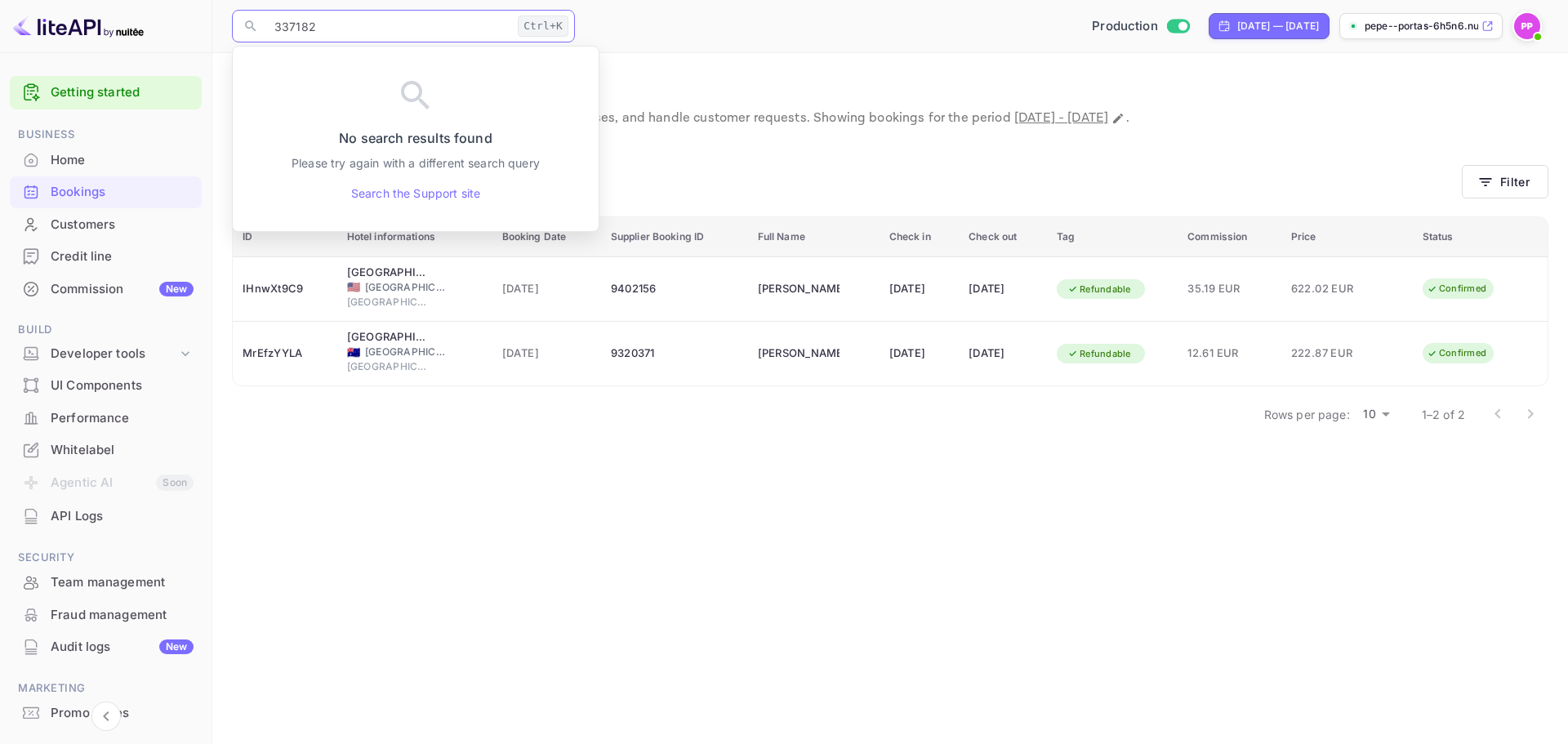
paste input "CAROLINA LOZANO JUAN"
type input "CAROLINA LOZANO JUAN"
drag, startPoint x: 276, startPoint y: 32, endPoint x: 197, endPoint y: 22, distance: 79.6
click at [197, 22] on div "Getting started Business Home Bookings Customers Credit line Commission New Bui…" at bounding box center [784, 372] width 1568 height 744
click at [693, 164] on div "Bookings Amendment requests" at bounding box center [847, 179] width 1230 height 30
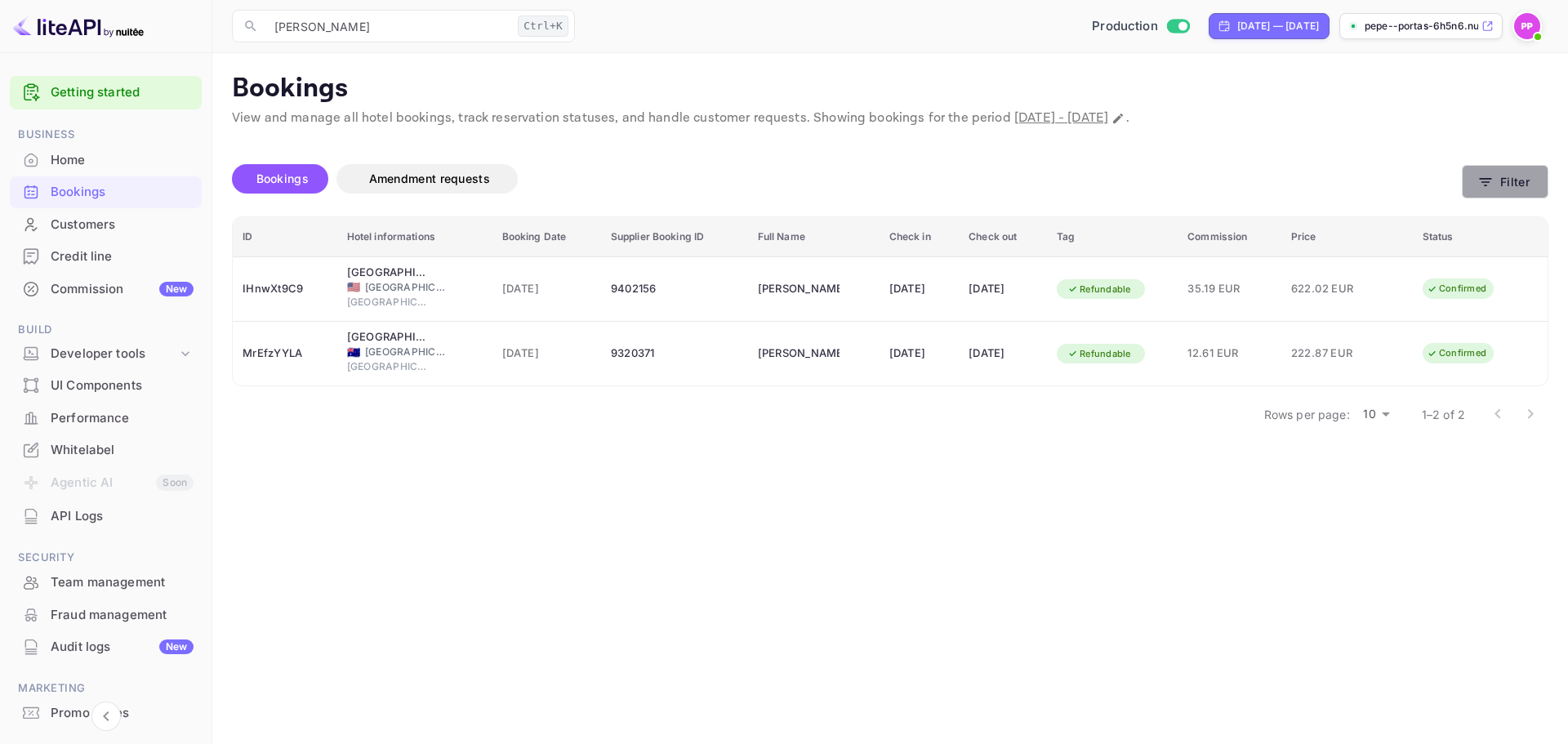
click at [1492, 187] on icon "button" at bounding box center [1486, 182] width 17 height 17
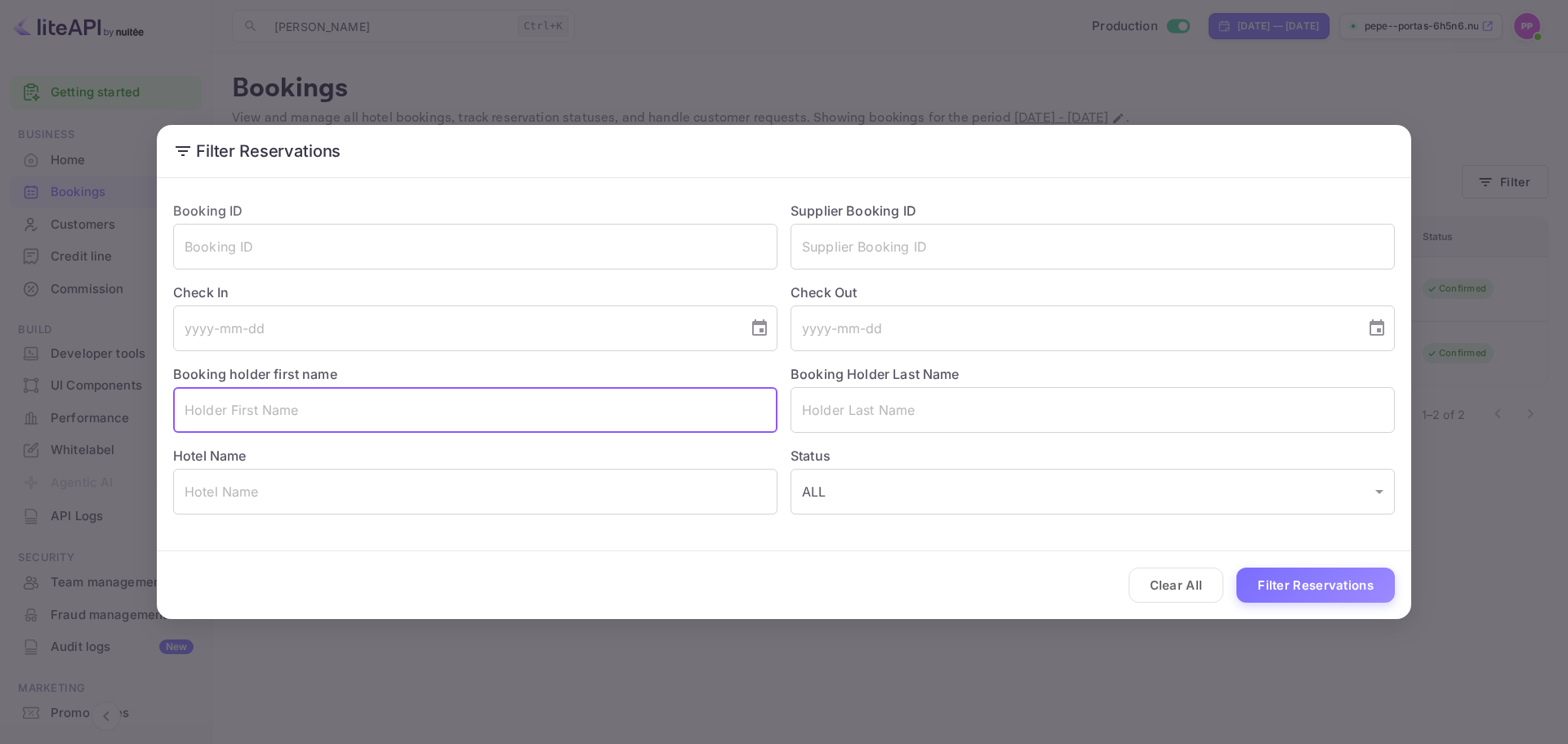
click at [305, 404] on input "text" at bounding box center [475, 409] width 604 height 45
paste input "CAROLINA LOZANO JUAN"
drag, startPoint x: 254, startPoint y: 406, endPoint x: 567, endPoint y: 427, distance: 313.7
click at [568, 428] on input "CAROLINA LOZANO JUAN" at bounding box center [475, 409] width 604 height 45
click at [340, 419] on input "CAROLINA LOZANO JUAN" at bounding box center [475, 409] width 604 height 45
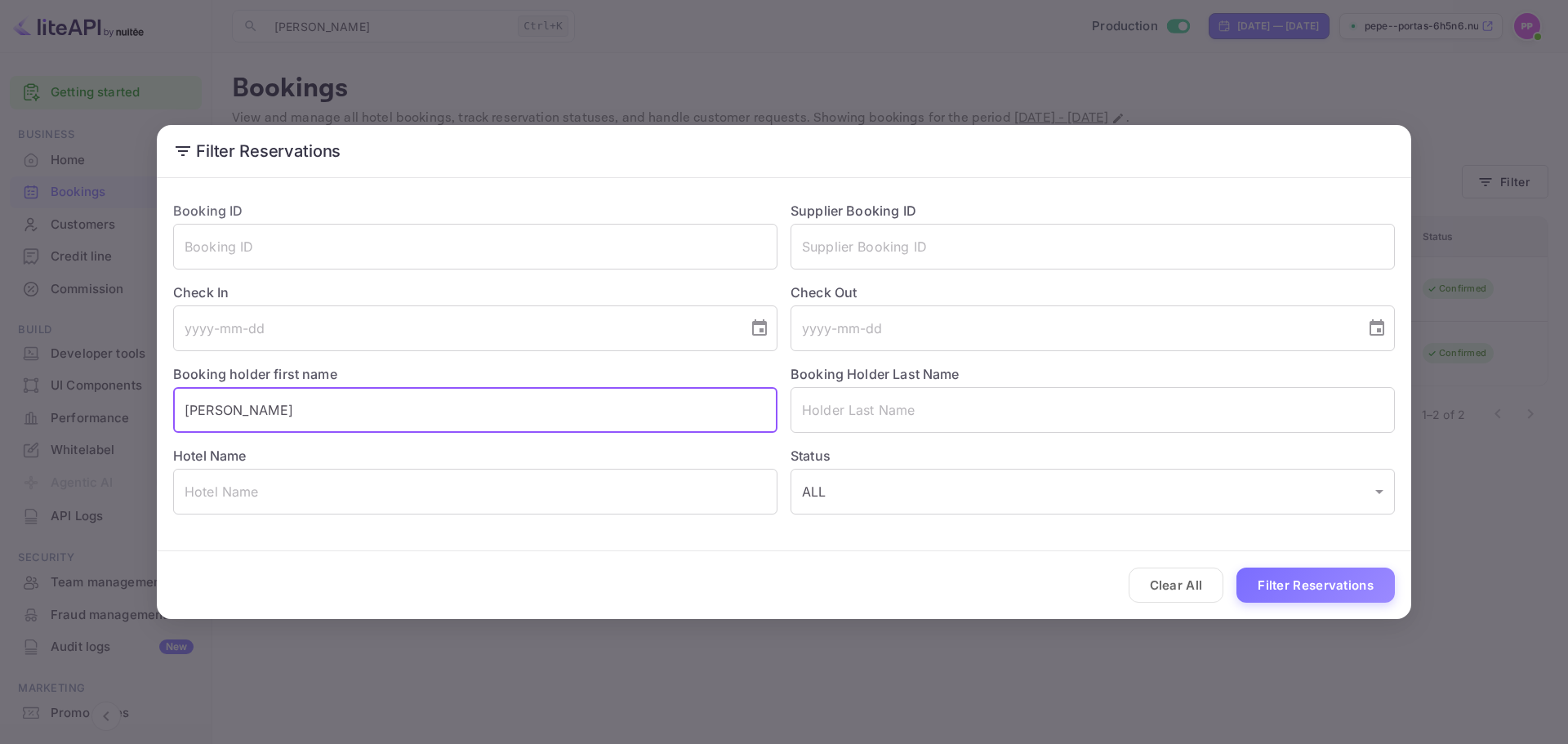
drag, startPoint x: 317, startPoint y: 406, endPoint x: 579, endPoint y: 399, distance: 262.1
click at [579, 399] on input "CAROLINA LOZANO JUAN" at bounding box center [475, 409] width 604 height 45
click at [506, 406] on input "CAROLINA LOZANO JUAN" at bounding box center [475, 409] width 604 height 45
drag, startPoint x: 424, startPoint y: 408, endPoint x: 257, endPoint y: 413, distance: 167.1
click at [257, 413] on input "CAROLINA LOZANO JUAN" at bounding box center [475, 409] width 604 height 45
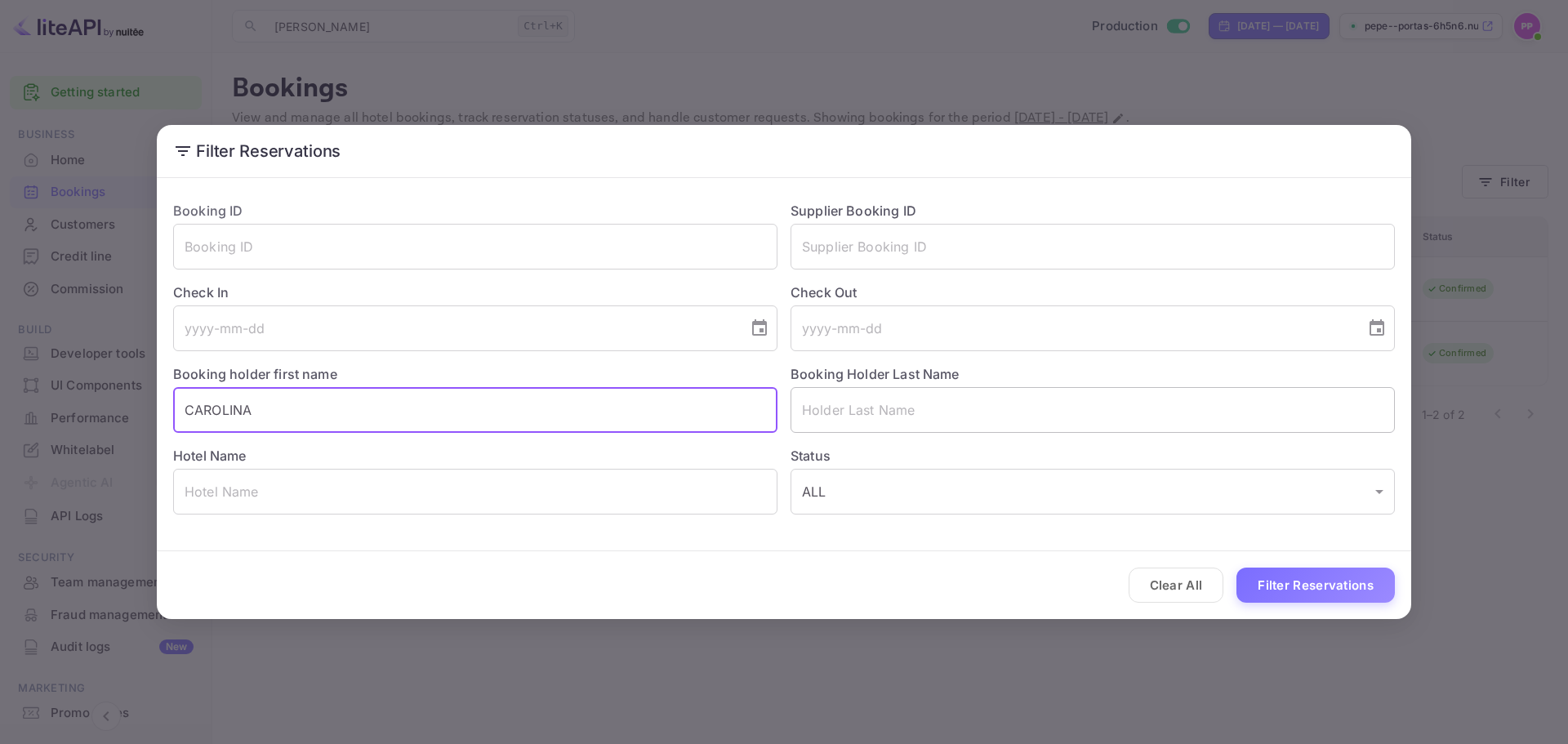
type input "CAROLINA"
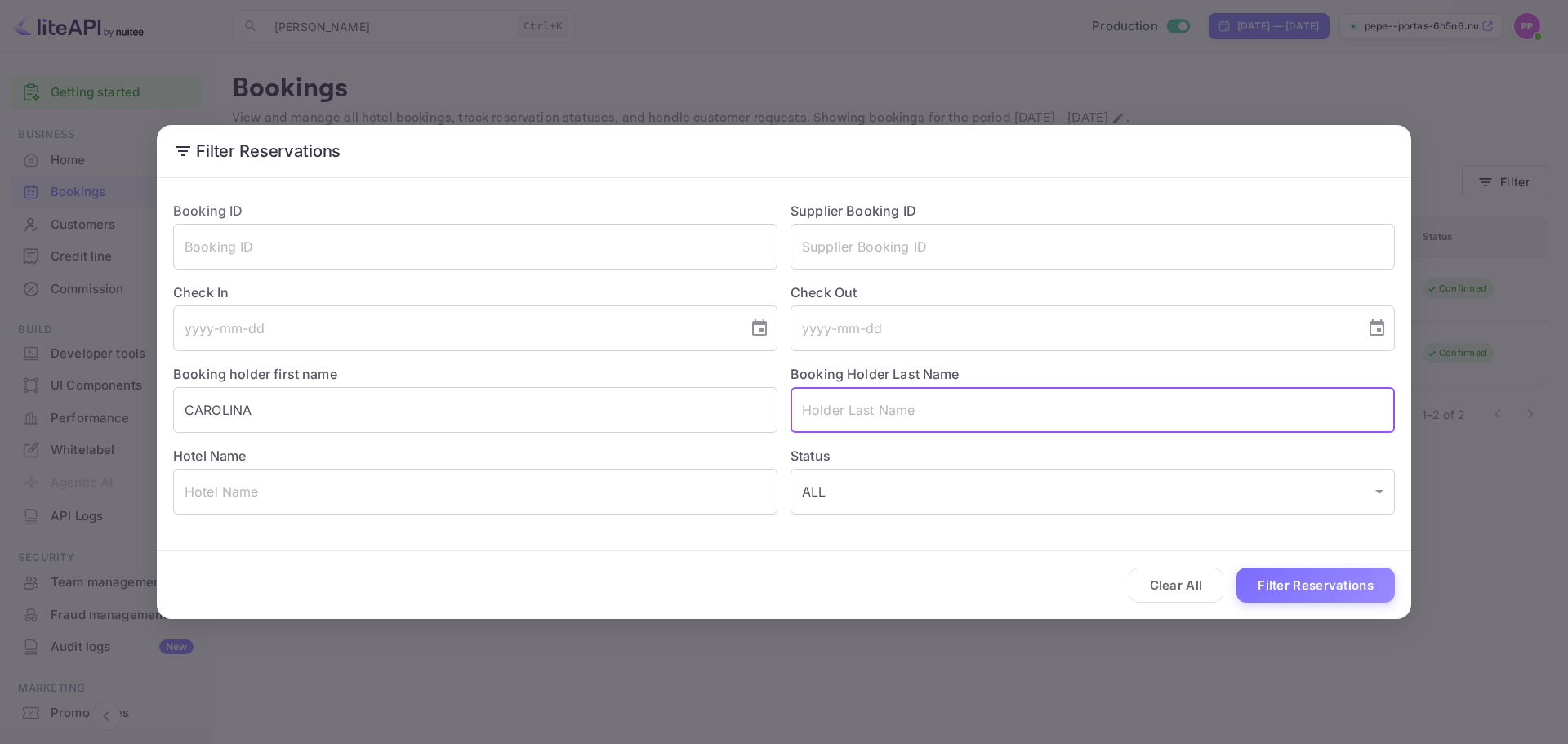
click at [869, 401] on input "text" at bounding box center [1092, 409] width 604 height 45
paste input "LOZANO JUAN"
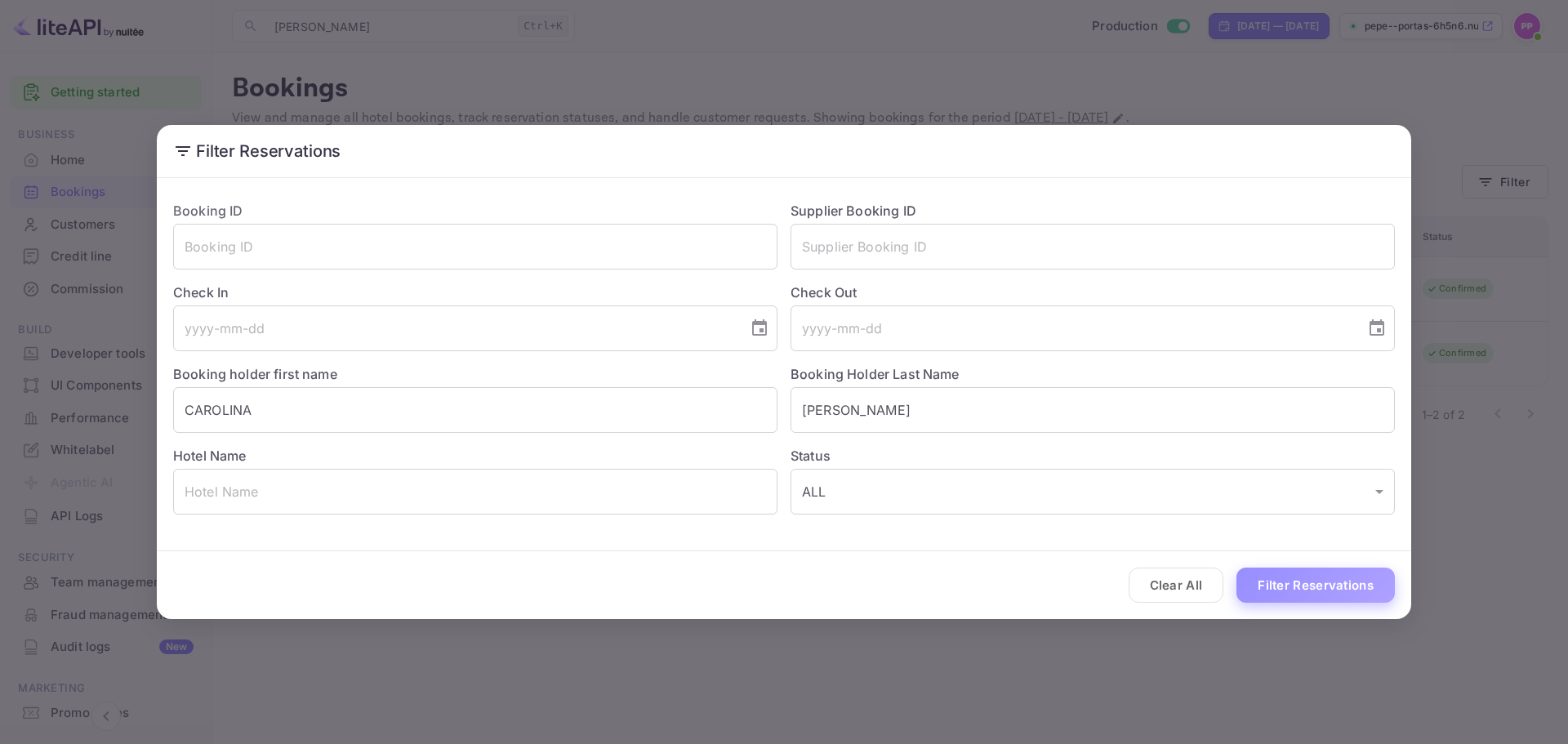
click at [1349, 577] on button "Filter Reservations" at bounding box center [1315, 585] width 158 height 35
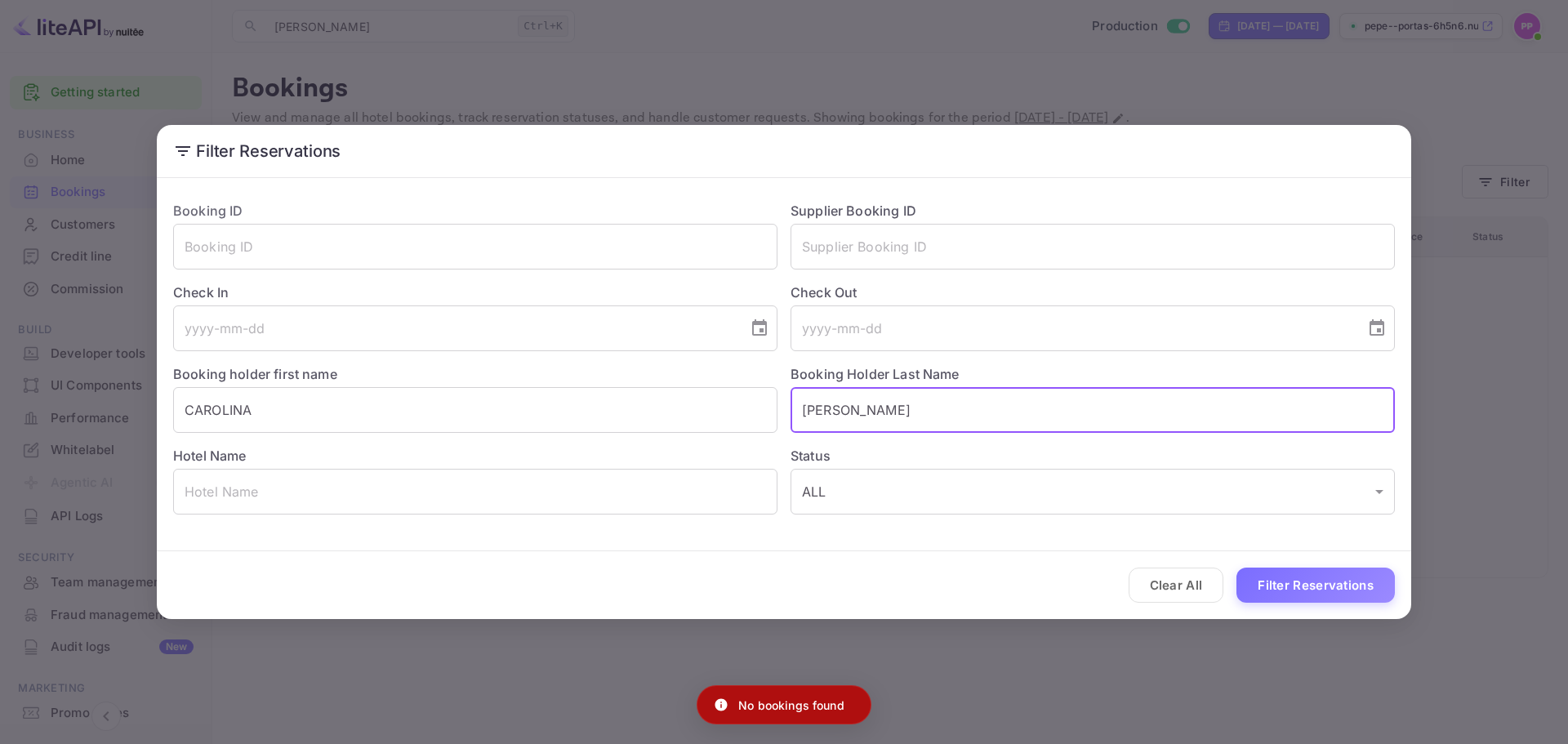
drag, startPoint x: 884, startPoint y: 413, endPoint x: 1045, endPoint y: 428, distance: 161.7
click at [1045, 428] on input "LOZANO JUAN" at bounding box center [1092, 409] width 604 height 45
type input "LOZANO"
click at [1237, 567] on button "Filter Reservations" at bounding box center [1315, 585] width 158 height 35
drag, startPoint x: 407, startPoint y: 590, endPoint x: 414, endPoint y: 596, distance: 9.2
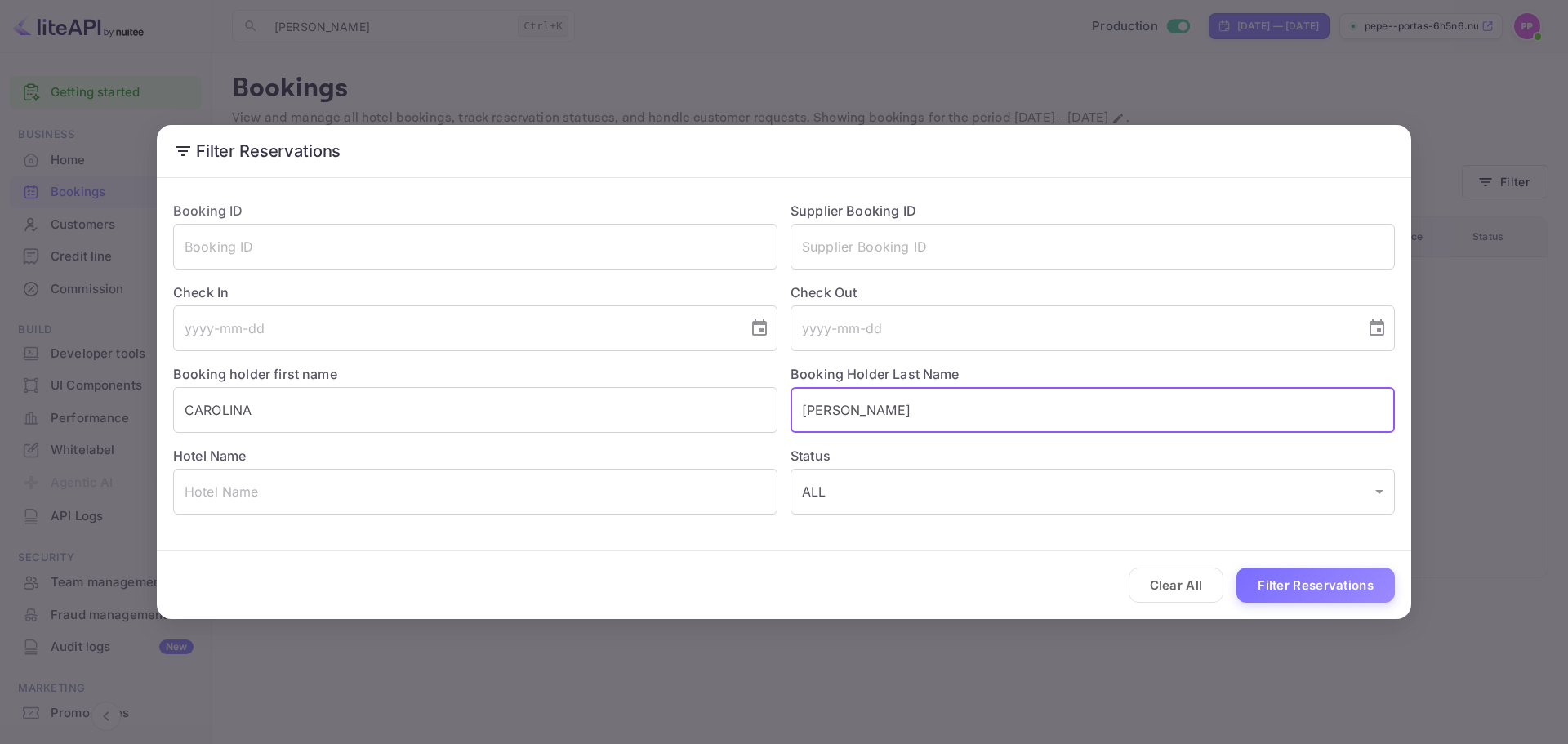
click at [413, 595] on div "Clear All Filter Reservations" at bounding box center [783, 585] width 1254 height 68
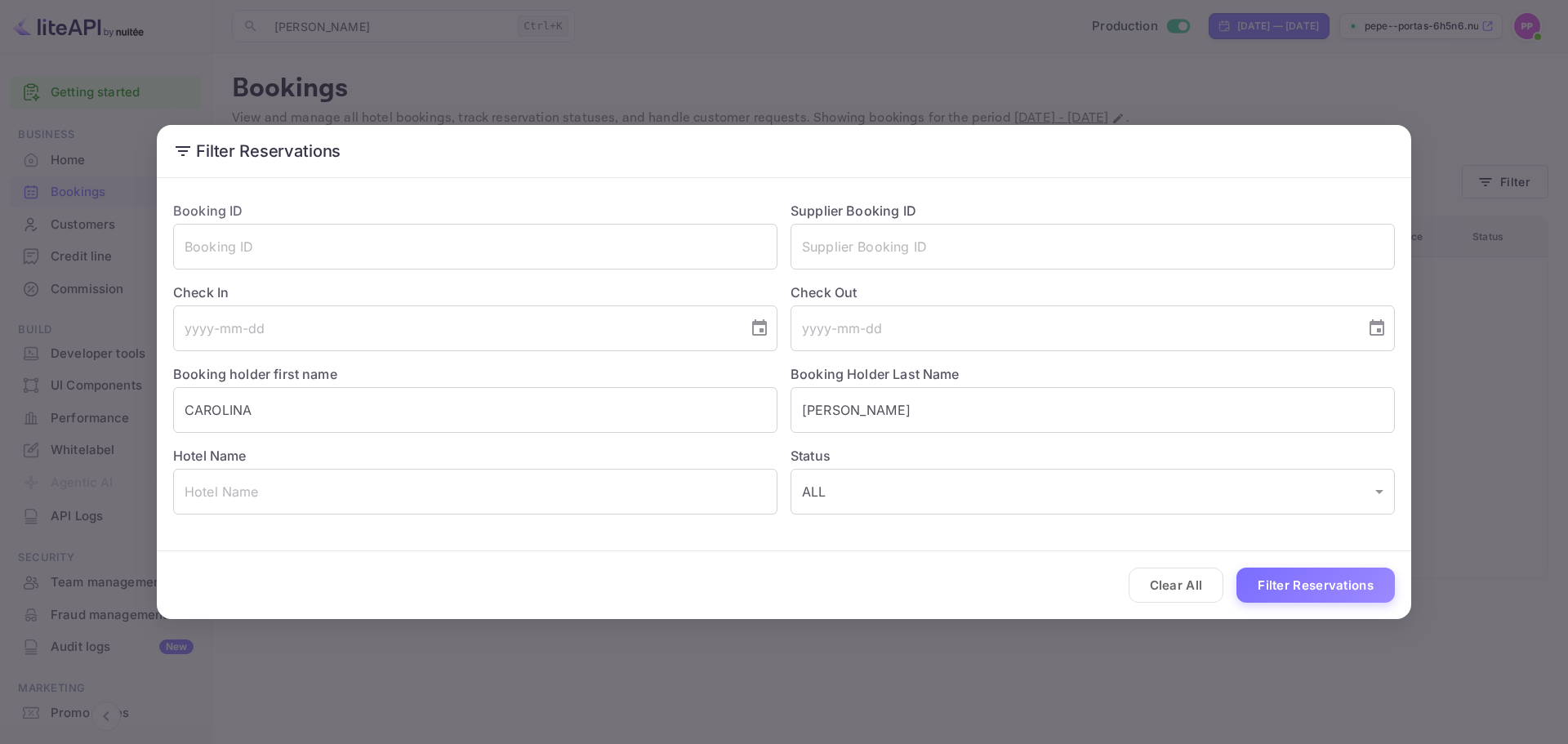
drag, startPoint x: 505, startPoint y: 668, endPoint x: 697, endPoint y: 580, distance: 211.2
click at [511, 667] on div "Filter Reservations Booking ID ​ Supplier Booking ID ​ Check In ​ Check Out ​ B…" at bounding box center [784, 372] width 1568 height 744
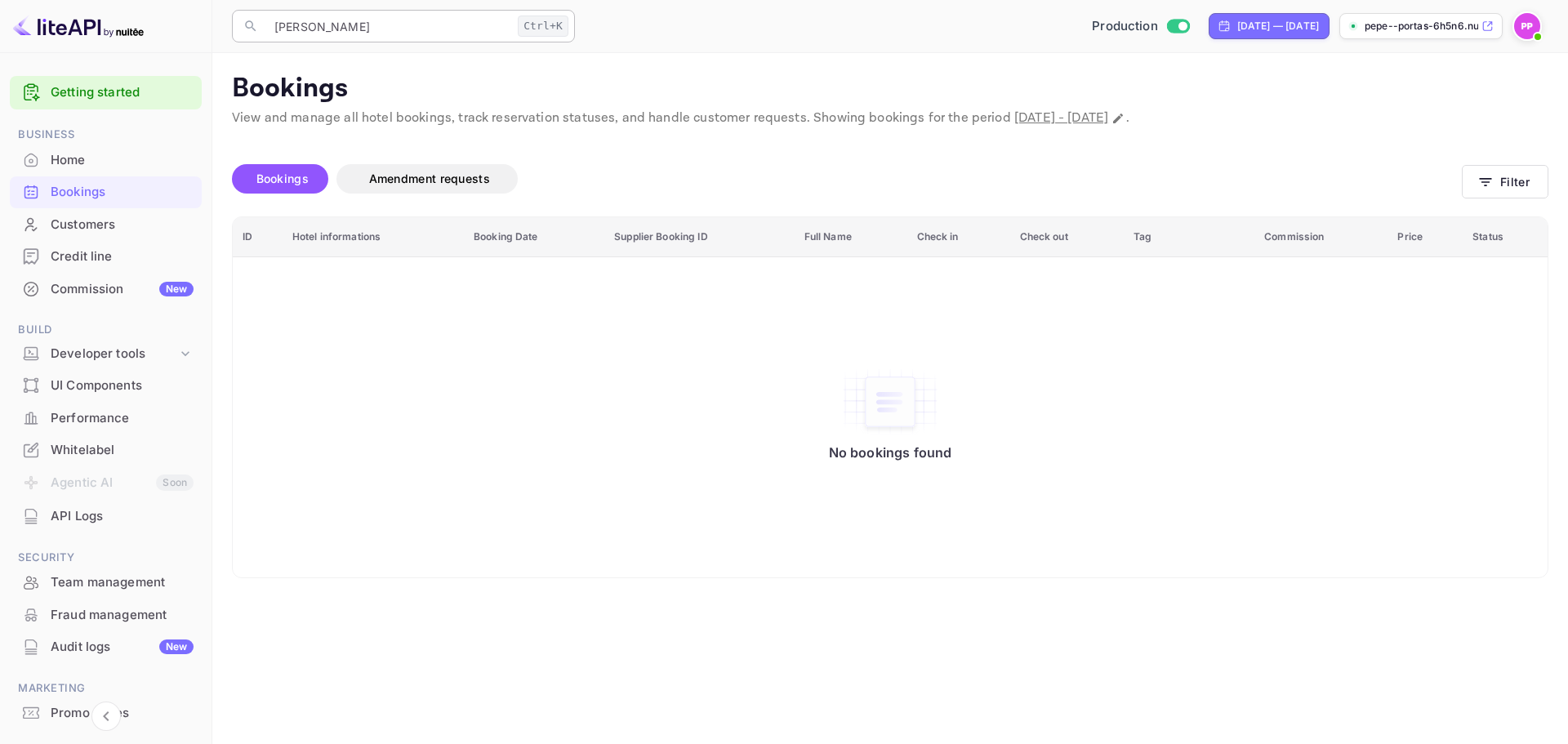
drag, startPoint x: 437, startPoint y: 48, endPoint x: 430, endPoint y: 36, distance: 13.9
click at [431, 40] on div "​ CAROLINA LOZANO JUAN Ctrl+K ​ Production Aug 25, 2025 — Sep 24, 2025 pepe--po…" at bounding box center [890, 26] width 1355 height 52
click at [430, 36] on input "CAROLINA LOZANO JUAN" at bounding box center [388, 26] width 246 height 32
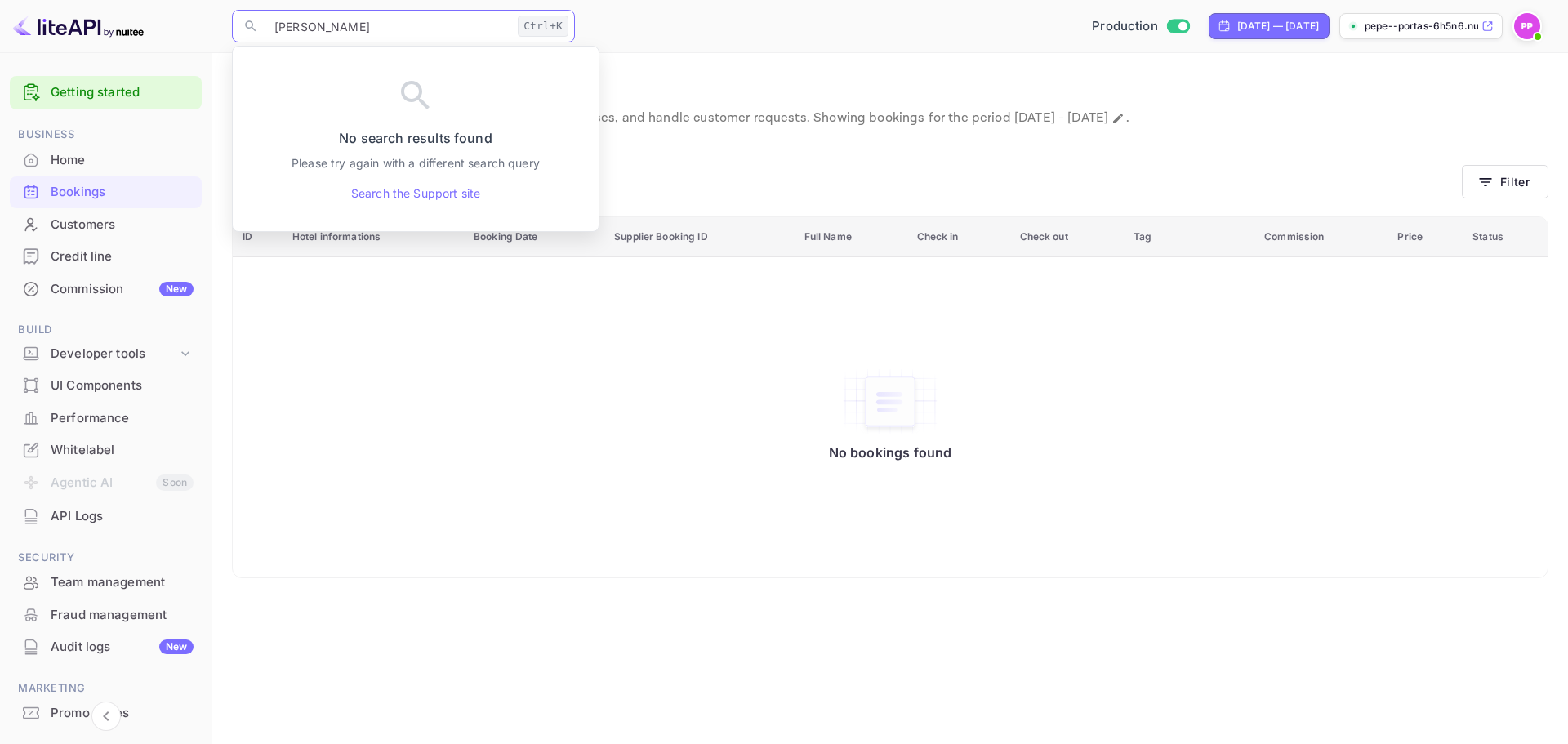
click at [429, 34] on input "CAROLINA LOZANO JUAN" at bounding box center [388, 26] width 246 height 32
click at [429, 33] on input "CAROLINA LOZANO JUAN" at bounding box center [388, 26] width 246 height 32
click at [431, 32] on input "CAROLINA LOZANO JUAN" at bounding box center [388, 26] width 246 height 32
click at [450, 23] on input "CAROLINA LOZANO JUAN" at bounding box center [388, 26] width 246 height 32
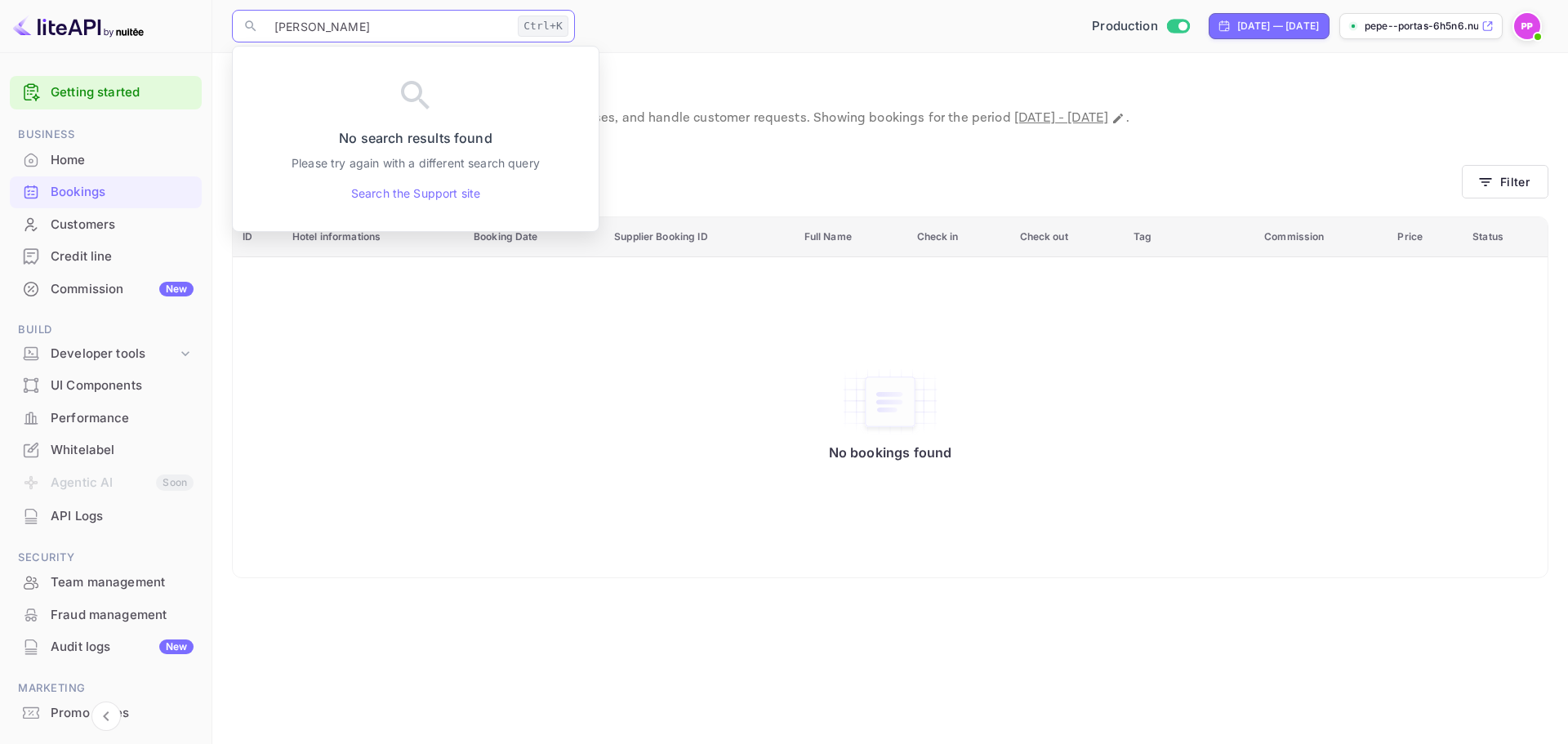
click at [471, 18] on input "CAROLINA LOZANO JUAN" at bounding box center [388, 26] width 246 height 32
click at [469, 26] on input "CAROLINA LOZANO JUAN" at bounding box center [388, 26] width 246 height 32
type input "C"
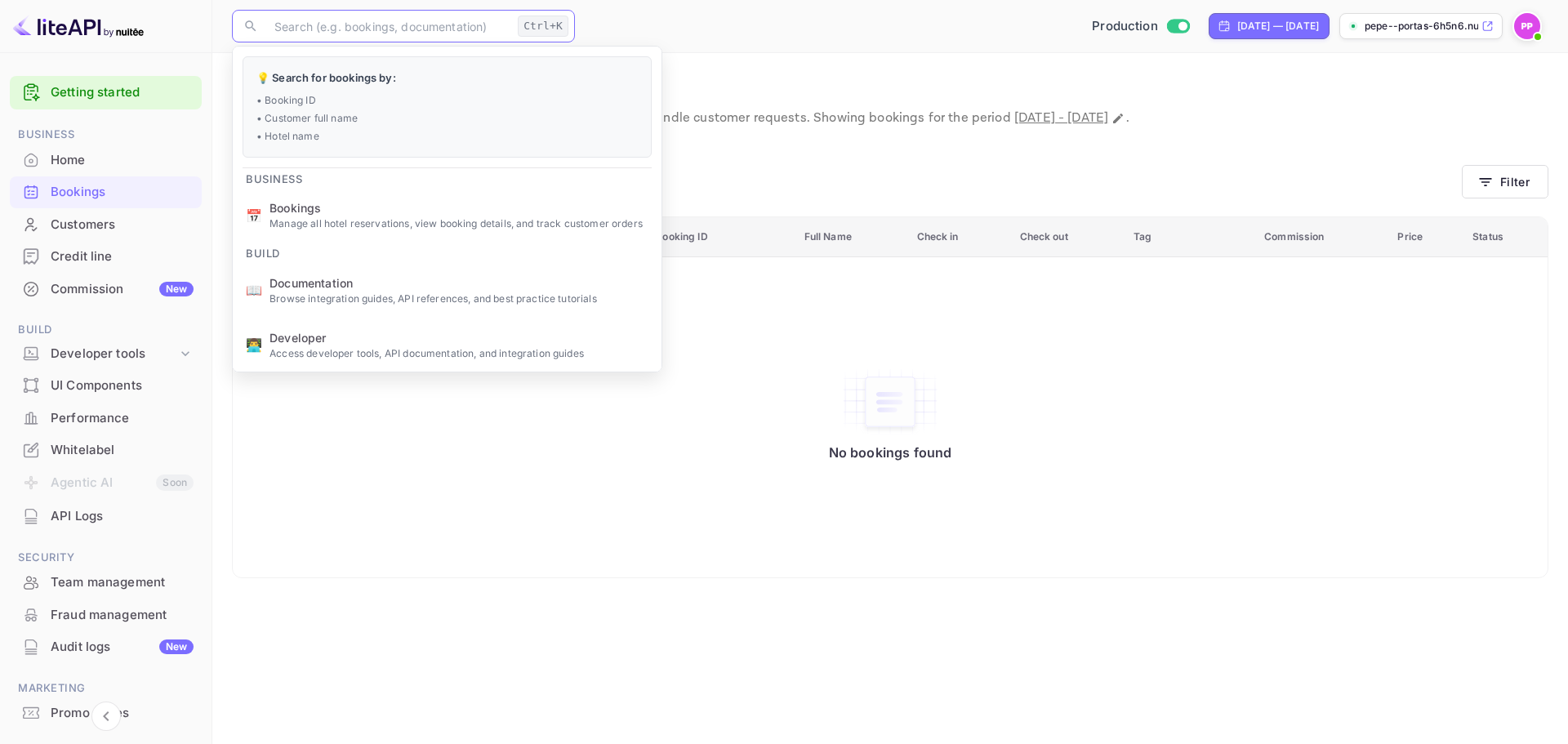
drag, startPoint x: 946, startPoint y: 656, endPoint x: 865, endPoint y: 716, distance: 100.8
click at [943, 655] on main "Bookings View and manage all hotel bookings, track reservation statuses, and ha…" at bounding box center [890, 398] width 1355 height 690
